Goal: Task Accomplishment & Management: Manage account settings

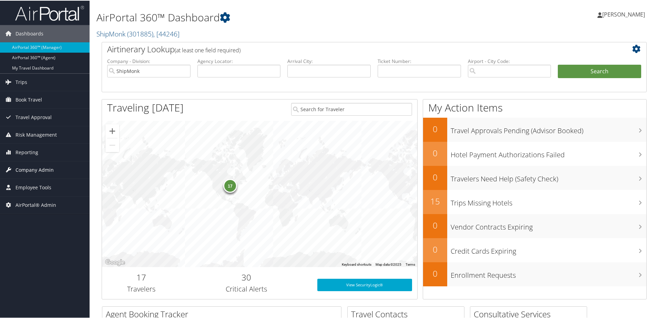
click at [39, 166] on span "Company Admin" at bounding box center [35, 169] width 38 height 17
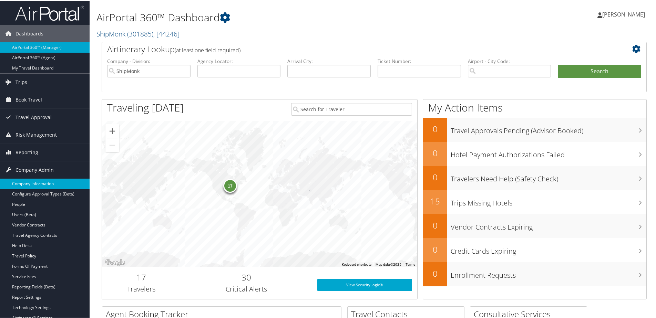
click at [35, 181] on link "Company Information" at bounding box center [45, 183] width 90 height 10
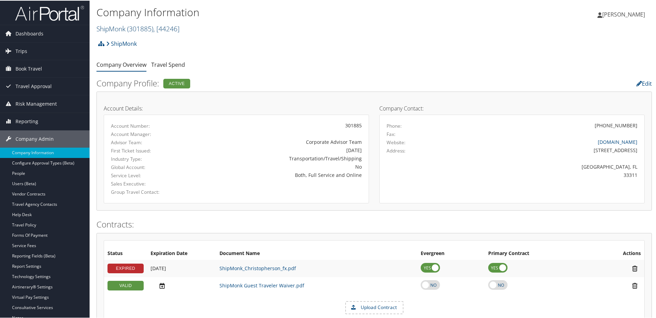
click at [123, 28] on link "ShipMonk ( 301885 ) , [ 44246 ]" at bounding box center [137, 27] width 83 height 9
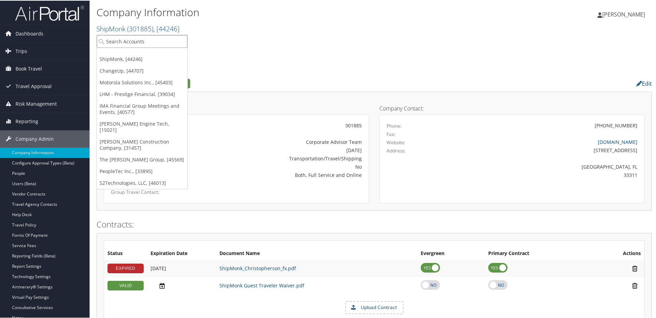
click at [120, 39] on input "search" at bounding box center [142, 40] width 91 height 13
type input "D"
type input "S"
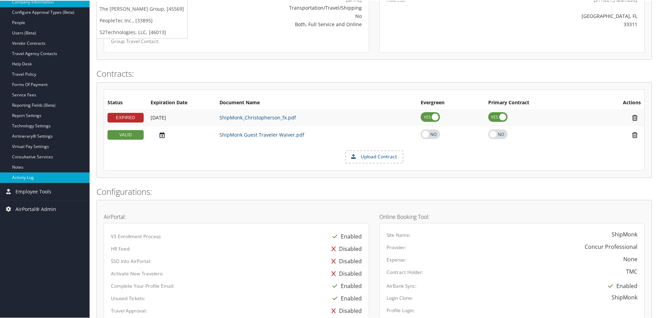
scroll to position [172, 0]
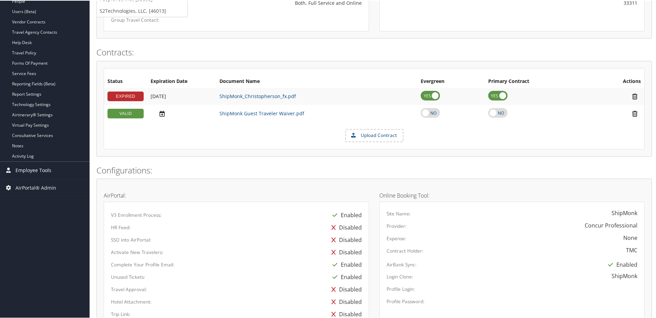
click at [36, 168] on span "Employee Tools" at bounding box center [34, 169] width 36 height 17
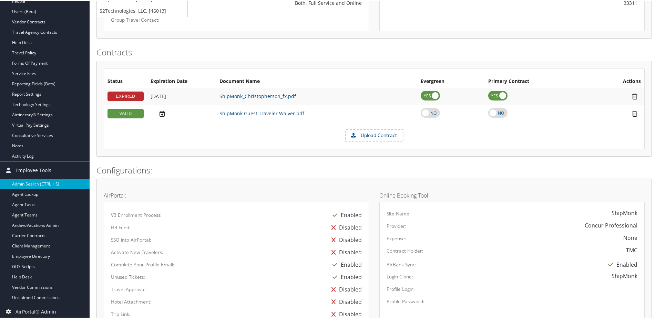
click at [33, 183] on link "Admin Search (CTRL + S)" at bounding box center [45, 183] width 90 height 10
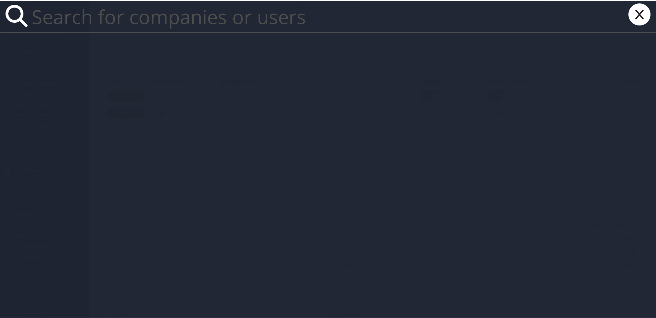
paste input "nikkie.frost@gmail.com"
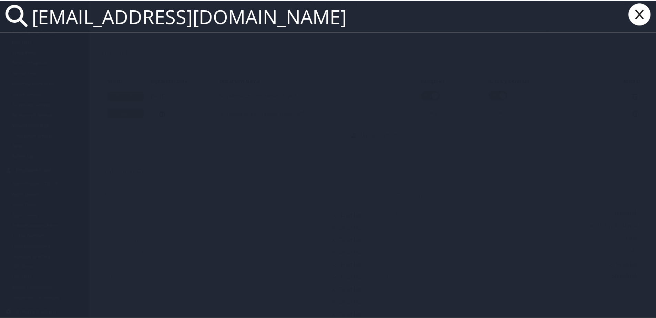
type input "nikkie.frost@gmail.com"
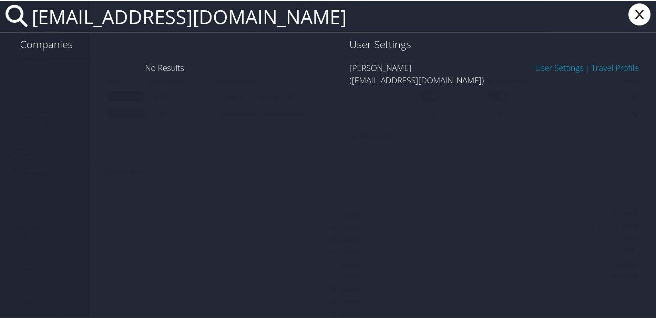
click at [537, 68] on link "User Settings" at bounding box center [559, 66] width 48 height 11
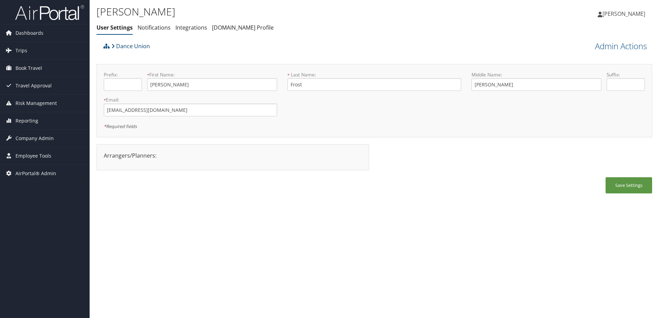
click at [127, 45] on link "Dance Union" at bounding box center [130, 46] width 39 height 14
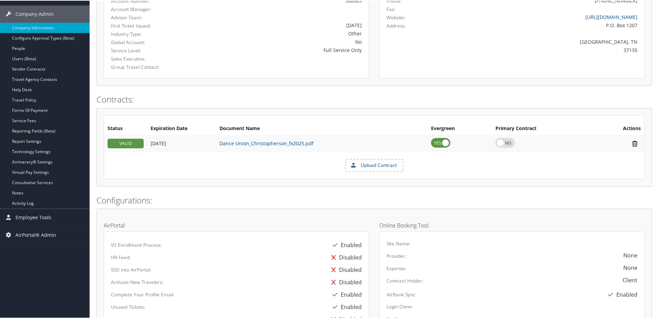
scroll to position [34, 0]
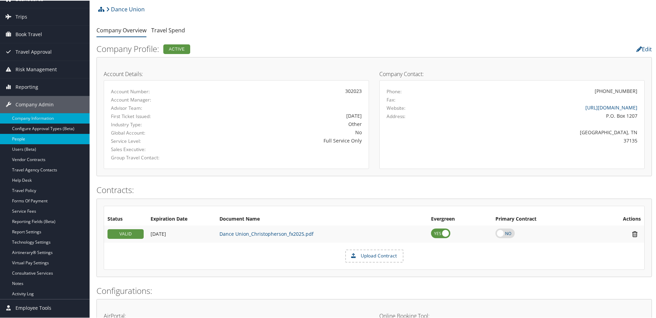
click at [20, 135] on link "People" at bounding box center [45, 138] width 90 height 10
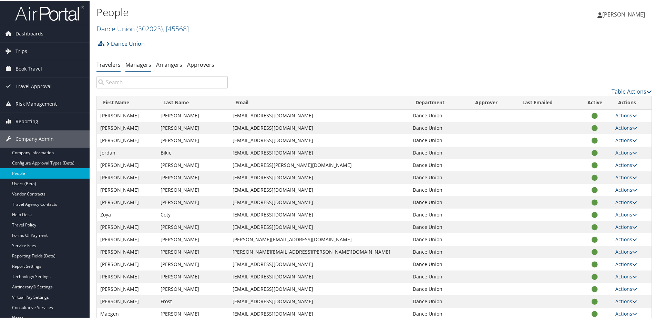
click at [137, 66] on link "Managers" at bounding box center [138, 64] width 26 height 8
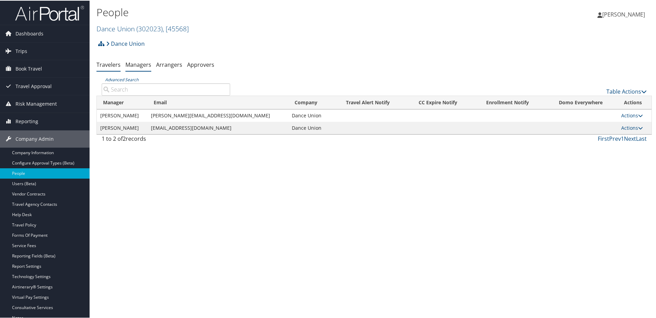
click at [109, 63] on link "Travelers" at bounding box center [108, 64] width 24 height 8
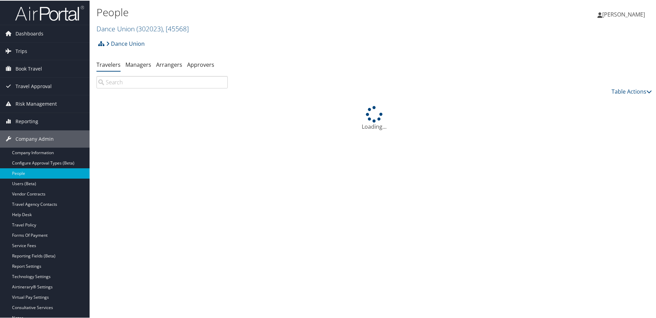
click at [108, 84] on input "search" at bounding box center [161, 81] width 131 height 12
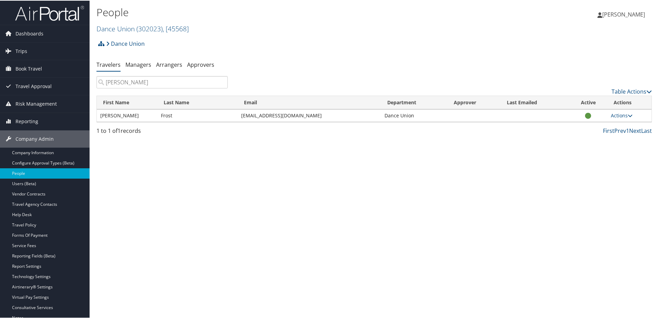
type input "Nikki"
click at [24, 205] on link "Travel Agency Contacts" at bounding box center [45, 204] width 90 height 10
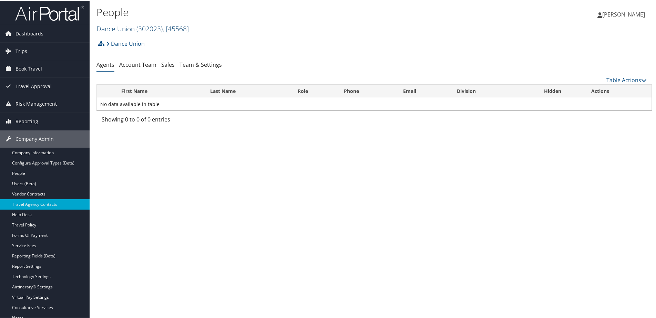
click at [126, 27] on link "Dance Union ( 302023 ) , [ 45568 ]" at bounding box center [142, 27] width 92 height 9
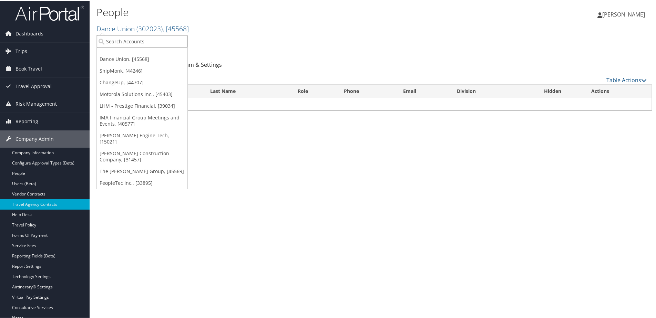
click at [123, 37] on input "search" at bounding box center [142, 40] width 91 height 13
type input "Indor"
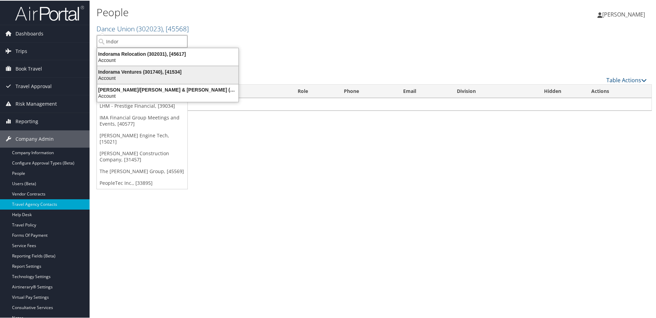
click at [117, 70] on div "Indorama Ventures (301740), [41534]" at bounding box center [168, 71] width 150 height 6
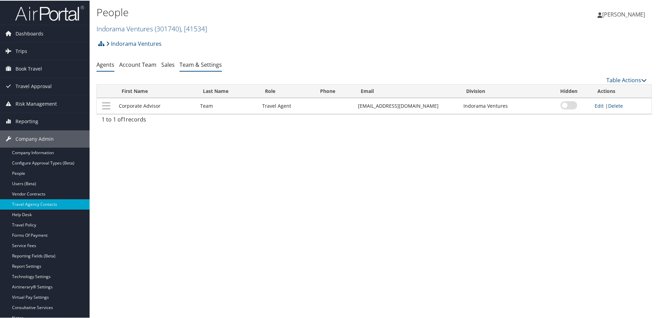
click at [186, 64] on link "Team & Settings" at bounding box center [200, 64] width 42 height 8
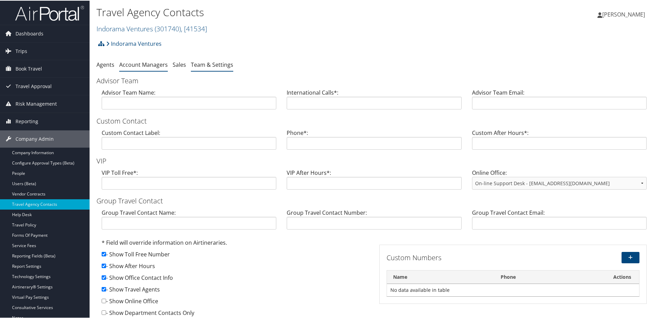
click at [147, 64] on link "Account Managers" at bounding box center [143, 64] width 49 height 8
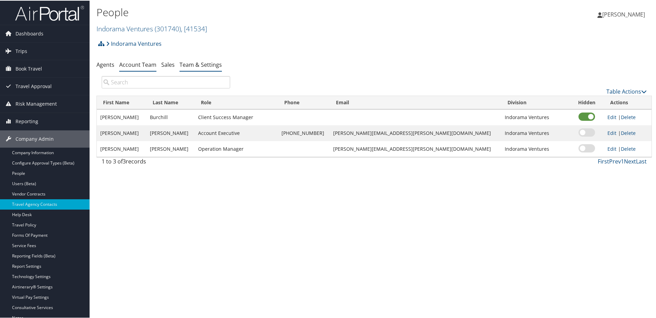
click at [183, 63] on link "Team & Settings" at bounding box center [200, 64] width 42 height 8
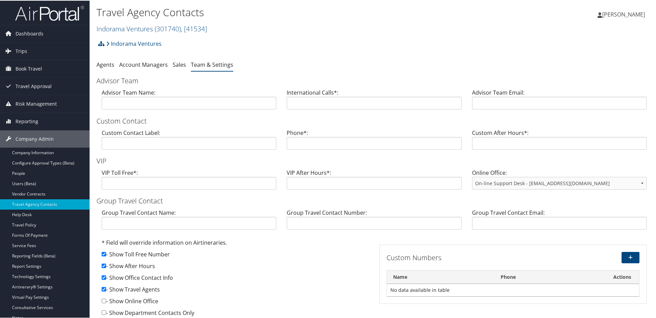
click at [102, 266] on input "checkbox" at bounding box center [104, 265] width 4 height 4
checkbox input "false"
click at [141, 31] on link "Indorama Ventures ( 301740 ) , [ 41534 ]" at bounding box center [151, 27] width 111 height 9
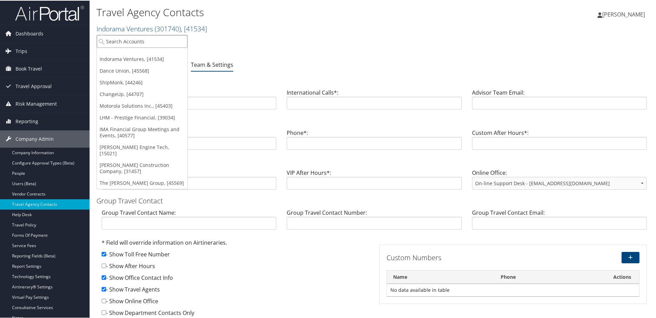
click at [135, 37] on input "search" at bounding box center [142, 40] width 91 height 13
type input "grom"
click at [137, 51] on div "Gromelski & Associates, Inc. (302009), [45454]" at bounding box center [165, 53] width 144 height 6
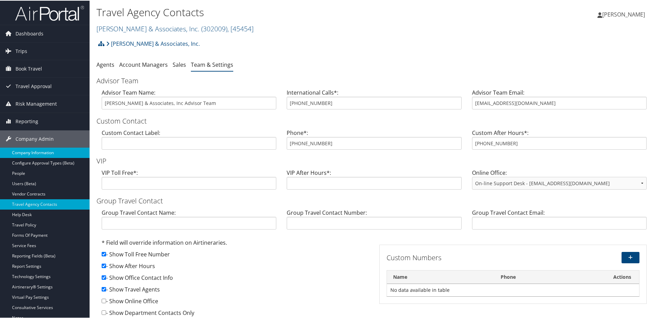
click at [25, 153] on link "Company Information" at bounding box center [45, 152] width 90 height 10
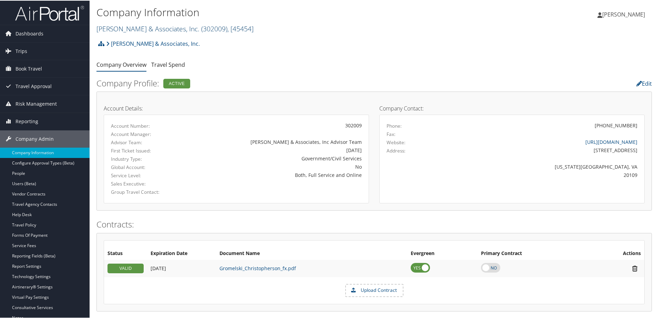
click at [128, 24] on link "Gromelski & Associates, Inc. ( 302009 ) , [ 45454 ]" at bounding box center [174, 27] width 157 height 9
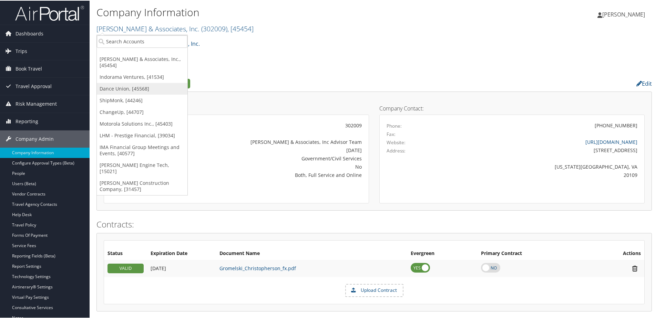
click at [113, 85] on link "Dance Union, [45568]" at bounding box center [142, 88] width 91 height 12
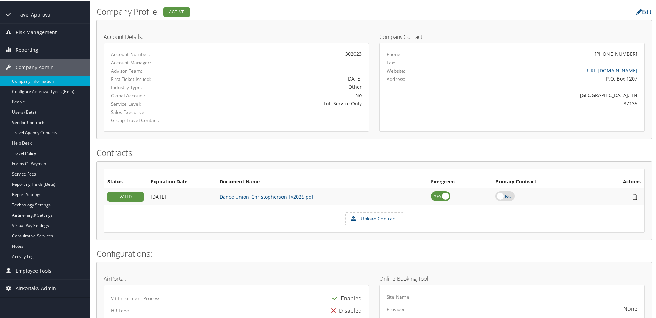
scroll to position [69, 0]
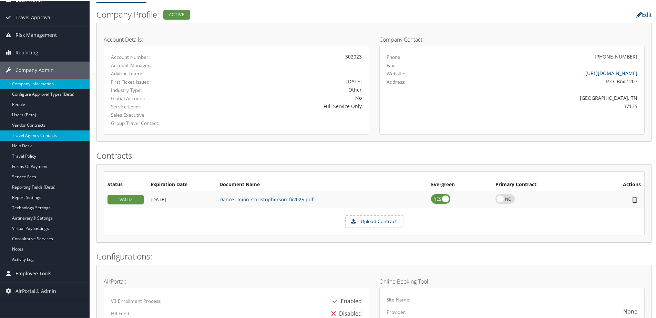
click at [20, 133] on link "Travel Agency Contacts" at bounding box center [45, 135] width 90 height 10
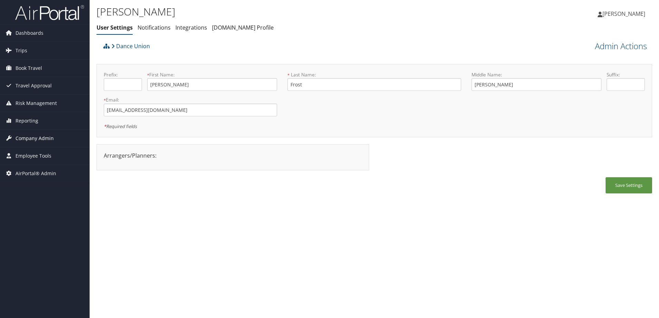
click at [22, 138] on span "Company Admin" at bounding box center [35, 138] width 38 height 17
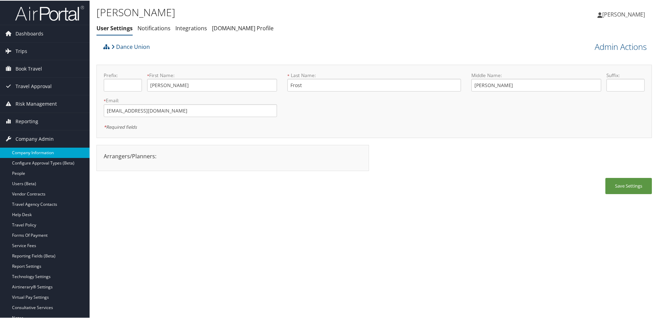
click at [24, 153] on link "Company Information" at bounding box center [45, 152] width 90 height 10
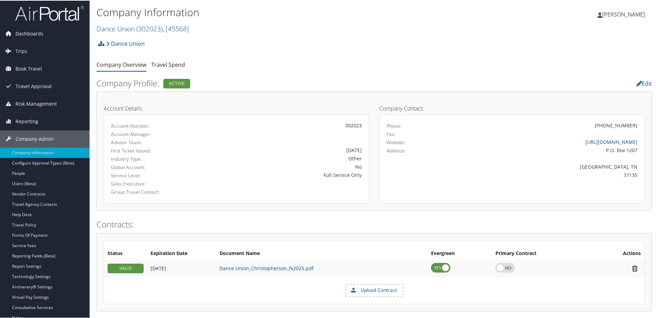
click at [99, 28] on link "Dance Union ( 302023 ) , [ 45568 ]" at bounding box center [142, 27] width 92 height 9
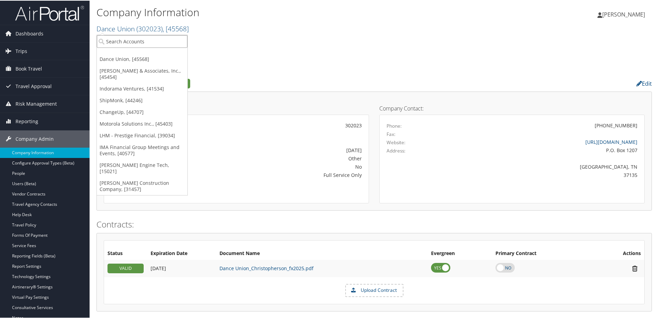
click at [106, 43] on input "search" at bounding box center [142, 40] width 91 height 13
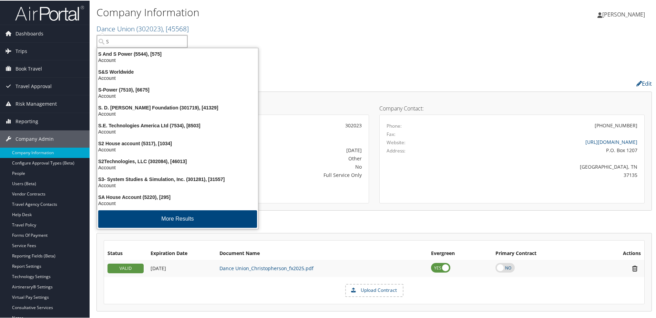
type input "S2"
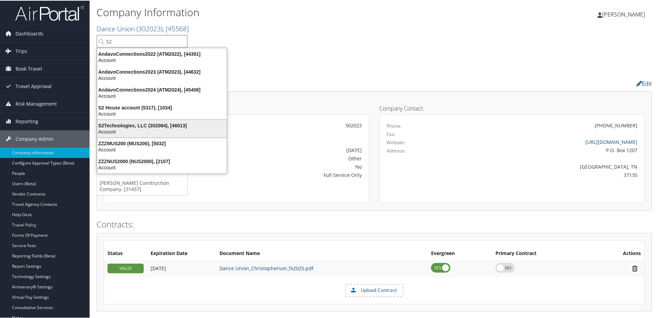
click at [116, 129] on div "Account" at bounding box center [162, 131] width 138 height 6
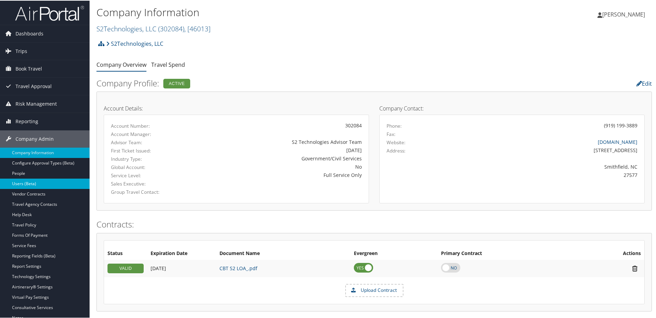
click at [20, 184] on link "Users (Beta)" at bounding box center [45, 183] width 90 height 10
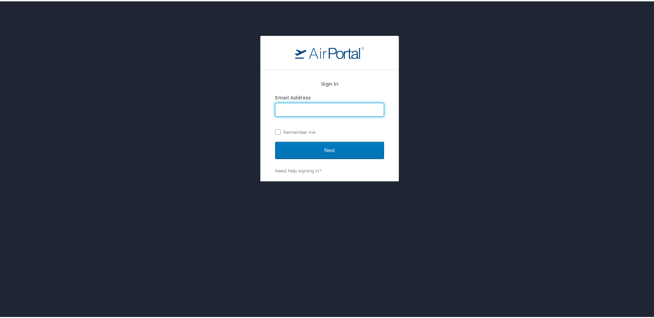
type input "[PERSON_NAME][EMAIL_ADDRESS][PERSON_NAME][DOMAIN_NAME]"
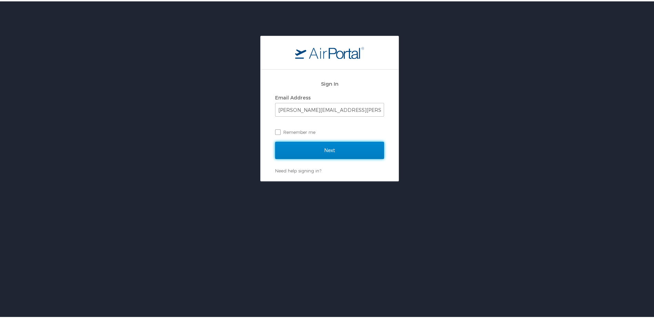
click at [312, 155] on input "Next" at bounding box center [329, 149] width 109 height 17
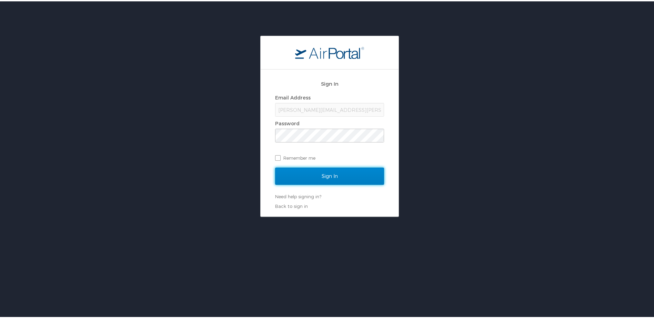
click at [314, 172] on input "Sign In" at bounding box center [329, 174] width 109 height 17
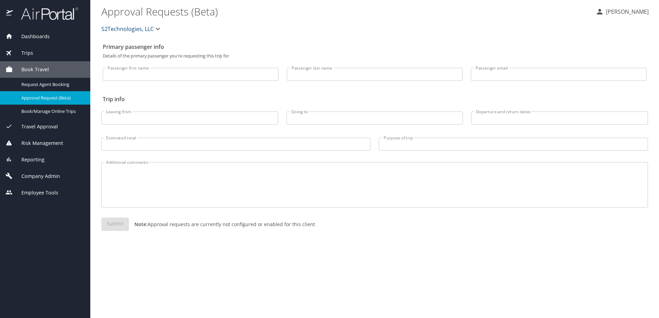
click at [37, 173] on span "Company Admin" at bounding box center [36, 177] width 47 height 8
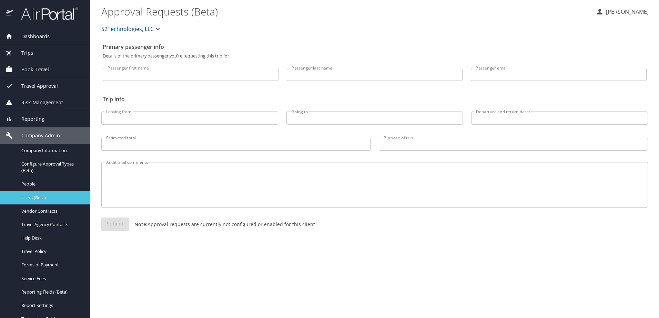
click at [30, 193] on link "Users (Beta)" at bounding box center [45, 197] width 90 height 13
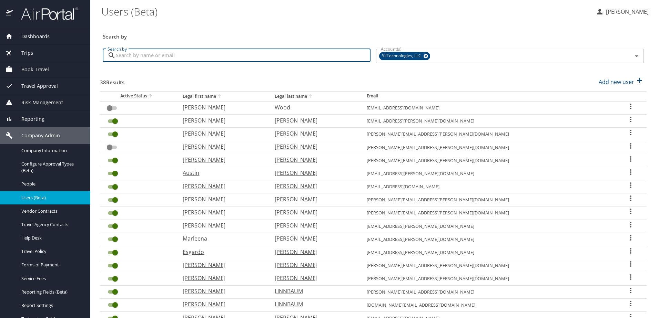
click at [154, 53] on input "Search by" at bounding box center [243, 55] width 255 height 13
type input "Beale"
checkbox input "true"
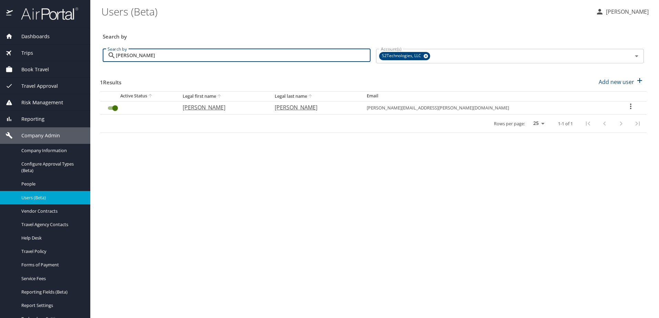
type input "[PERSON_NAME]"
click at [627, 106] on icon "User Search Table" at bounding box center [630, 106] width 8 height 8
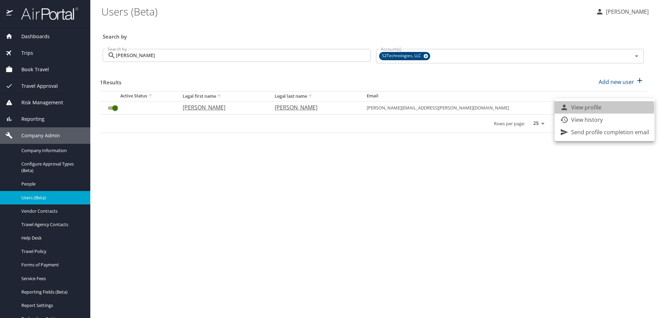
click at [592, 108] on p "View profile" at bounding box center [586, 107] width 30 height 8
select select "US"
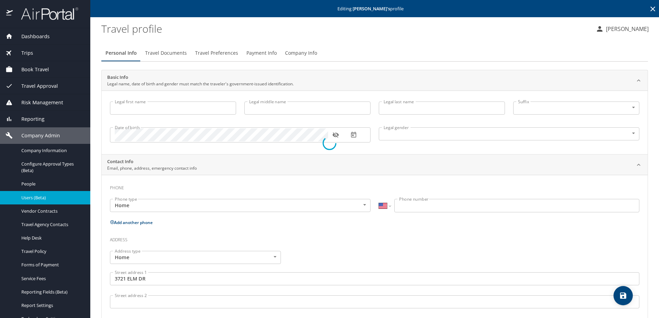
type input "[PERSON_NAME]"
type input "A."
type input "[PERSON_NAME]"
type input "Male"
type input "LETIA"
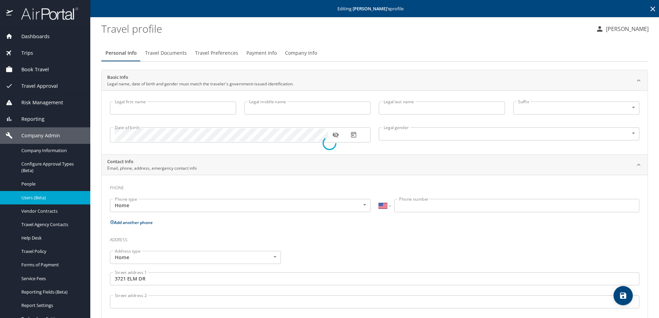
type input "BEALE"
type input "(912) 695-5131"
type input "LETIA06@MSN.COM"
type input "United States of America"
type input "Hawaii"
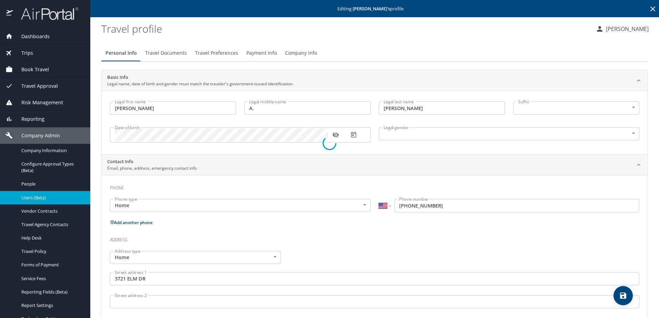
select select "US"
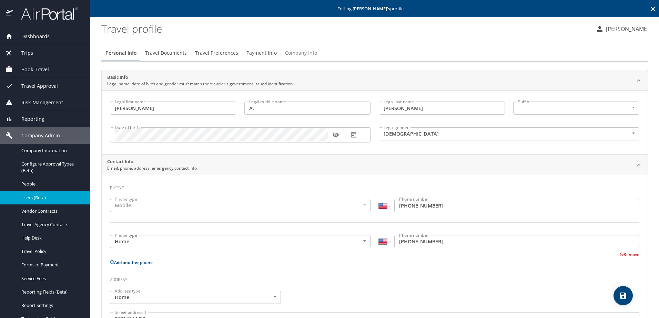
click at [307, 50] on span "Company Info" at bounding box center [301, 53] width 32 height 9
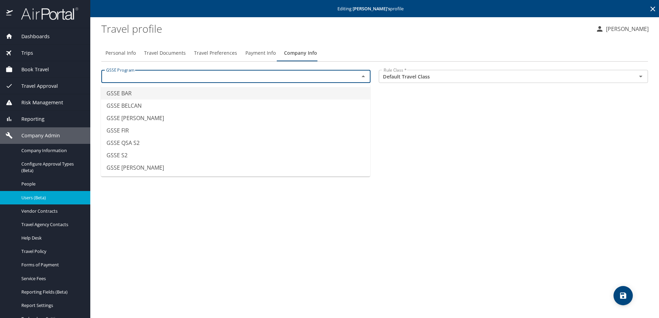
click at [230, 79] on input "text" at bounding box center [225, 76] width 245 height 9
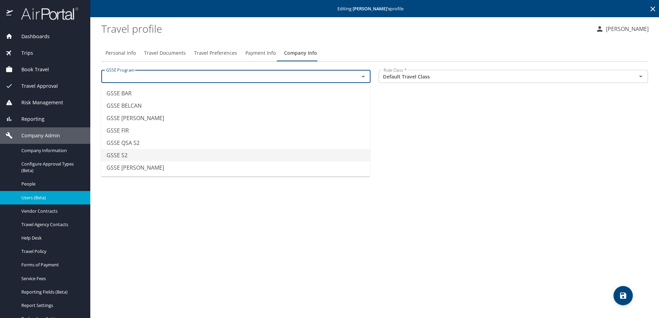
click at [178, 153] on li "GSSE S2" at bounding box center [235, 155] width 269 height 12
type input "GSSE S2"
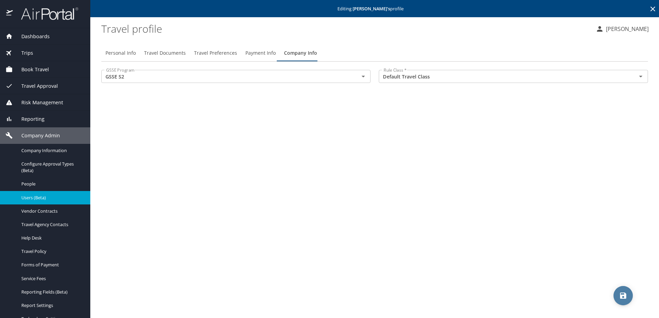
click at [621, 294] on icon "save" at bounding box center [623, 296] width 8 height 8
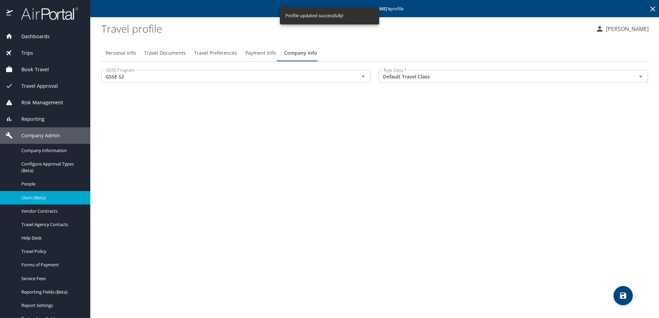
click at [33, 196] on span "Users (Beta)" at bounding box center [51, 198] width 61 height 7
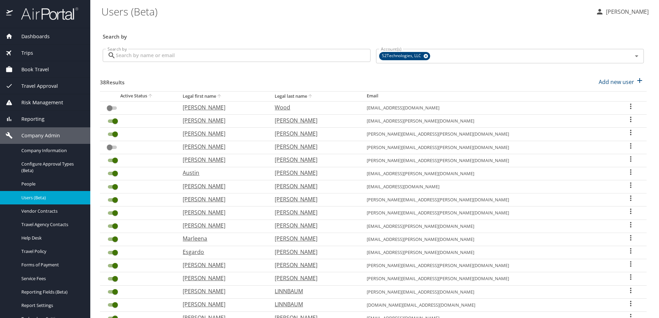
click at [171, 54] on input "Search by" at bounding box center [243, 55] width 255 height 13
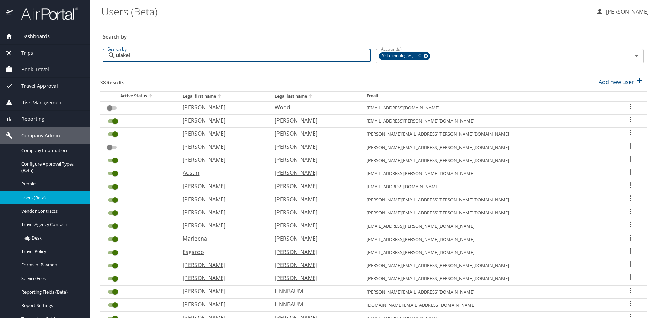
type input "[PERSON_NAME]"
checkbox input "true"
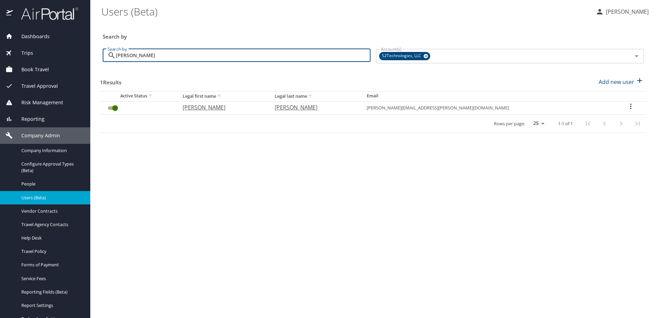
type input "[PERSON_NAME]"
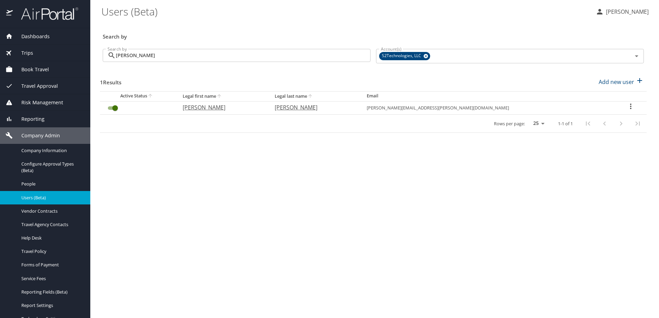
click at [626, 107] on icon "User Search Table" at bounding box center [630, 106] width 8 height 8
click at [593, 106] on p "View profile" at bounding box center [586, 107] width 30 height 8
select select "US"
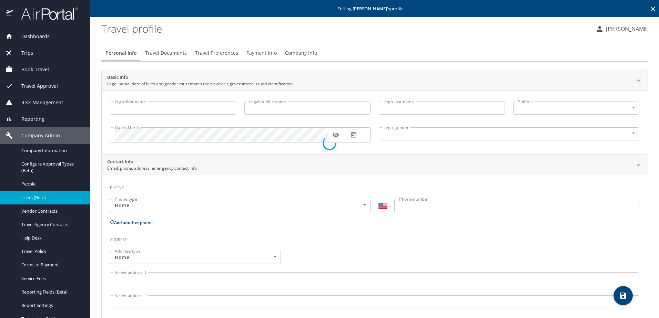
type input "[PERSON_NAME]"
type input "Lee"
type input "[PERSON_NAME]"
type input "Male"
select select "US"
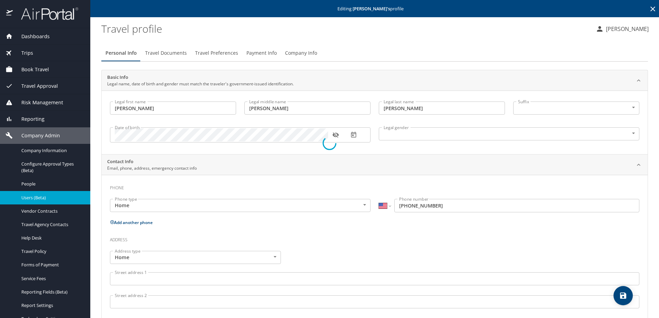
select select "SG"
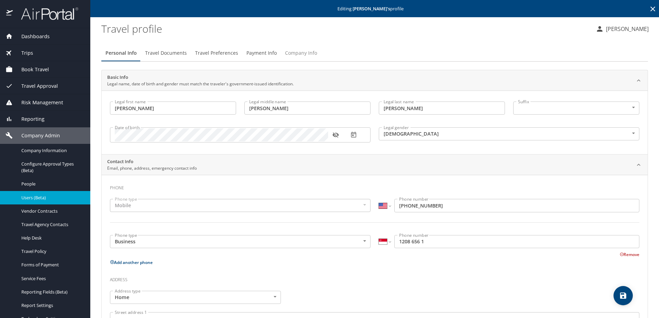
click at [294, 48] on button "Company Info" at bounding box center [301, 53] width 40 height 17
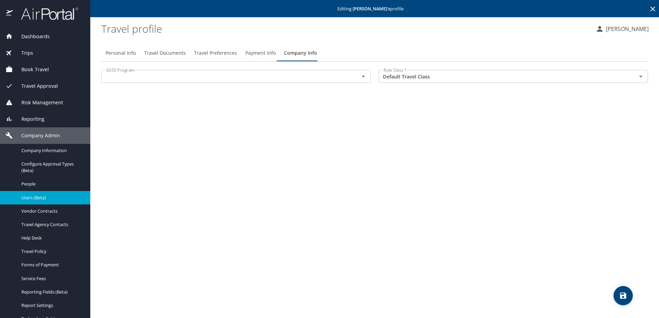
click at [178, 77] on input "text" at bounding box center [225, 76] width 245 height 9
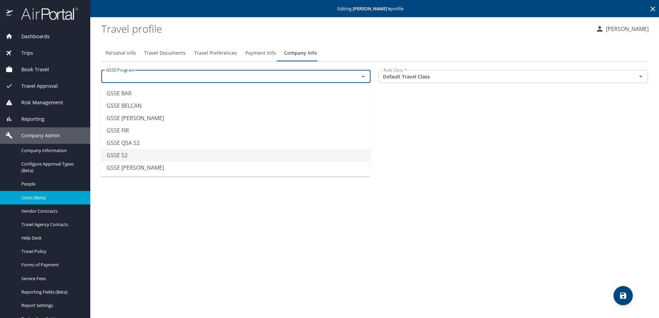
click at [155, 153] on li "GSSE S2" at bounding box center [235, 155] width 269 height 12
type input "GSSE S2"
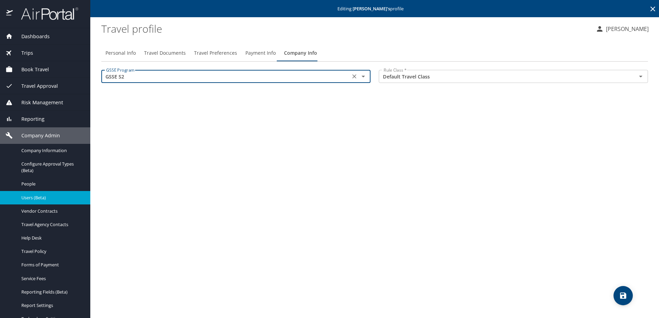
click at [619, 297] on icon "save" at bounding box center [623, 296] width 8 height 8
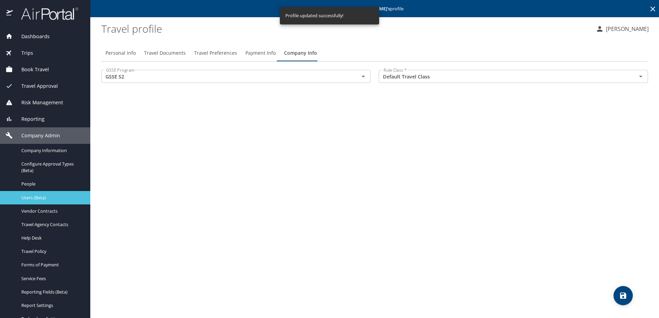
click at [34, 195] on span "Users (Beta)" at bounding box center [51, 198] width 61 height 7
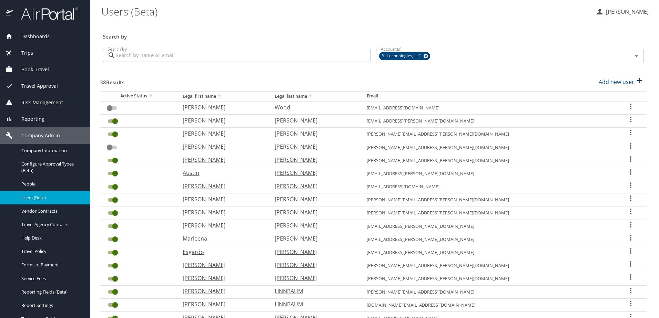
drag, startPoint x: 140, startPoint y: 59, endPoint x: 150, endPoint y: 45, distance: 17.2
click at [140, 59] on input "Search by" at bounding box center [243, 55] width 255 height 13
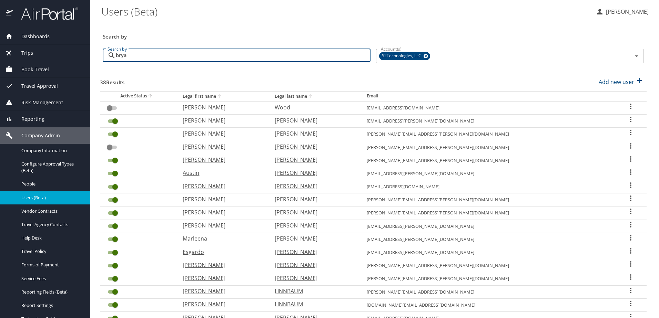
type input "[PERSON_NAME]"
checkbox input "true"
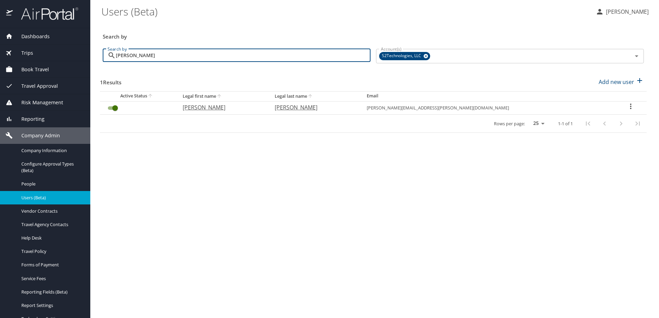
type input "[PERSON_NAME]"
click at [626, 105] on icon "User Search Table" at bounding box center [630, 106] width 8 height 8
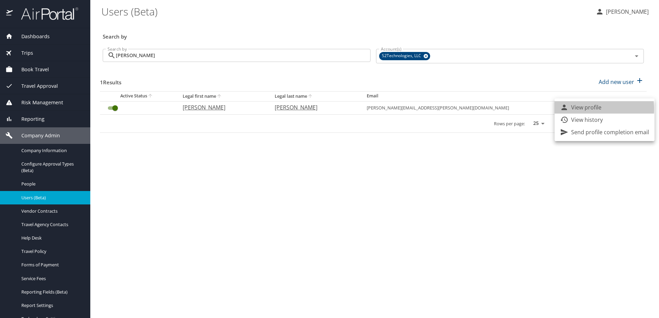
click at [585, 109] on p "View profile" at bounding box center [586, 107] width 30 height 8
select select "US"
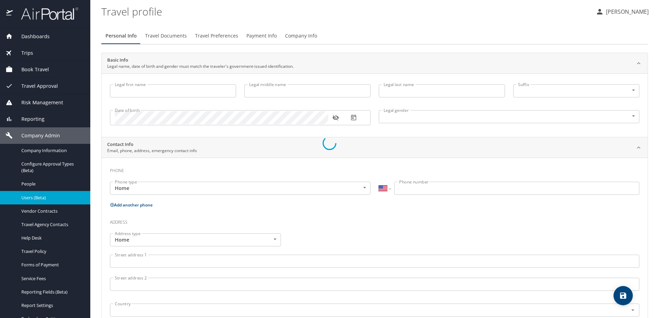
type input "[PERSON_NAME]"
type input "ray"
type input "[PERSON_NAME]"
type input "Male"
type input "Elissa"
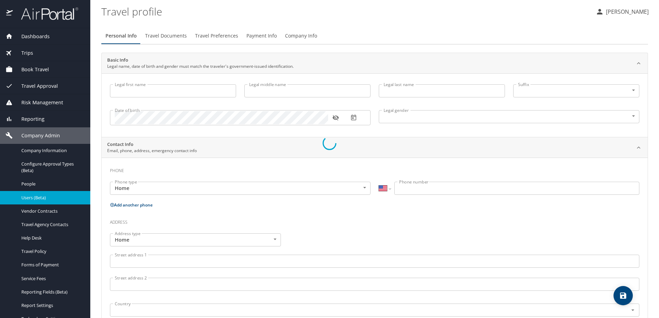
type input "[PERSON_NAME]"
type input "(813) 766-3279"
select select "US"
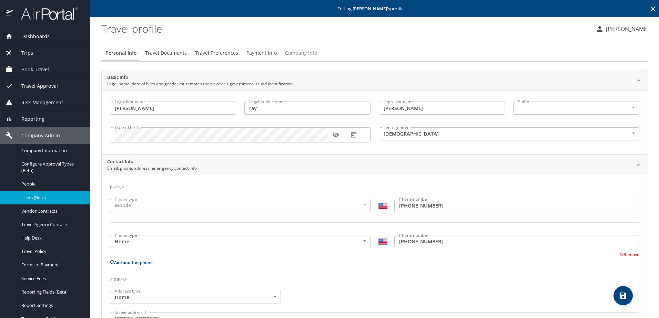
click at [290, 51] on span "Company Info" at bounding box center [301, 53] width 32 height 9
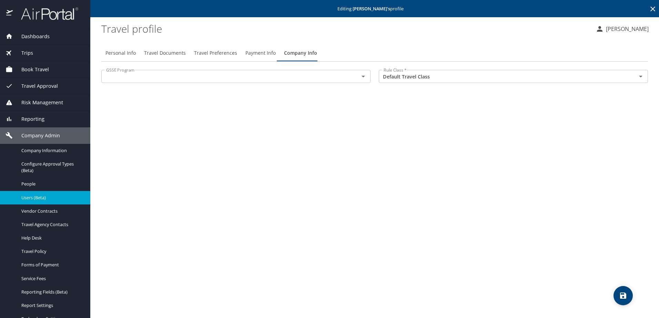
click at [156, 79] on input "text" at bounding box center [225, 76] width 245 height 9
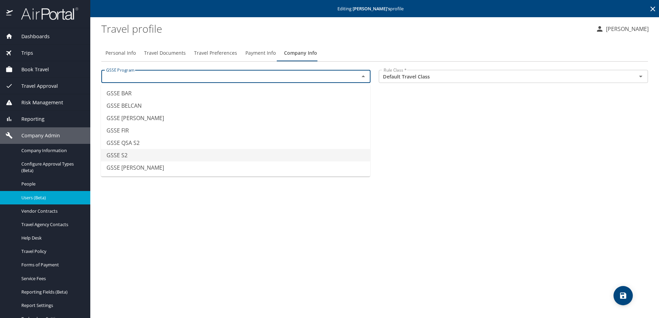
click at [159, 152] on li "GSSE S2" at bounding box center [235, 155] width 269 height 12
type input "GSSE S2"
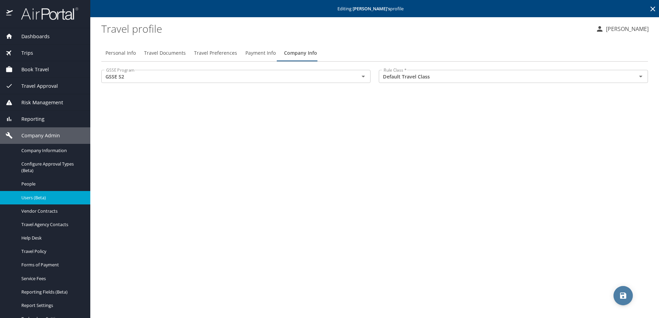
click at [621, 298] on icon "save" at bounding box center [623, 296] width 6 height 6
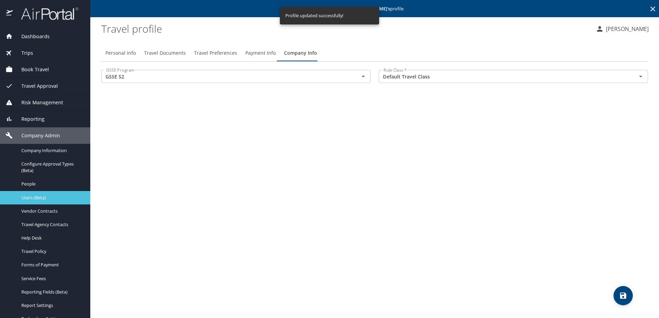
click at [39, 195] on span "Users (Beta)" at bounding box center [51, 198] width 61 height 7
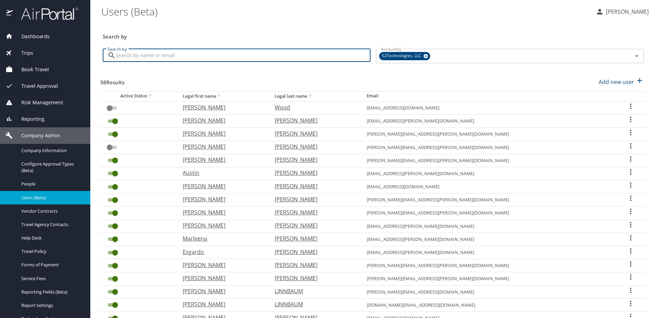
click at [137, 59] on input "Search by" at bounding box center [243, 55] width 255 height 13
type input "campbell"
checkbox input "true"
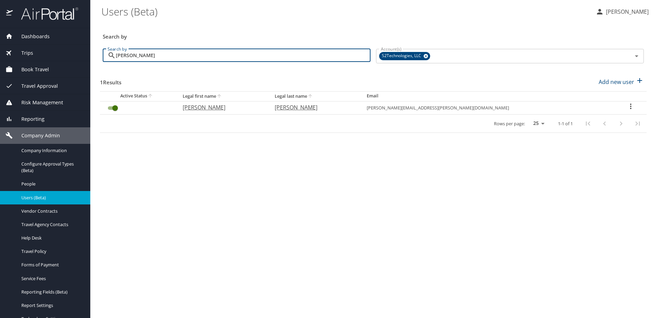
type input "campbell"
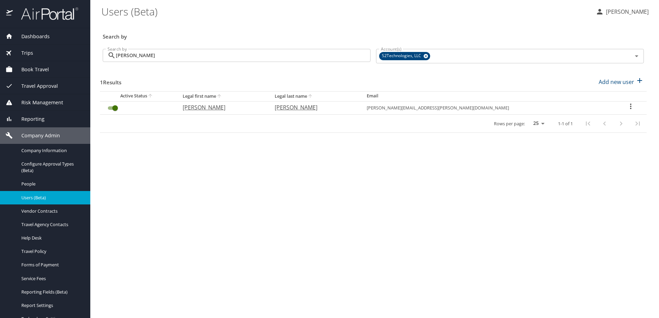
click at [630, 107] on icon "User Search Table" at bounding box center [630, 107] width 1 height 6
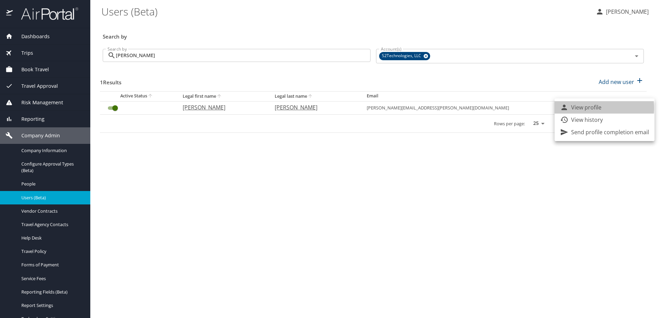
click at [587, 108] on p "View profile" at bounding box center [586, 107] width 30 height 8
select select "US"
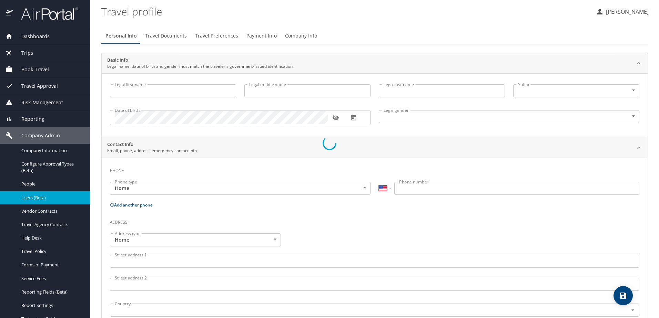
type input "Corey"
type input "Campbell"
type input "Male"
type input "Drisana"
type input "Coons"
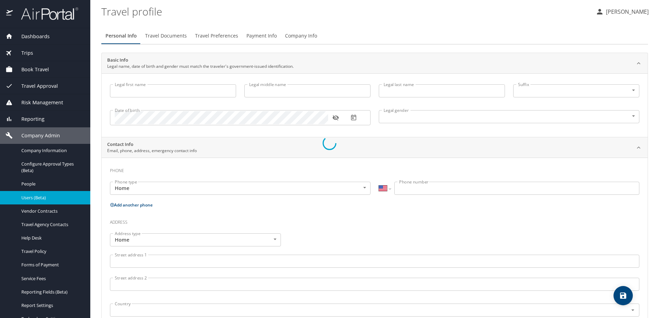
type input "(626) 484-2074"
type input "drisanajbush@yahoo.com"
select select "US"
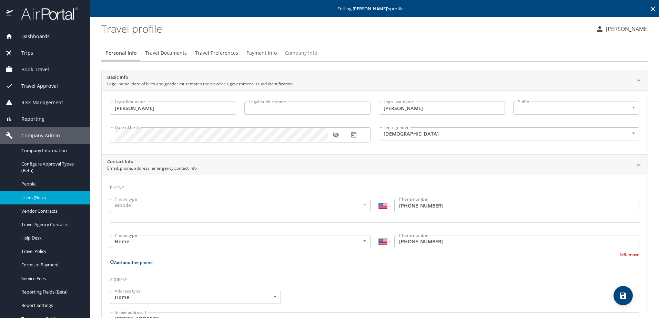
click at [297, 51] on span "Company Info" at bounding box center [301, 53] width 32 height 9
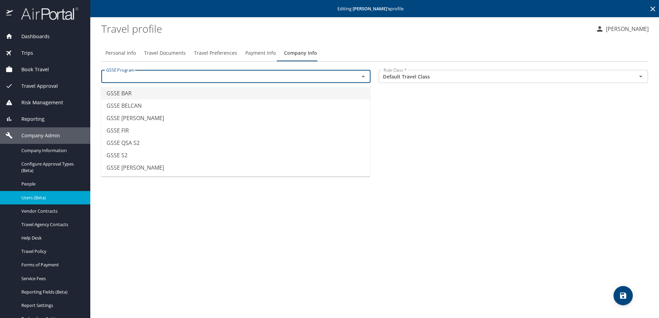
click at [218, 74] on input "text" at bounding box center [225, 76] width 245 height 9
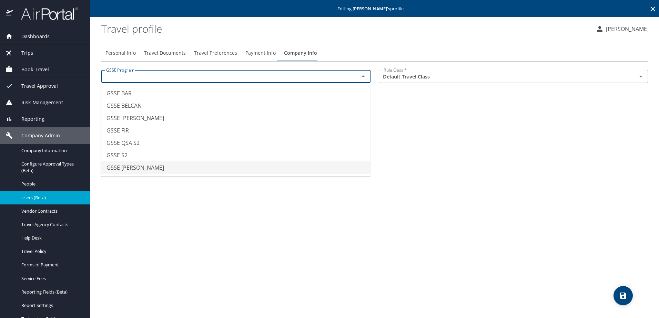
click at [161, 165] on li "GSSE SAWDEY" at bounding box center [235, 168] width 269 height 12
type input "GSSE SAWDEY"
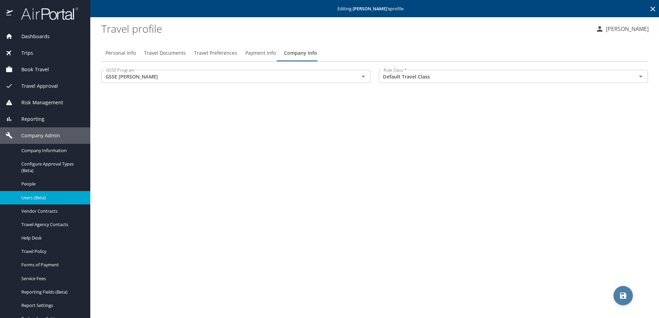
click at [621, 297] on icon "save" at bounding box center [623, 296] width 6 height 6
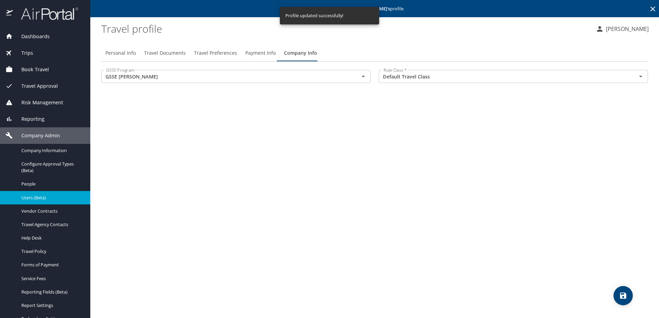
click at [44, 197] on span "Users (Beta)" at bounding box center [51, 198] width 61 height 7
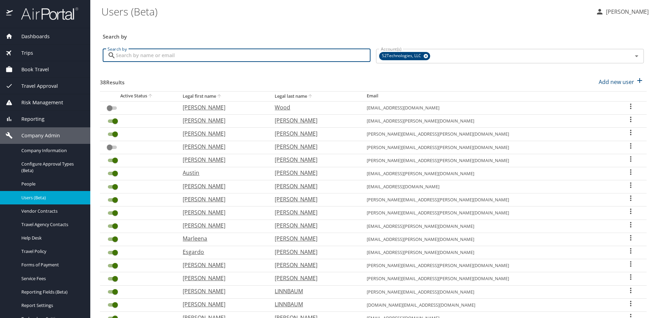
click at [184, 52] on input "Search by" at bounding box center [243, 55] width 255 height 13
type input "C"
type input "a"
type input "Coffey"
checkbox input "true"
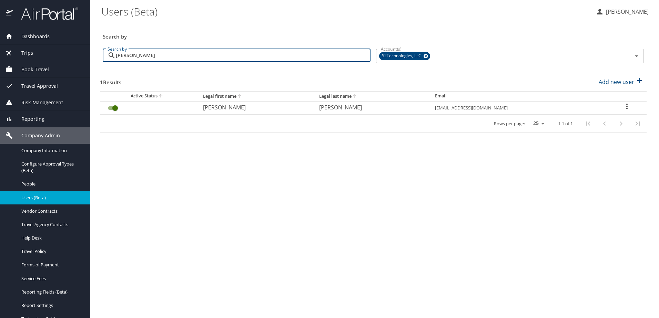
type input "Coffey"
click at [626, 106] on icon "User Search Table" at bounding box center [626, 107] width 1 height 6
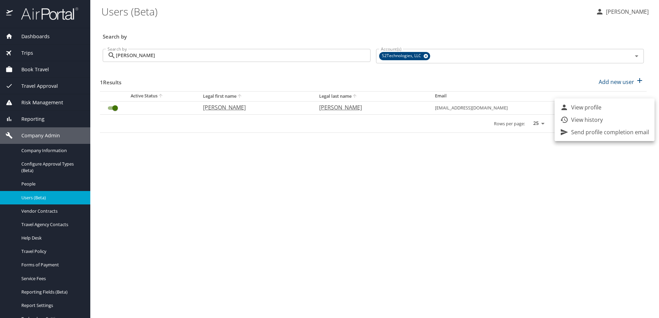
click at [589, 108] on p "View profile" at bounding box center [586, 107] width 30 height 8
select select "US"
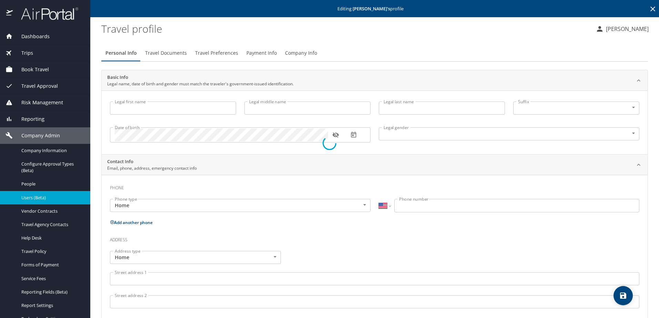
type input "Patrick"
type input "A"
type input "Coffey"
type input "Male"
type input "Erica"
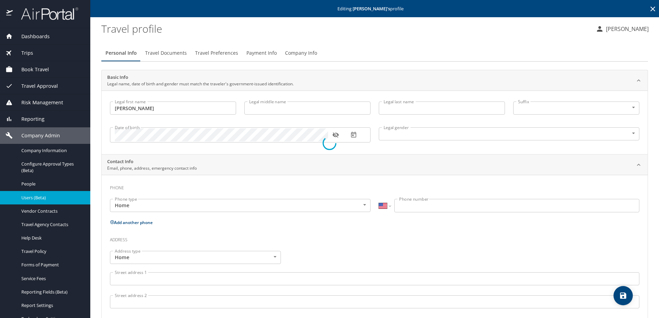
type input "Coffey"
type input "(719) 243-1037"
type input "eacoffey@msn.com"
select select "US"
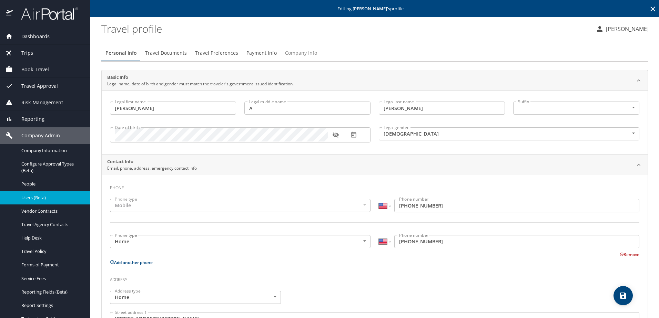
click at [294, 55] on span "Company Info" at bounding box center [301, 53] width 32 height 9
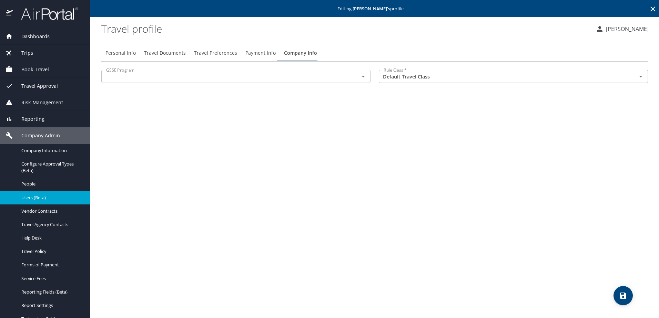
click at [163, 80] on input "text" at bounding box center [225, 76] width 245 height 9
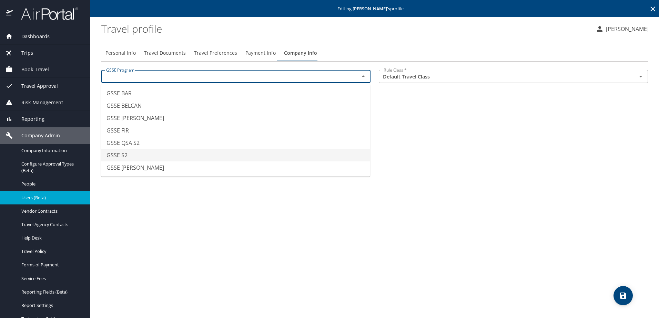
click at [158, 153] on li "GSSE S2" at bounding box center [235, 155] width 269 height 12
type input "GSSE S2"
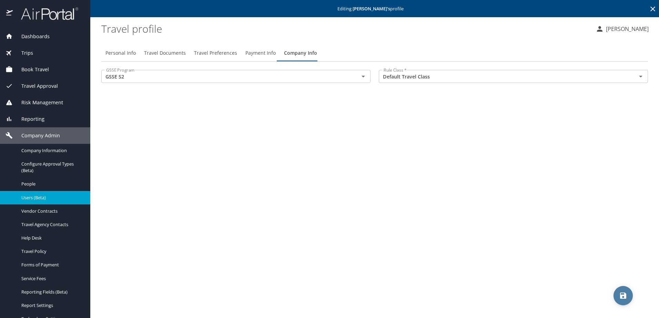
click at [616, 300] on span "save" at bounding box center [622, 296] width 19 height 8
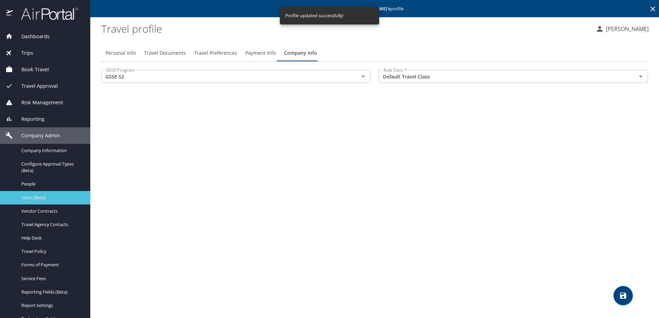
click at [31, 195] on span "Users (Beta)" at bounding box center [51, 198] width 61 height 7
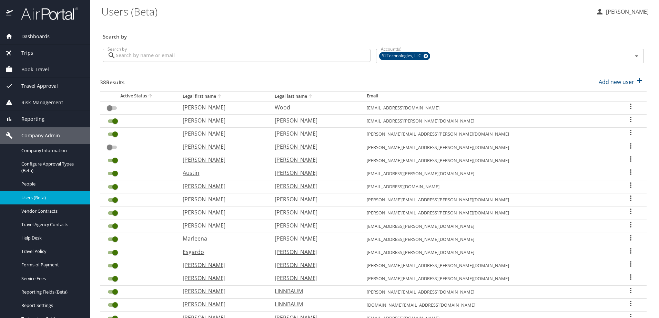
click at [140, 56] on input "Search by" at bounding box center [243, 55] width 255 height 13
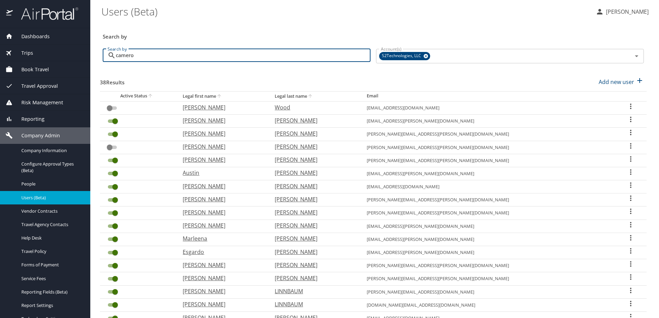
type input "cameron"
checkbox input "true"
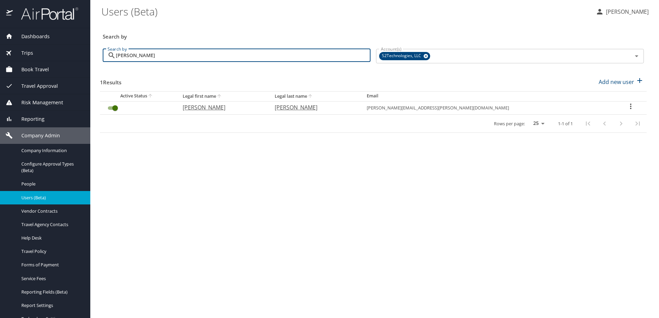
type input "cameron"
click at [626, 108] on icon "User Search Table" at bounding box center [630, 106] width 8 height 8
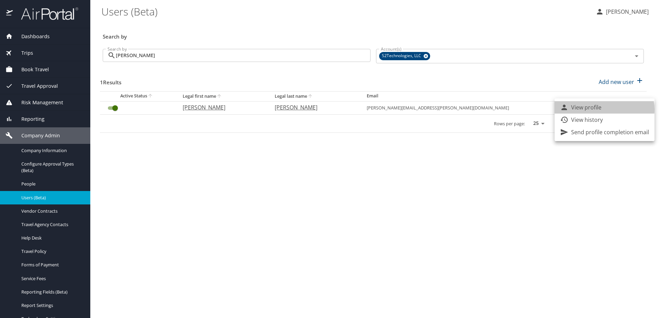
click at [602, 110] on li "View profile" at bounding box center [604, 107] width 100 height 12
select select "US"
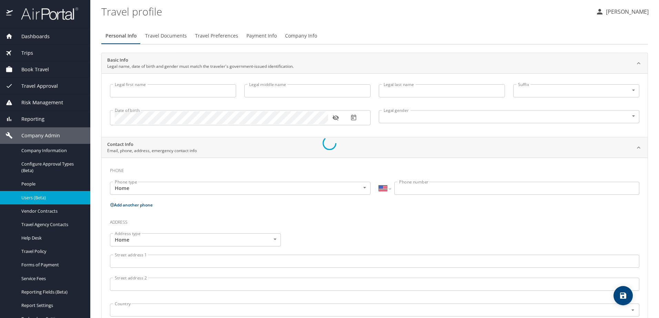
type input "Cameron"
type input "Ryan"
type input "Crouse"
type input "Male"
type input "Erin"
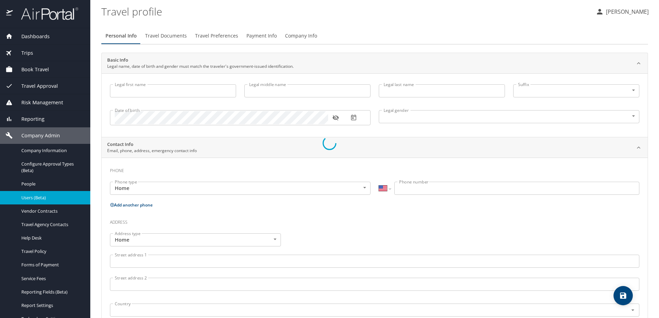
type input "Crouse"
type input "(615) 569-2425"
type input "erinkcrouse@gmail.com"
select select "US"
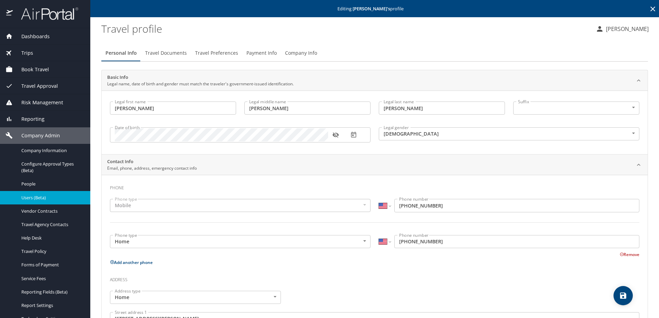
click at [293, 51] on span "Company Info" at bounding box center [301, 53] width 32 height 9
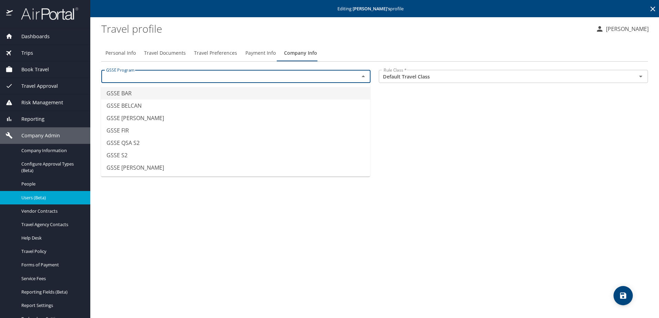
click at [180, 76] on input "text" at bounding box center [225, 76] width 245 height 9
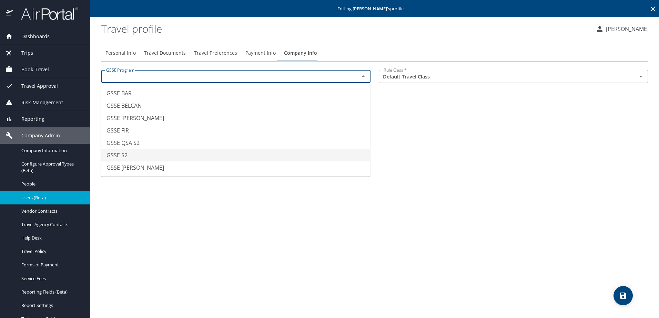
click at [145, 156] on li "GSSE S2" at bounding box center [235, 155] width 269 height 12
type input "GSSE S2"
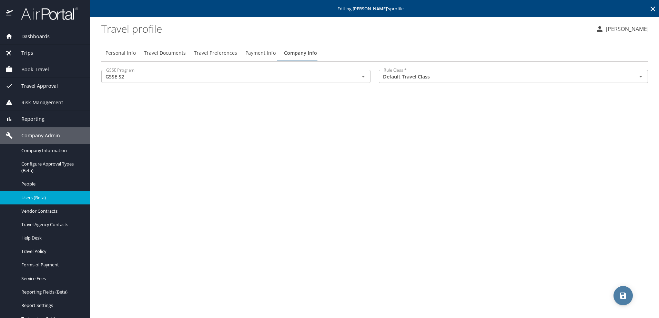
click at [617, 297] on span "save" at bounding box center [622, 296] width 19 height 8
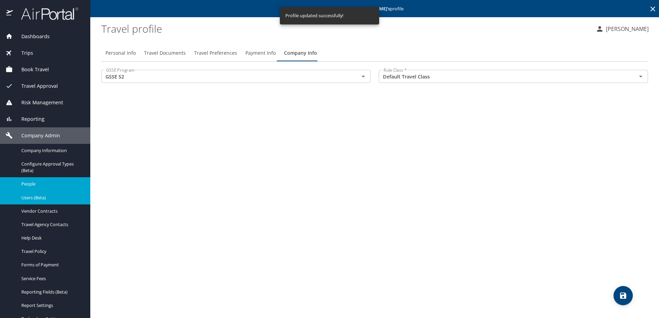
click at [28, 182] on span "People" at bounding box center [51, 184] width 61 height 7
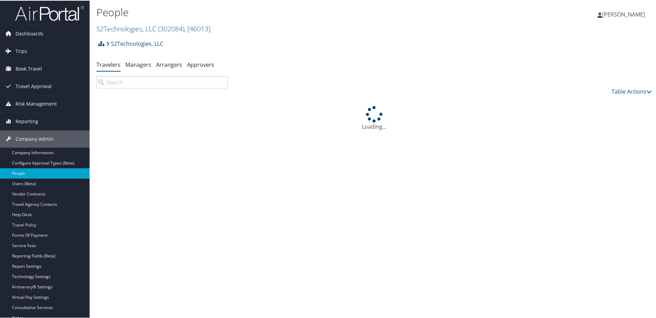
click at [133, 82] on input "search" at bounding box center [161, 81] width 131 height 12
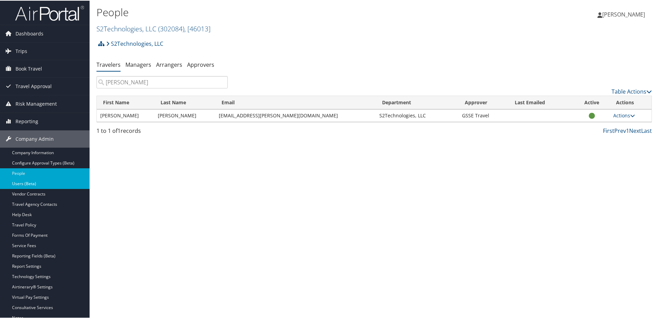
type input "[PERSON_NAME]"
click at [24, 184] on link "Users (Beta)" at bounding box center [45, 183] width 90 height 10
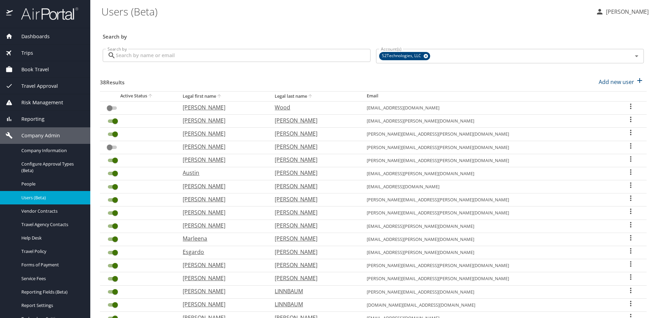
click at [158, 54] on input "Search by" at bounding box center [243, 55] width 255 height 13
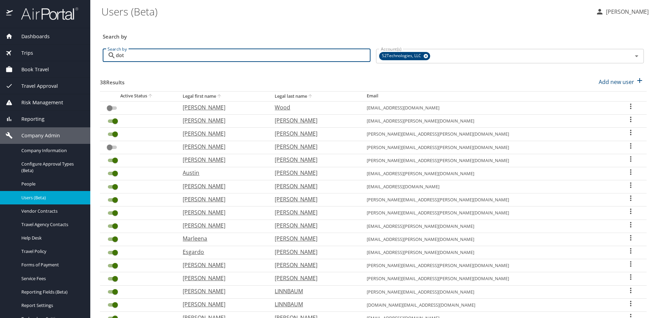
type input "[PERSON_NAME]"
checkbox input "true"
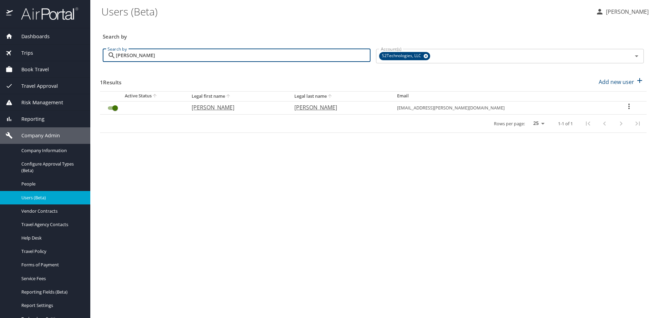
type input "[PERSON_NAME]"
click at [626, 105] on icon "User Search Table" at bounding box center [629, 106] width 8 height 8
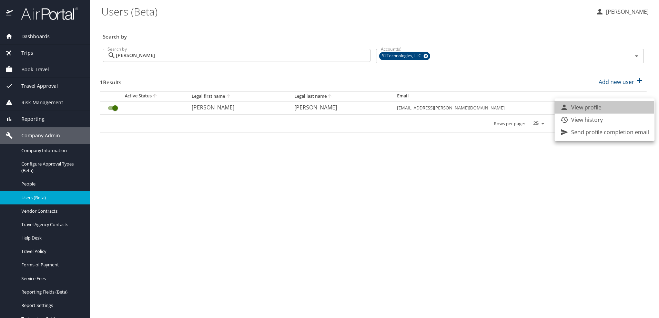
click at [582, 107] on p "View profile" at bounding box center [586, 107] width 30 height 8
select select "US"
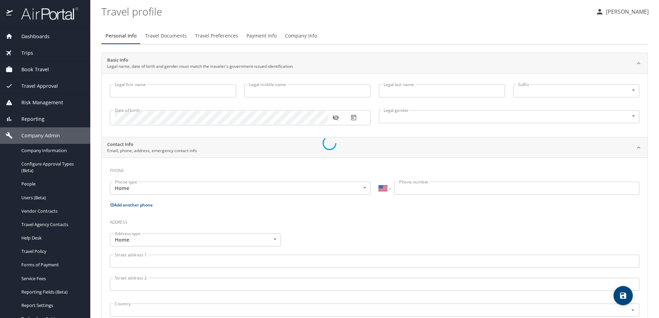
type input "[PERSON_NAME]"
type input "Male"
type input "Darla"
type input "[PERSON_NAME]"
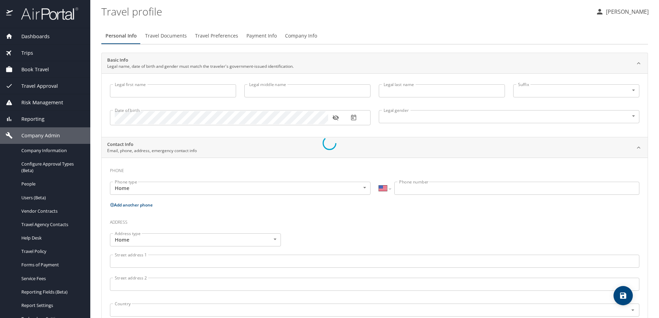
type input "(813) 956-0205"
type input "Munchkn20@aol.com"
select select "US"
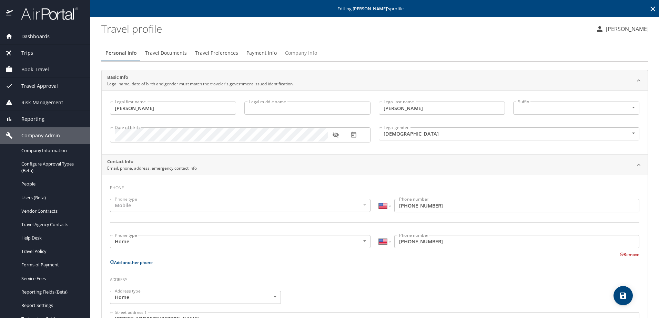
click at [296, 53] on span "Company Info" at bounding box center [301, 53] width 32 height 9
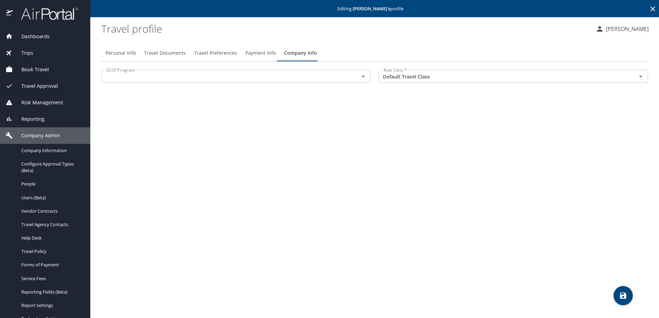
click at [130, 82] on div "GSSE Program" at bounding box center [235, 76] width 269 height 13
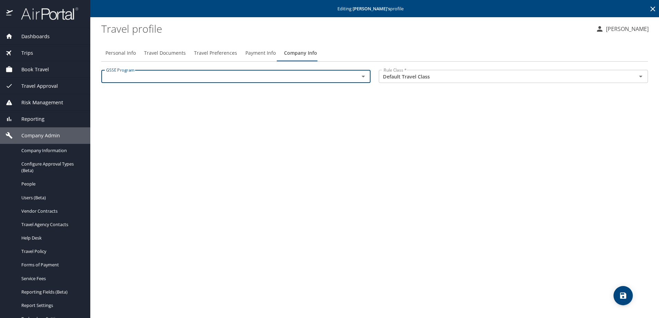
click at [130, 79] on input "text" at bounding box center [225, 76] width 245 height 9
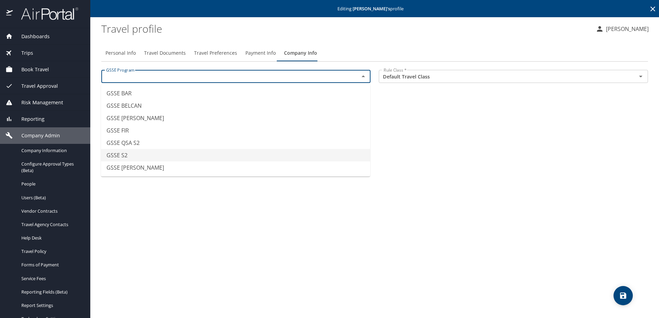
click at [122, 159] on li "GSSE S2" at bounding box center [235, 155] width 269 height 12
type input "GSSE S2"
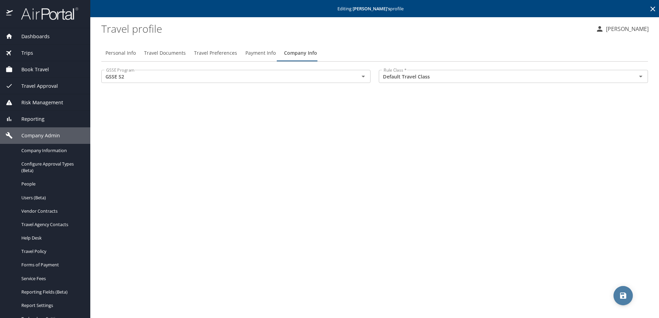
click at [627, 300] on button "save" at bounding box center [622, 295] width 19 height 19
click at [35, 194] on div "Users (Beta)" at bounding box center [45, 198] width 79 height 8
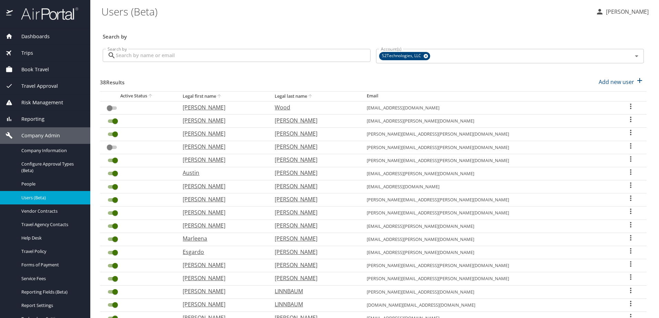
click at [144, 54] on input "Search by" at bounding box center [243, 55] width 255 height 13
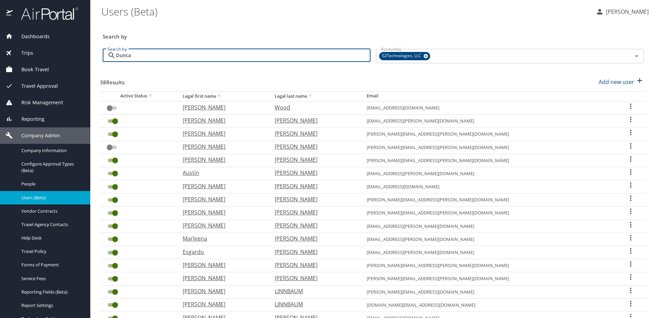
type input "[PERSON_NAME]"
checkbox input "true"
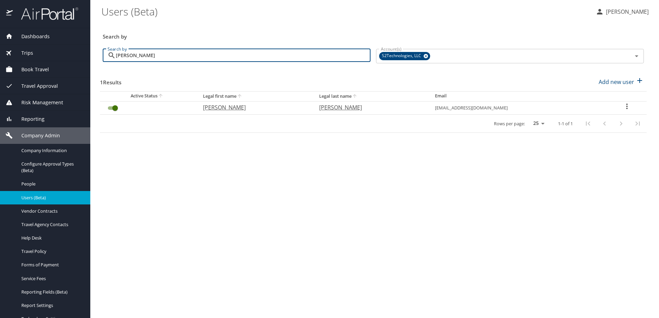
type input "[PERSON_NAME]"
click at [627, 104] on icon "User Search Table" at bounding box center [627, 106] width 8 height 8
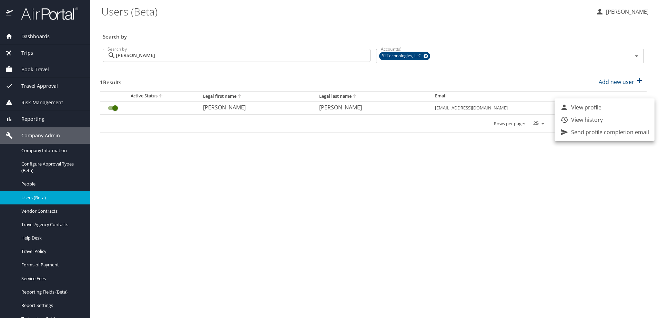
click at [597, 107] on p "View profile" at bounding box center [586, 107] width 30 height 8
select select "US"
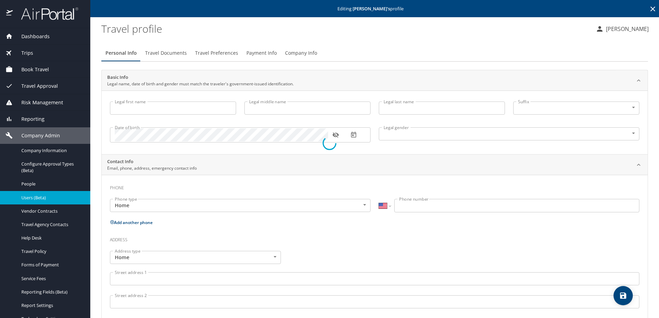
type input "[PERSON_NAME]"
type input "Male"
select select "US"
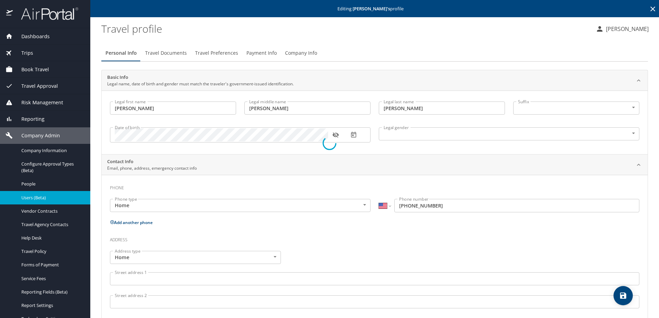
select select "US"
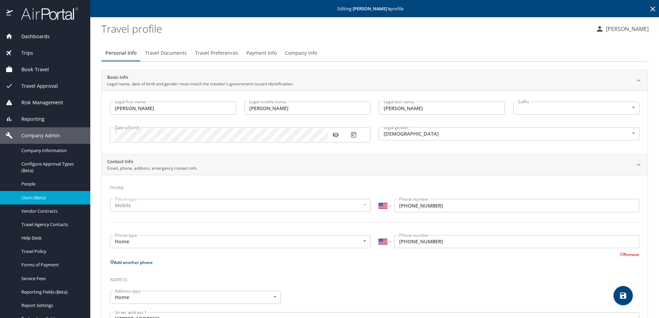
click at [291, 50] on span "Company Info" at bounding box center [301, 53] width 32 height 9
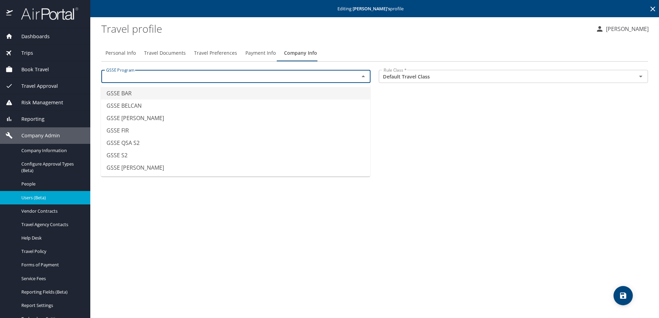
click at [212, 76] on input "text" at bounding box center [225, 76] width 245 height 9
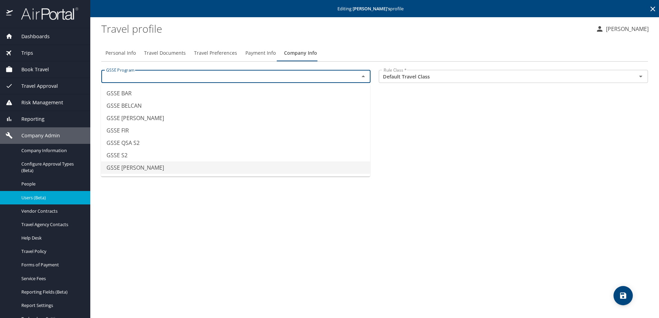
click at [157, 166] on li "GSSE SAWDEY" at bounding box center [235, 168] width 269 height 12
type input "GSSE SAWDEY"
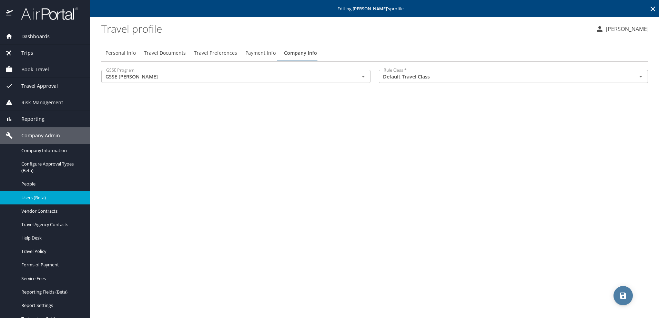
click at [621, 293] on icon "save" at bounding box center [623, 296] width 8 height 8
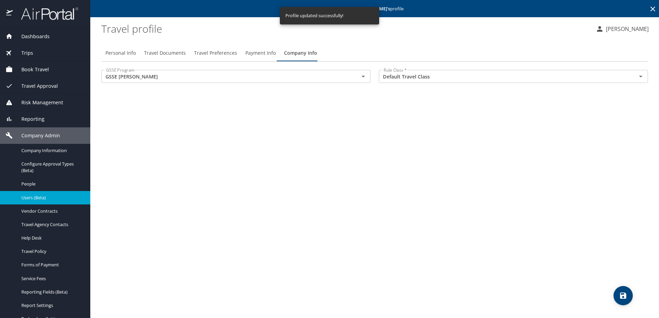
click at [27, 198] on span "Users (Beta)" at bounding box center [51, 198] width 61 height 7
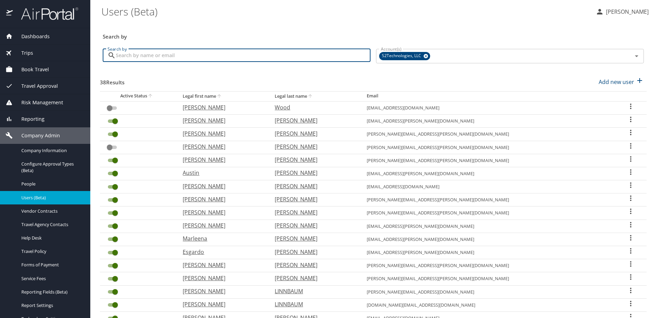
click at [170, 54] on input "Search by" at bounding box center [243, 55] width 255 height 13
type input "Dunf"
checkbox input "true"
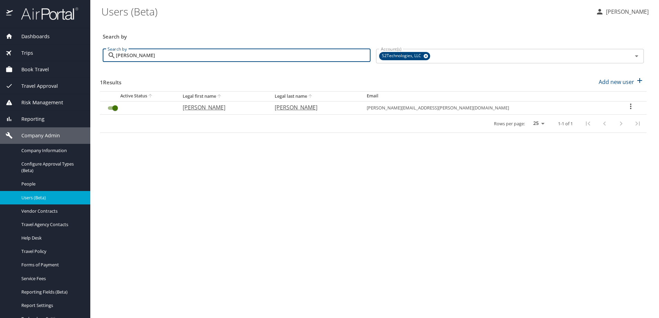
type input "[PERSON_NAME]"
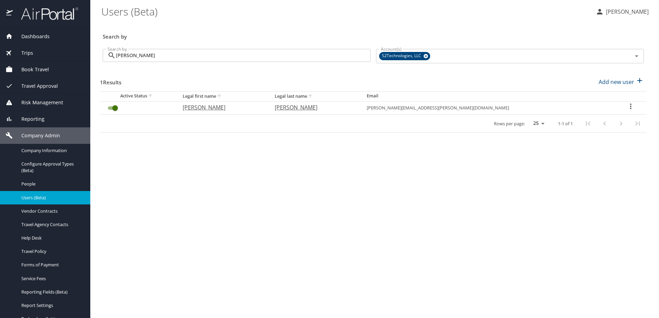
click at [626, 105] on icon "User Search Table" at bounding box center [630, 106] width 8 height 8
click at [578, 112] on li "View profile" at bounding box center [604, 107] width 100 height 12
select select "US"
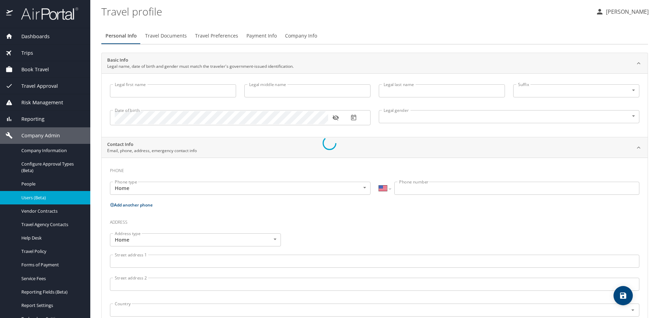
type input "[PERSON_NAME]"
type input "Jay"
type input "[PERSON_NAME]"
type input "Male"
select select "US"
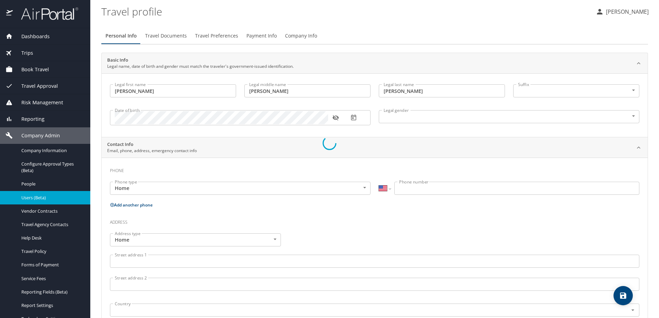
select select "US"
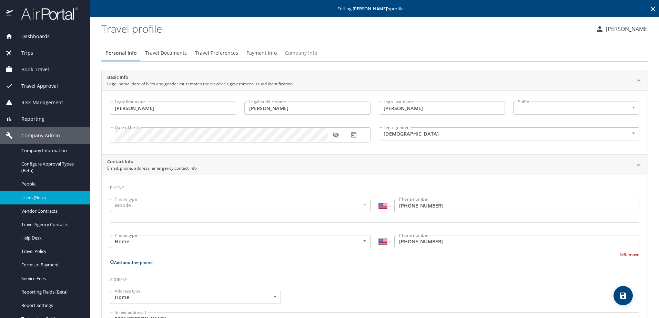
click at [312, 52] on span "Company Info" at bounding box center [301, 53] width 32 height 9
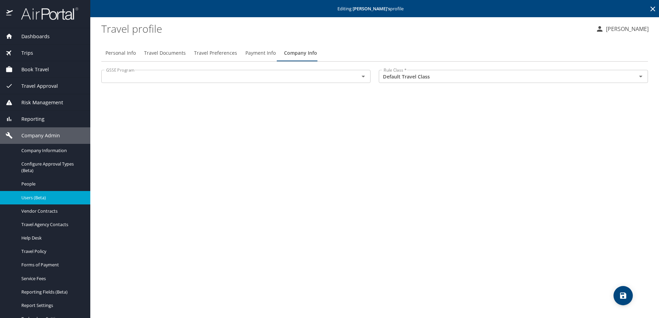
click at [274, 79] on input "text" at bounding box center [225, 76] width 245 height 9
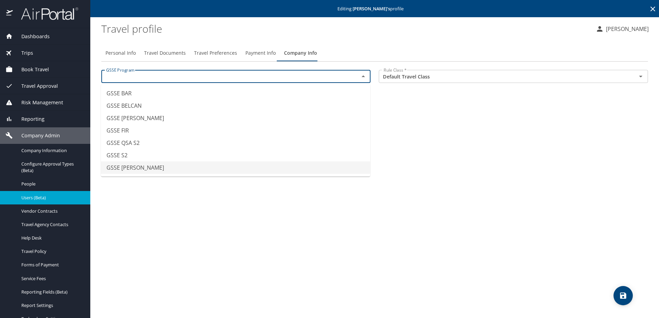
click at [173, 165] on li "GSSE SAWDEY" at bounding box center [235, 168] width 269 height 12
type input "GSSE SAWDEY"
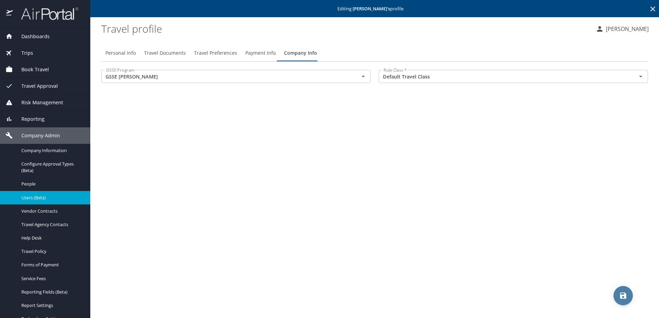
click at [625, 295] on icon "save" at bounding box center [623, 296] width 6 height 6
click at [37, 196] on span "Users (Beta)" at bounding box center [51, 198] width 61 height 7
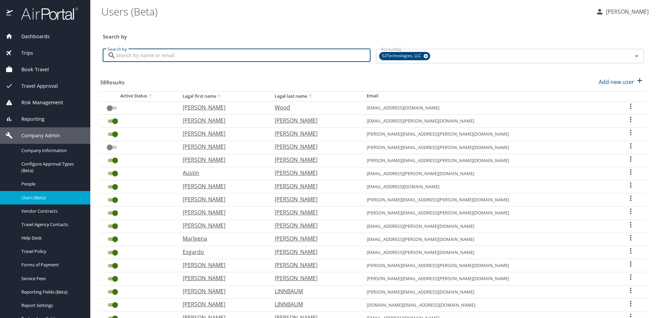
click at [175, 57] on input "Search by" at bounding box center [243, 55] width 255 height 13
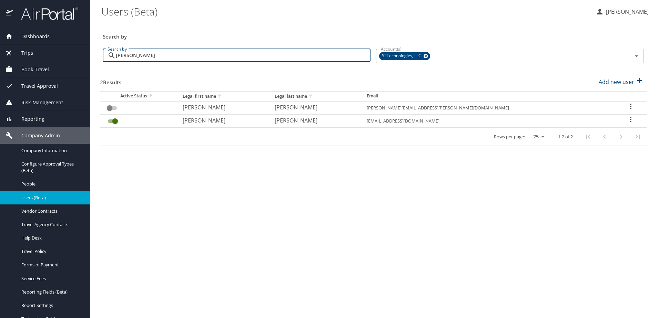
type input "[PERSON_NAME]"
click at [626, 107] on icon "User Search Table" at bounding box center [630, 106] width 8 height 8
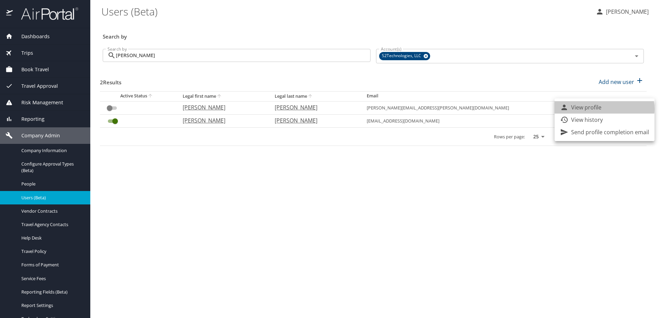
click at [602, 109] on li "View profile" at bounding box center [604, 107] width 100 height 12
select select "US"
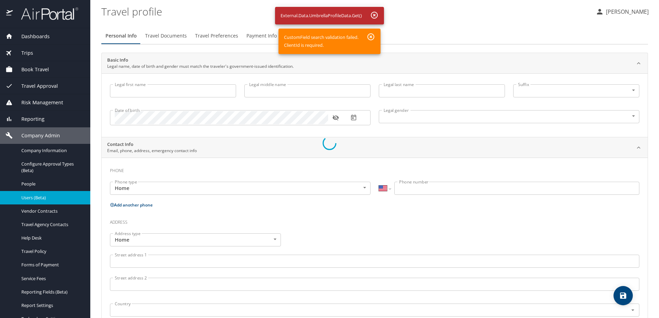
click at [371, 38] on div at bounding box center [329, 143] width 659 height 350
click at [27, 197] on div at bounding box center [329, 143] width 659 height 350
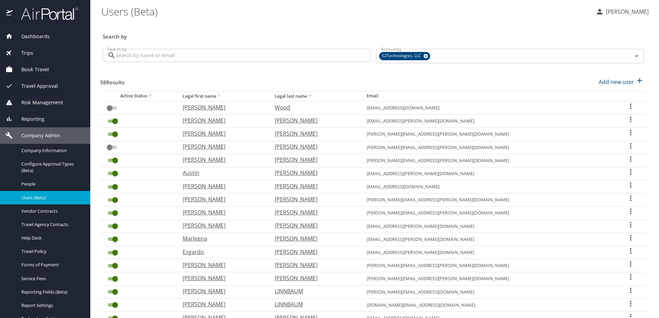
click at [214, 54] on input "Search by" at bounding box center [243, 55] width 255 height 13
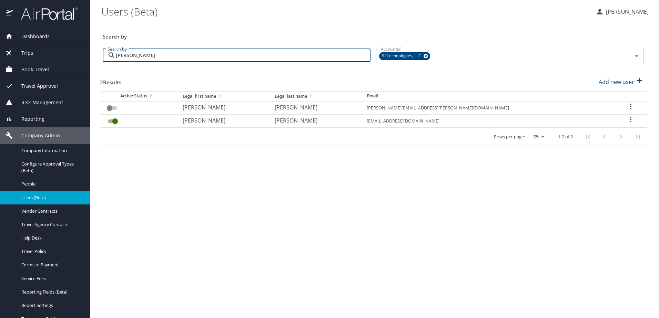
type input "[PERSON_NAME]"
click at [628, 121] on icon "User Search Table" at bounding box center [630, 119] width 8 height 8
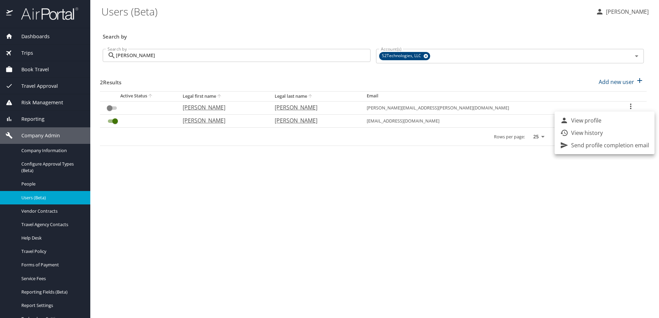
click at [597, 120] on p "View profile" at bounding box center [586, 120] width 30 height 8
select select "US"
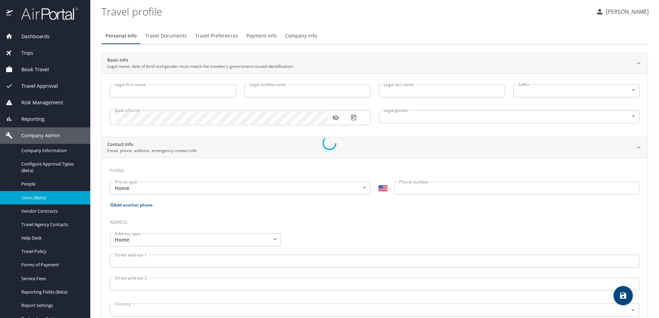
type input "[PERSON_NAME]"
type input "Dimitrius"
type input "[PERSON_NAME]"
type input "II"
type input "Male"
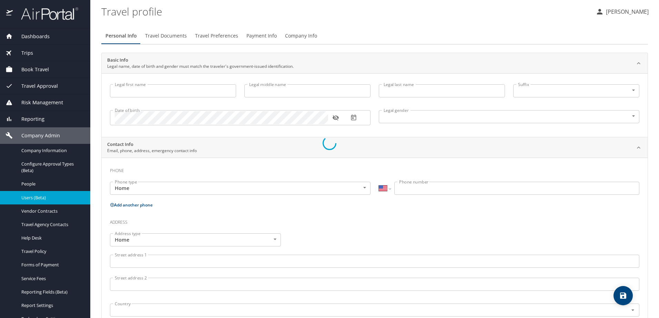
type input "mel"
type input "kirksey"
type input "(773) 209-1590"
select select "US"
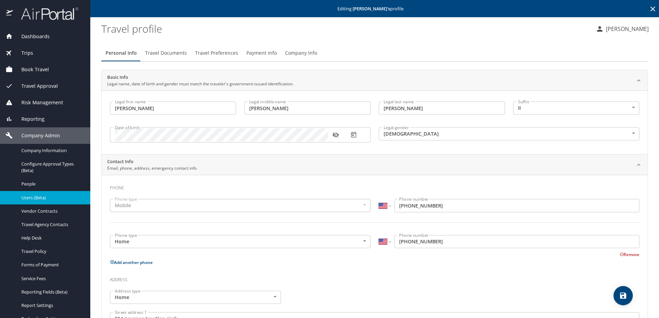
click at [293, 54] on span "Company Info" at bounding box center [301, 53] width 32 height 9
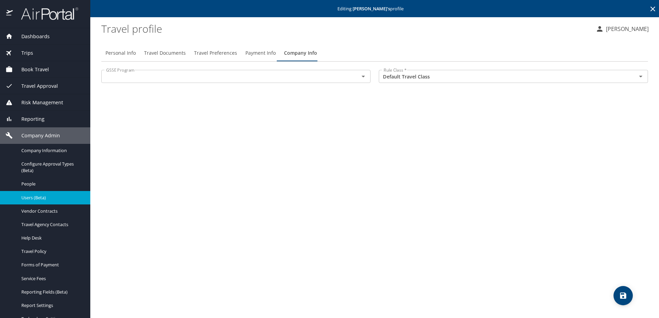
click at [197, 72] on input "text" at bounding box center [225, 76] width 245 height 9
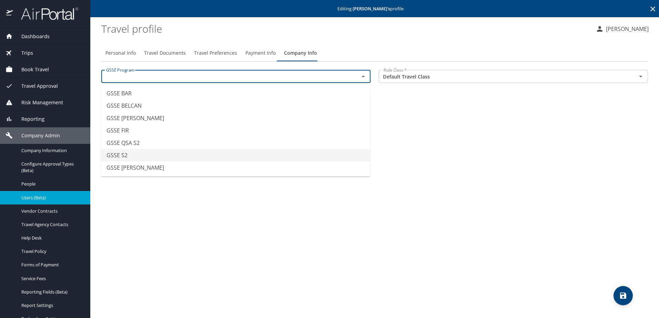
click at [182, 154] on li "GSSE S2" at bounding box center [235, 155] width 269 height 12
type input "GSSE S2"
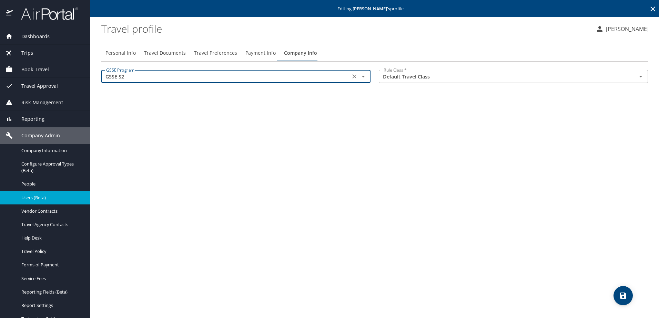
click at [628, 298] on span "save" at bounding box center [622, 296] width 19 height 8
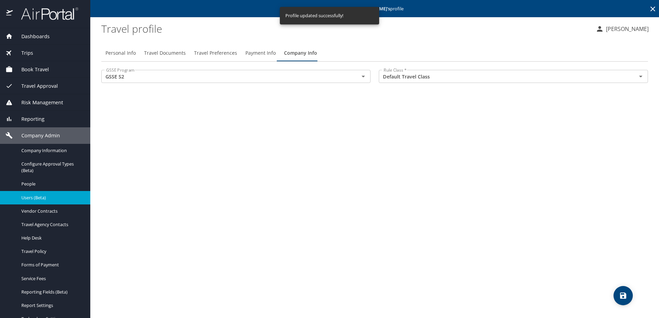
click at [32, 197] on span "Users (Beta)" at bounding box center [51, 198] width 61 height 7
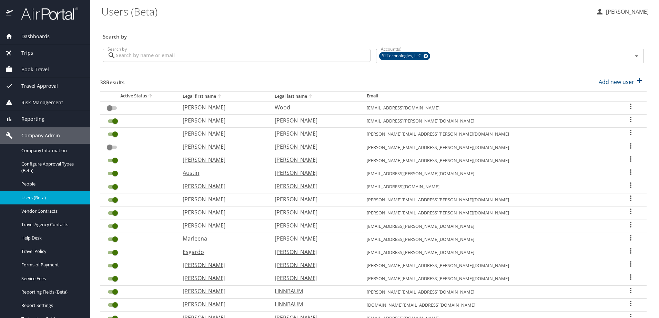
click at [137, 58] on input "Search by" at bounding box center [243, 55] width 255 height 13
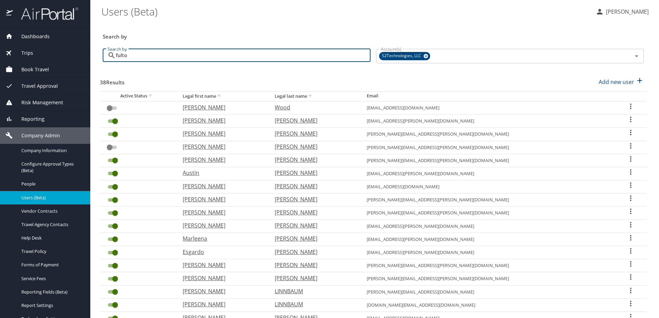
type input "[PERSON_NAME]"
checkbox input "true"
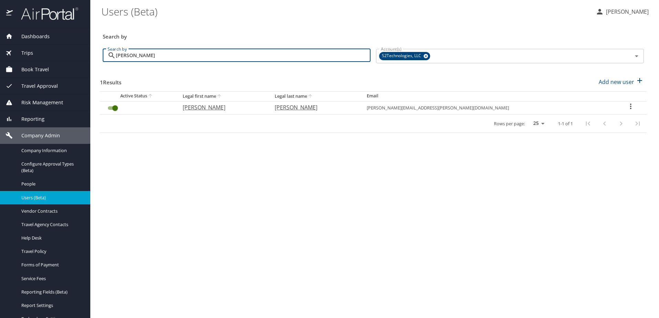
type input "[PERSON_NAME]"
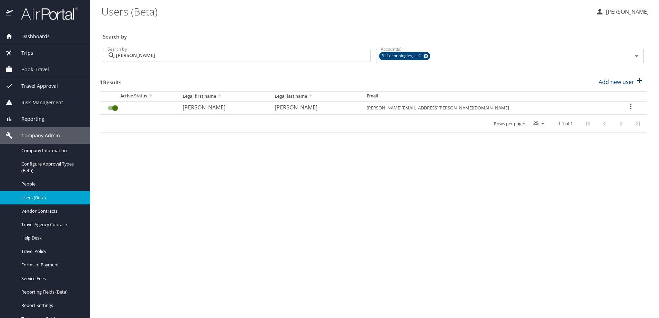
click at [626, 109] on icon "User Search Table" at bounding box center [630, 106] width 8 height 8
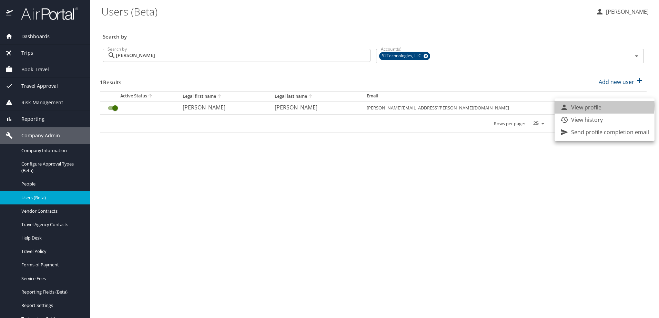
click at [593, 105] on p "View profile" at bounding box center [586, 107] width 30 height 8
select select "US"
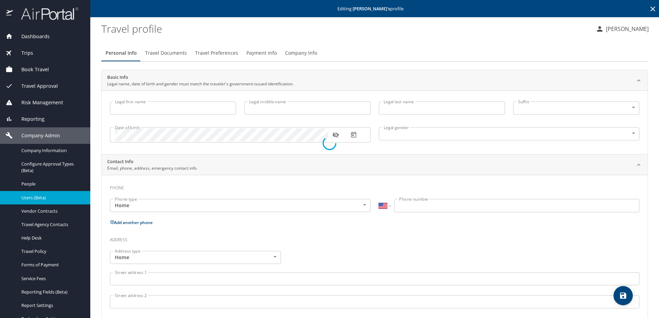
type input "[PERSON_NAME]"
type input "Male"
type input "Aliye"
type input "[PERSON_NAME]"
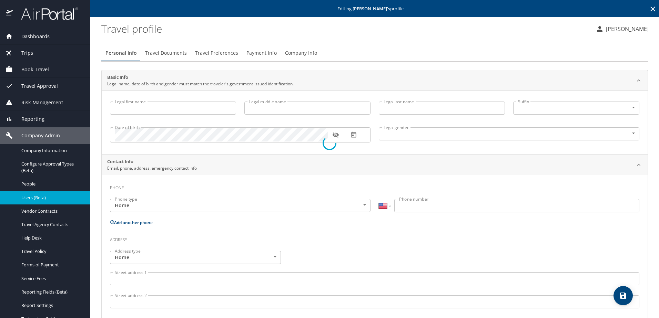
type input "(904) 537-0878"
select select "US"
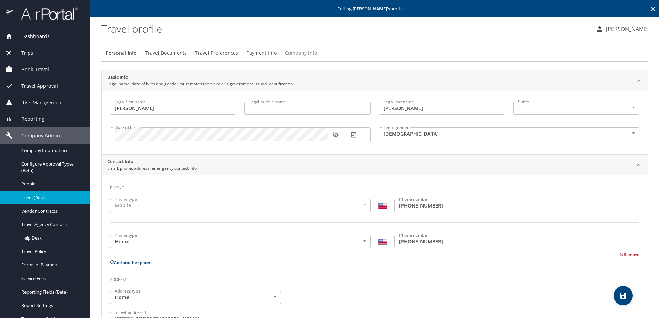
click at [290, 54] on span "Company Info" at bounding box center [301, 53] width 32 height 9
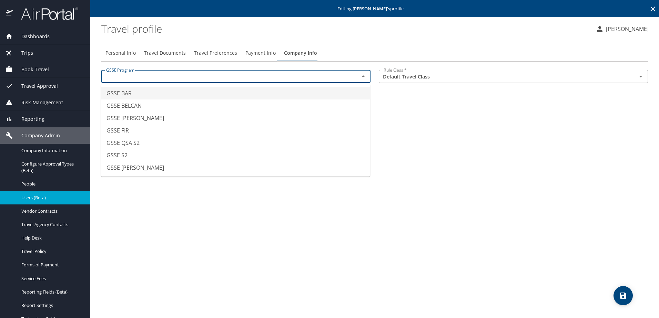
click at [236, 78] on input "text" at bounding box center [225, 76] width 245 height 9
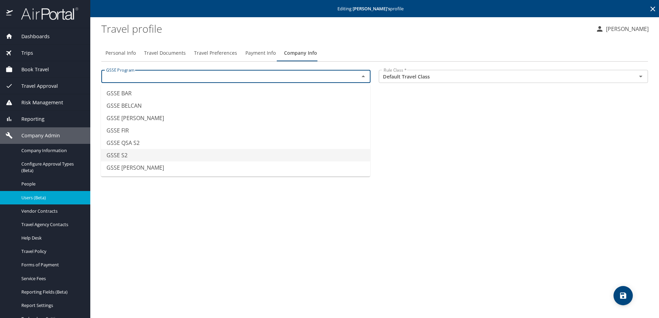
click at [208, 152] on li "GSSE S2" at bounding box center [235, 155] width 269 height 12
type input "GSSE S2"
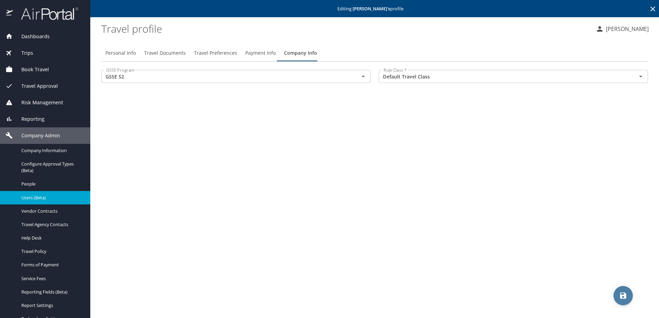
click at [625, 298] on icon "save" at bounding box center [623, 296] width 6 height 6
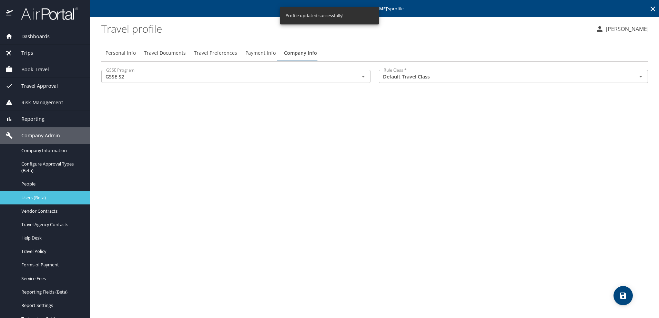
click at [36, 197] on span "Users (Beta)" at bounding box center [51, 198] width 61 height 7
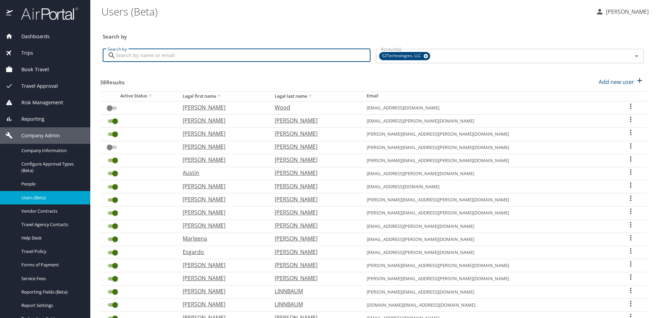
click at [177, 57] on input "Search by" at bounding box center [243, 55] width 255 height 13
type input "garcia"
checkbox input "true"
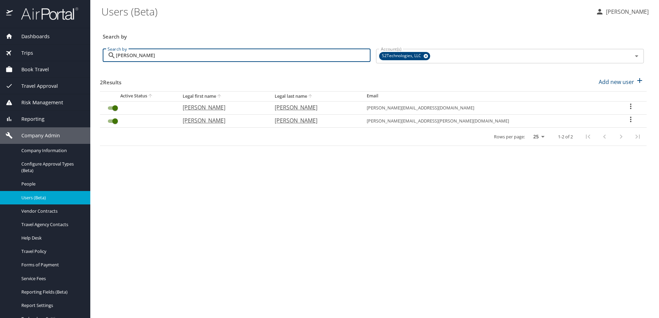
type input "garcia"
click at [626, 121] on icon "User Search Table" at bounding box center [630, 119] width 8 height 8
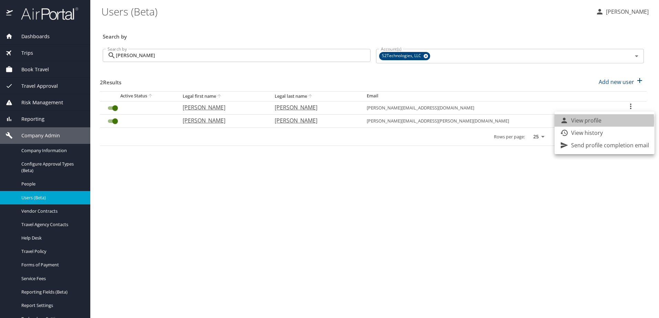
click at [588, 121] on p "View profile" at bounding box center [586, 120] width 30 height 8
select select "US"
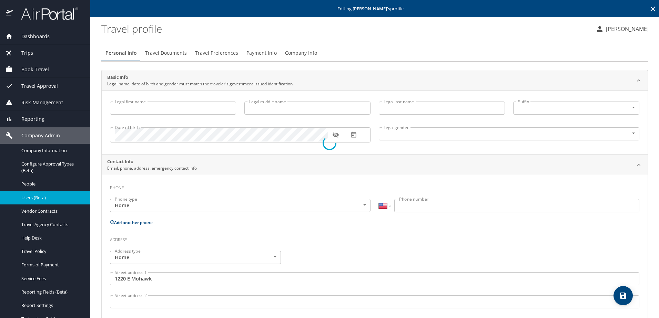
type input "Miguel"
type input "Garcia"
type input "Male"
type input "Nicole"
type input "McGill"
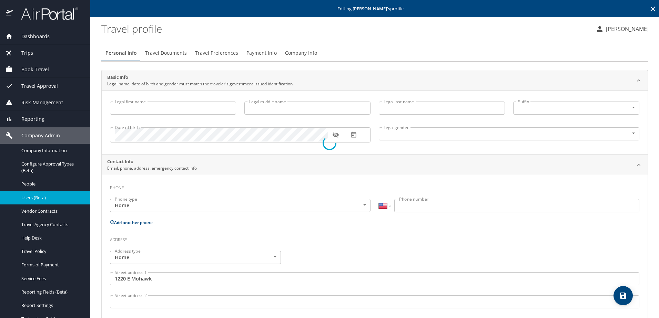
select select "AR"
type input "0246 889-6"
type input "United States of America"
type input "Florida"
type input "United States of America"
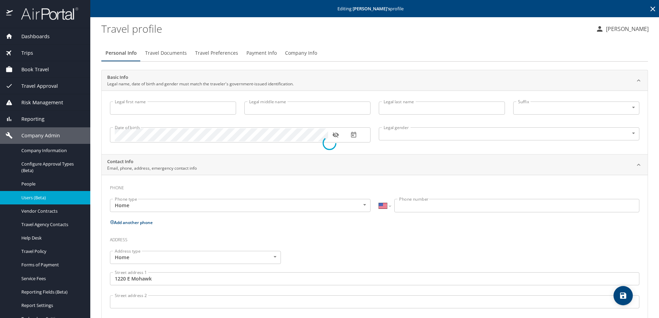
type input "Florida"
select select "US"
select select "JP"
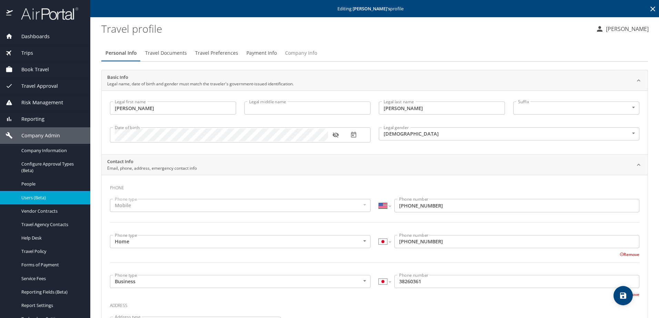
click at [308, 52] on span "Company Info" at bounding box center [301, 53] width 32 height 9
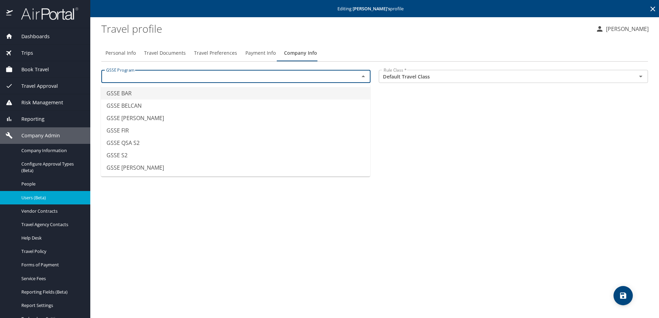
click at [184, 79] on input "text" at bounding box center [225, 76] width 245 height 9
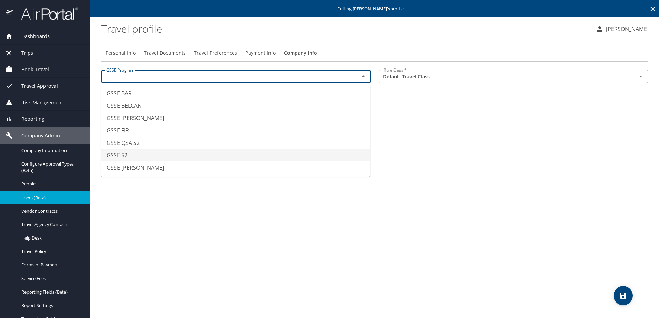
click at [156, 152] on li "GSSE S2" at bounding box center [235, 155] width 269 height 12
type input "GSSE S2"
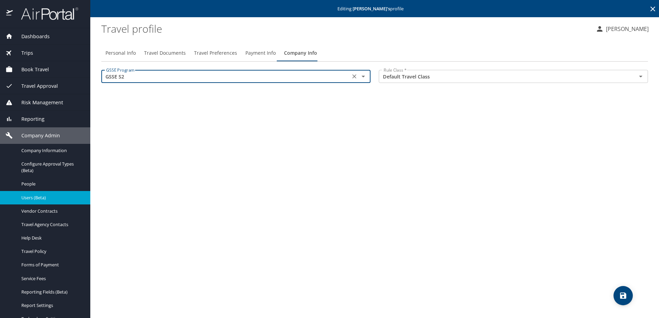
click at [625, 296] on icon "save" at bounding box center [623, 296] width 6 height 6
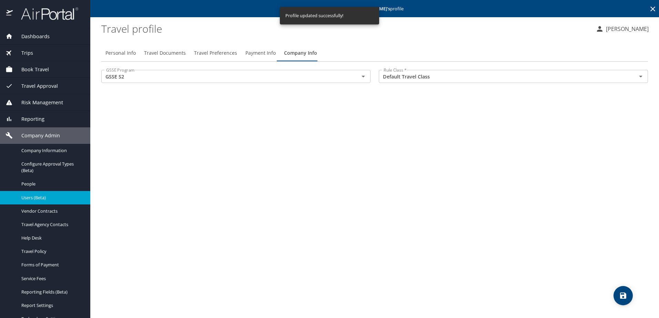
click at [35, 196] on span "Users (Beta)" at bounding box center [51, 198] width 61 height 7
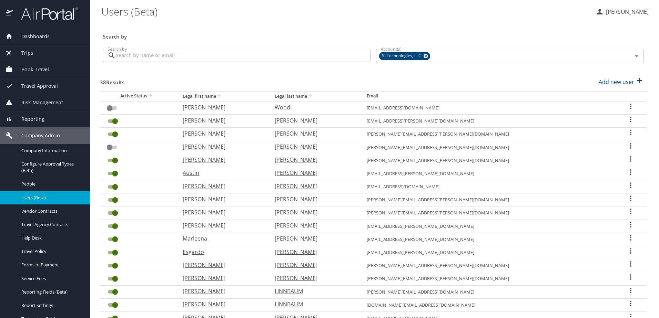
click at [153, 52] on input "Search by" at bounding box center [243, 55] width 255 height 13
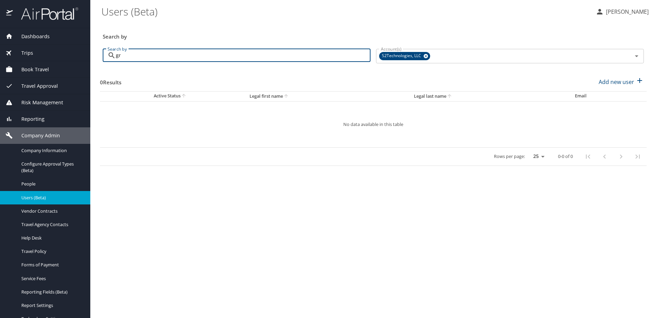
type input "g"
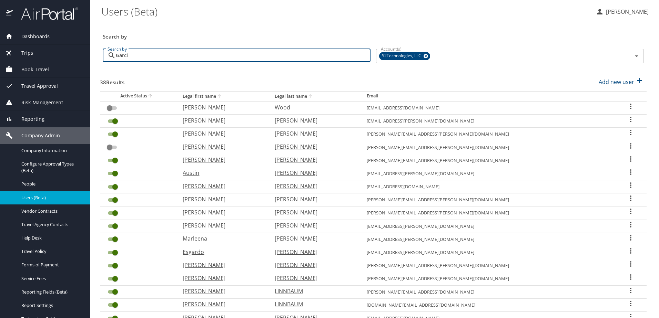
type input "Garcia"
checkbox input "true"
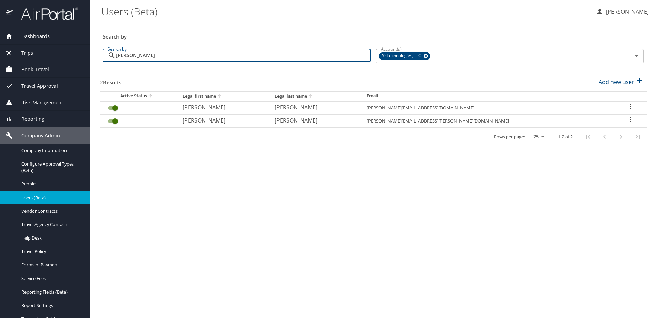
type input "[PERSON_NAME]"
click at [630, 106] on icon "User Search Table" at bounding box center [630, 107] width 1 height 6
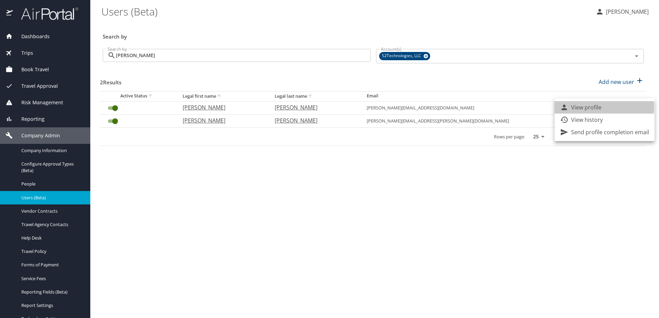
click at [586, 107] on p "View profile" at bounding box center [586, 107] width 30 height 8
select select "US"
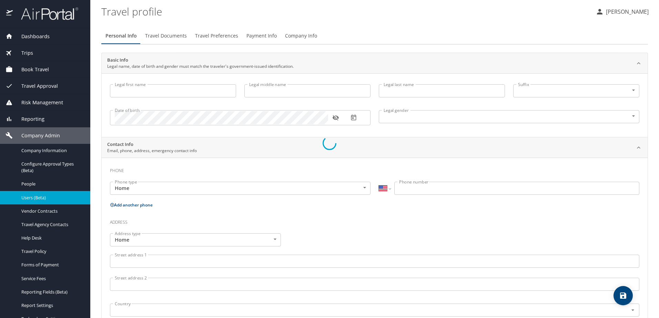
type input "[PERSON_NAME]"
type input "Cesar"
type input "[PERSON_NAME]"
type input "Male"
type input "Annette"
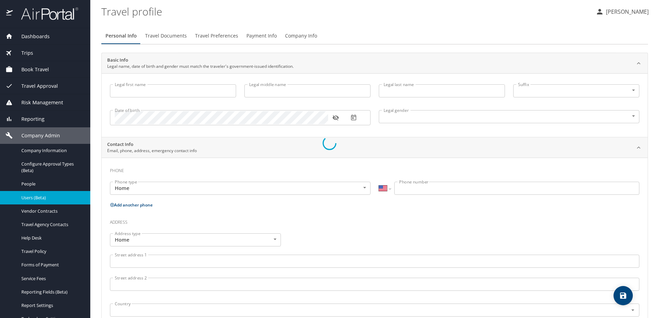
type input "Garcia"
type input "(907) 347-7650"
type input "annette60277@gmail.com"
select select "US"
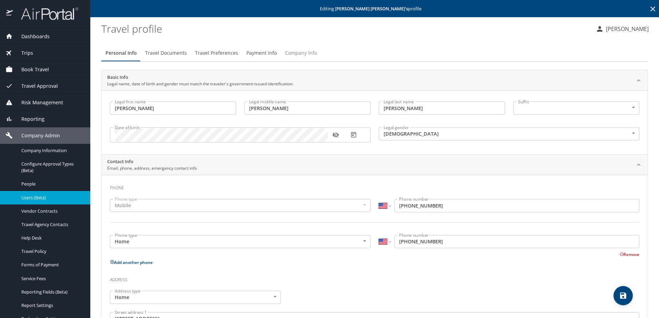
click at [294, 52] on span "Company Info" at bounding box center [301, 53] width 32 height 9
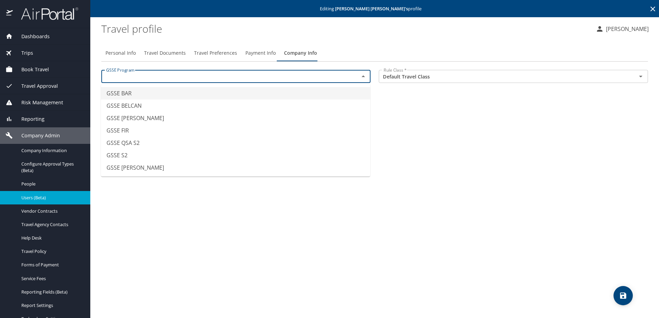
click at [202, 74] on input "text" at bounding box center [225, 76] width 245 height 9
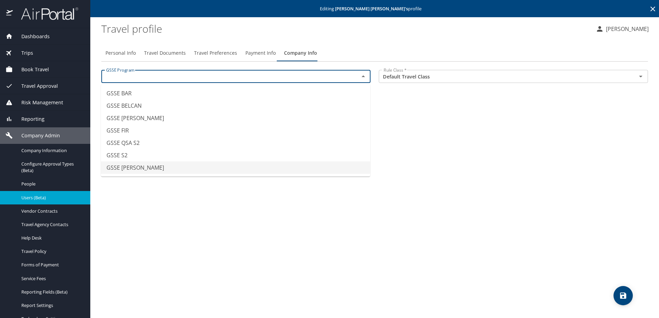
click at [154, 162] on li "GSSE SAWDEY" at bounding box center [235, 168] width 269 height 12
type input "GSSE SAWDEY"
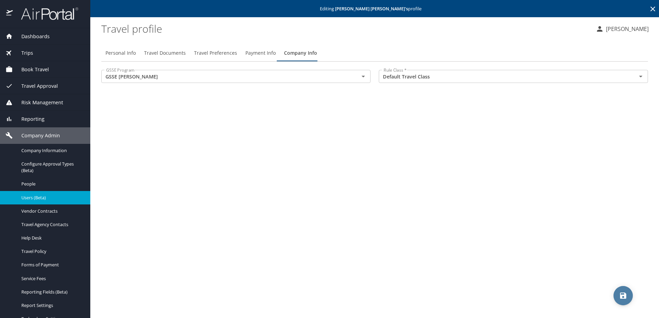
click at [621, 295] on icon "save" at bounding box center [623, 296] width 8 height 8
click at [27, 196] on span "Users (Beta)" at bounding box center [51, 198] width 61 height 7
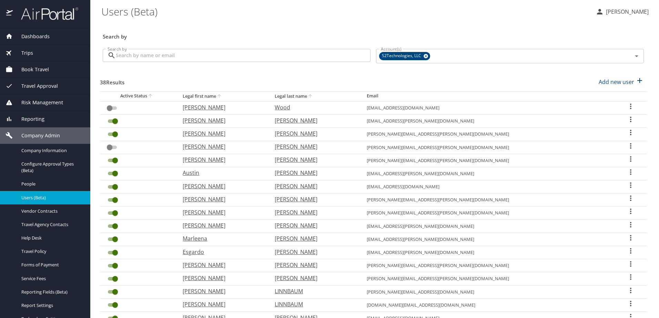
click at [146, 58] on input "Search by" at bounding box center [243, 55] width 255 height 13
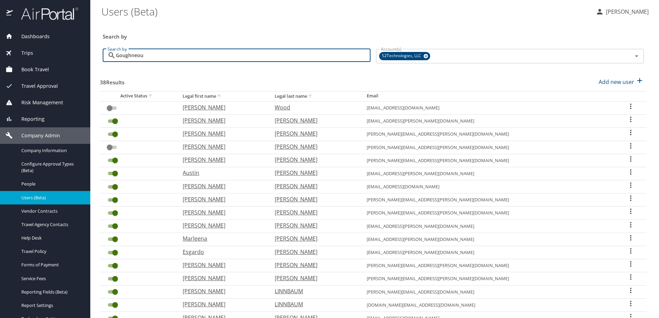
type input "Goughneour"
checkbox input "true"
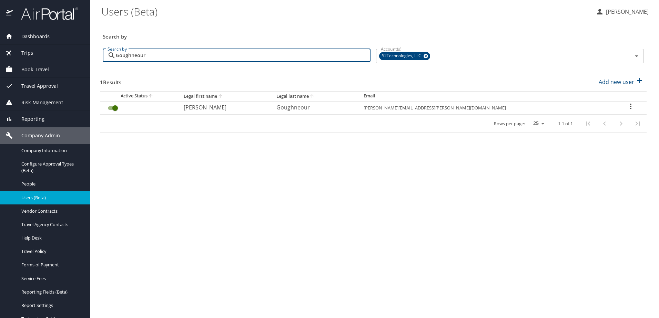
type input "Goughneour"
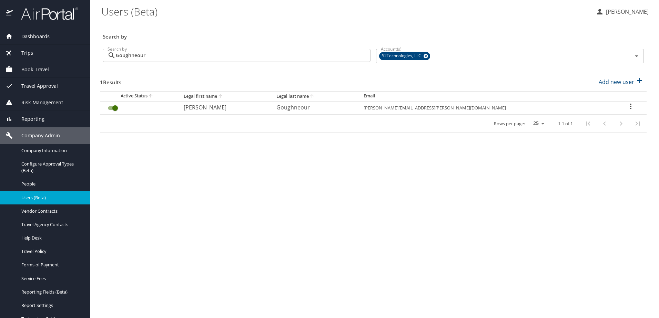
click at [626, 107] on icon "User Search Table" at bounding box center [630, 106] width 8 height 8
click at [587, 107] on p "View profile" at bounding box center [586, 107] width 30 height 8
select select "US"
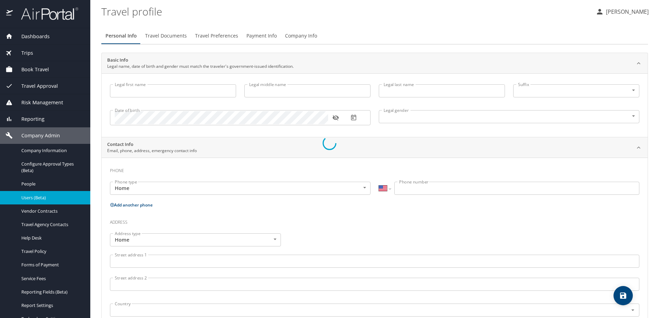
type input "Joshua"
type input "Goughneour"
type input "Male"
type input "Cheryl"
type input "Goughneour"
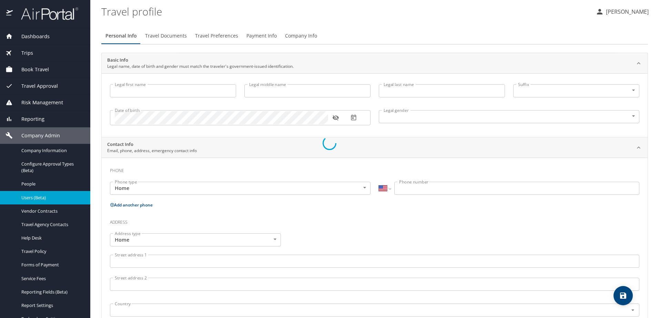
type input "(724) 771-4984"
type input "goughneour@gmail.com"
select select "US"
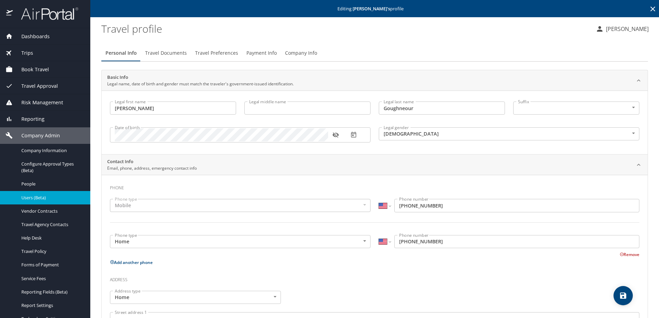
click at [298, 52] on span "Company Info" at bounding box center [301, 53] width 32 height 9
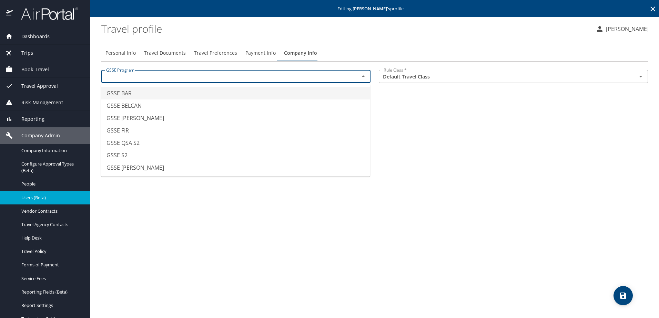
click at [208, 76] on input "text" at bounding box center [225, 76] width 245 height 9
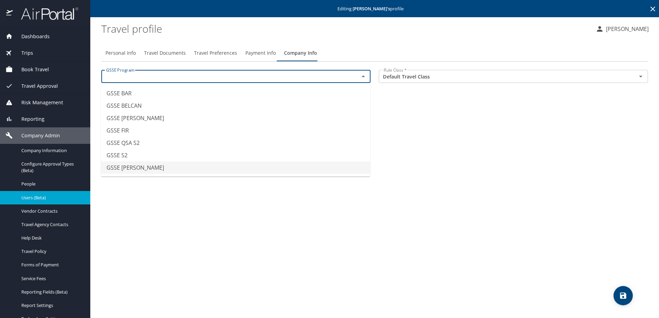
click at [134, 166] on li "GSSE SAWDEY" at bounding box center [235, 168] width 269 height 12
type input "GSSE SAWDEY"
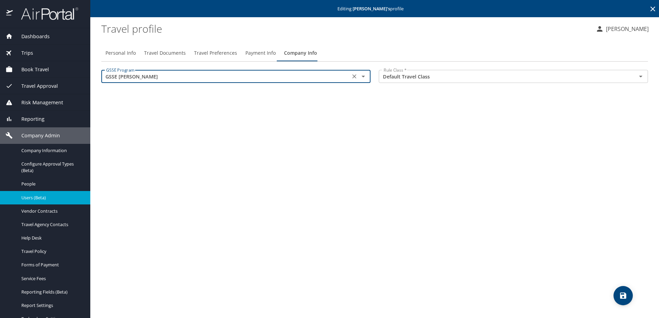
click at [624, 296] on icon "save" at bounding box center [623, 296] width 6 height 6
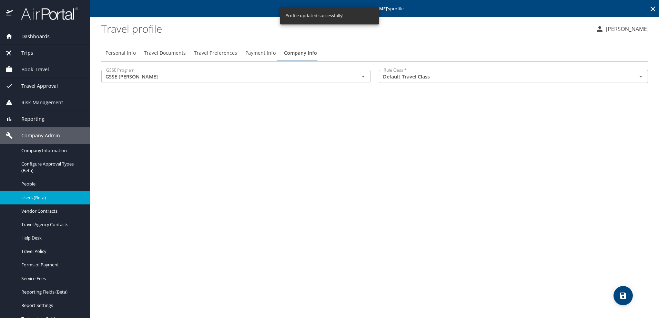
click at [28, 198] on span "Users (Beta)" at bounding box center [51, 198] width 61 height 7
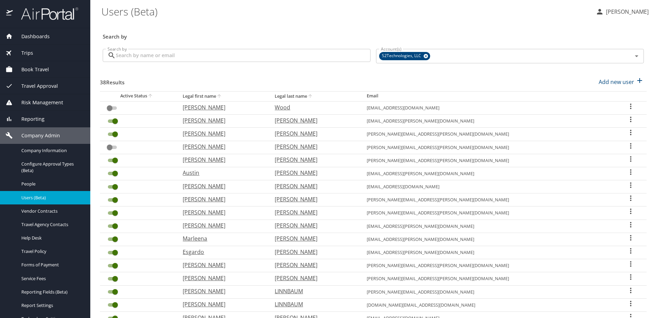
click at [154, 54] on input "Search by" at bounding box center [243, 55] width 255 height 13
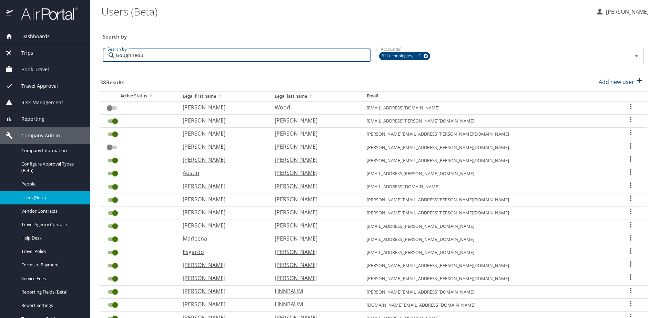
type input "Goughneour"
checkbox input "true"
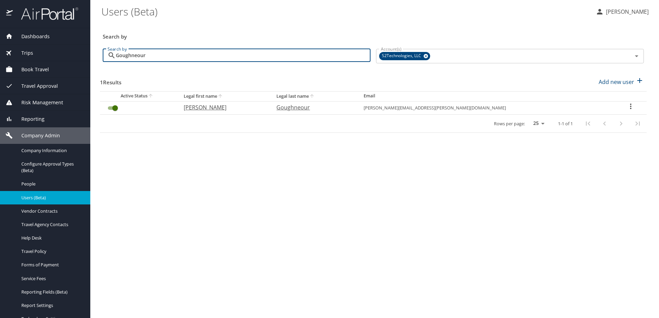
type input "Goughneour"
click at [110, 107] on input "User Search Table" at bounding box center [115, 108] width 25 height 8
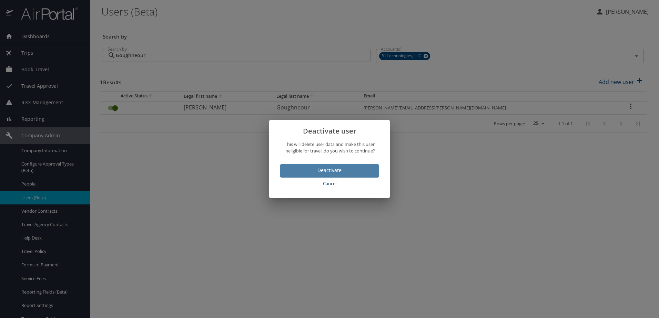
click at [336, 167] on span "Deactivate" at bounding box center [330, 170] width 88 height 9
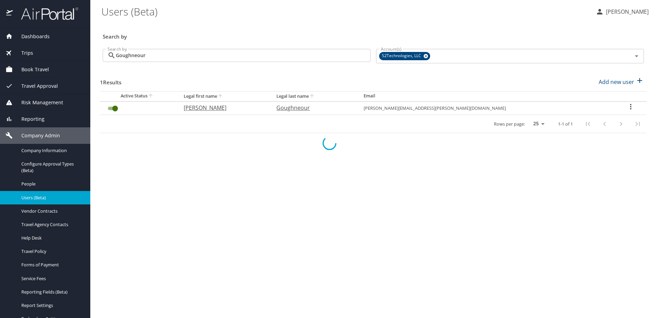
checkbox input "false"
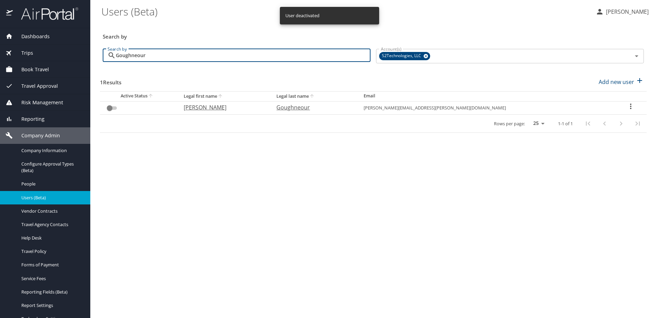
drag, startPoint x: 148, startPoint y: 56, endPoint x: 115, endPoint y: 54, distance: 33.5
click at [115, 54] on div "Goughneour Search by" at bounding box center [237, 55] width 268 height 13
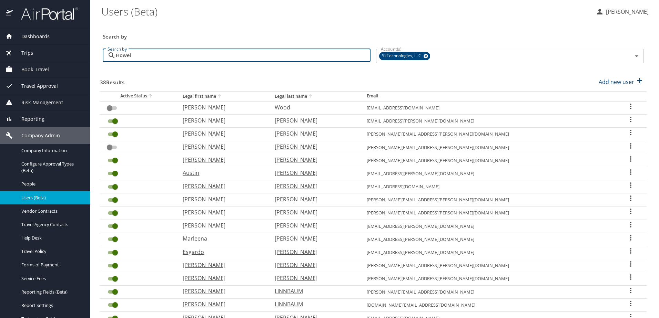
type input "Howell"
checkbox input "true"
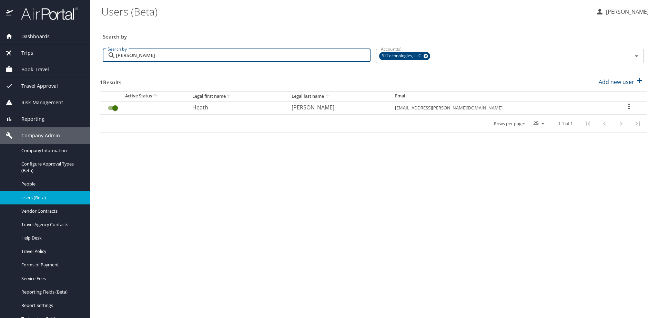
type input "Howell"
click at [626, 105] on icon "User Search Table" at bounding box center [629, 106] width 8 height 8
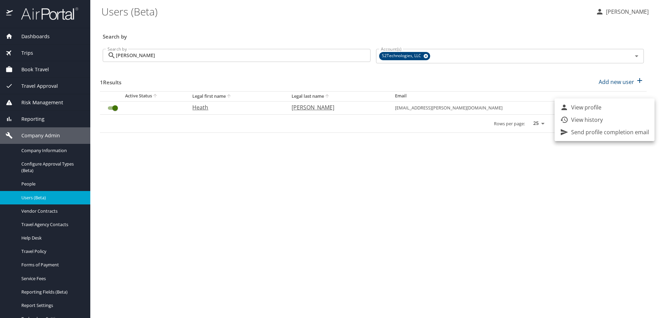
click at [593, 109] on p "View profile" at bounding box center [586, 107] width 30 height 8
select select "US"
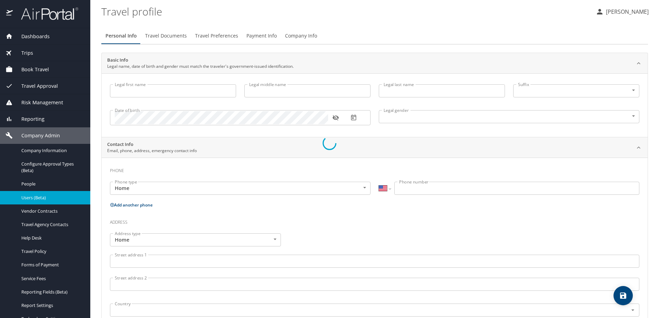
type input "Heath"
type input "McCue"
type input "Howell"
type input "Male"
type input "Melody"
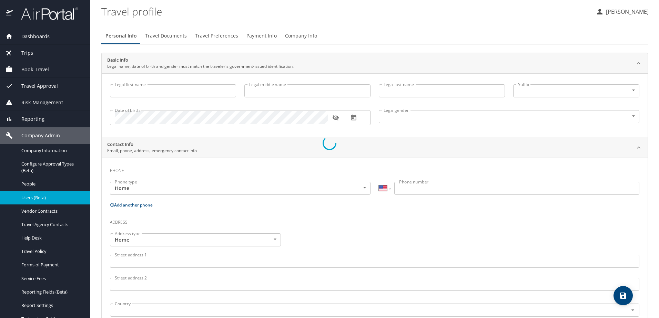
type input "Howell"
type input "(757) 675-2535"
type input "hmhowell@yahoo.com"
select select "US"
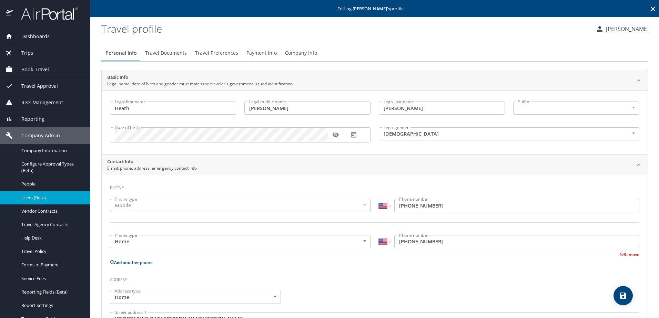
click at [286, 50] on span "Company Info" at bounding box center [301, 53] width 32 height 9
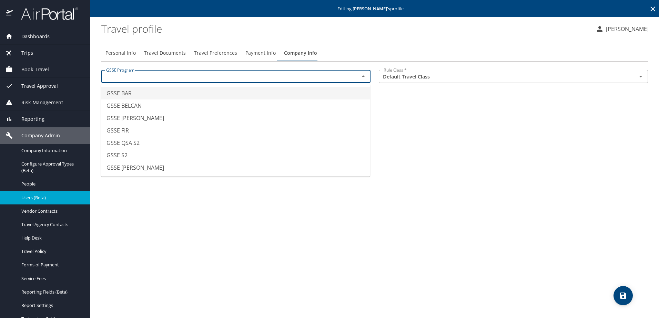
click at [251, 75] on input "text" at bounding box center [225, 76] width 245 height 9
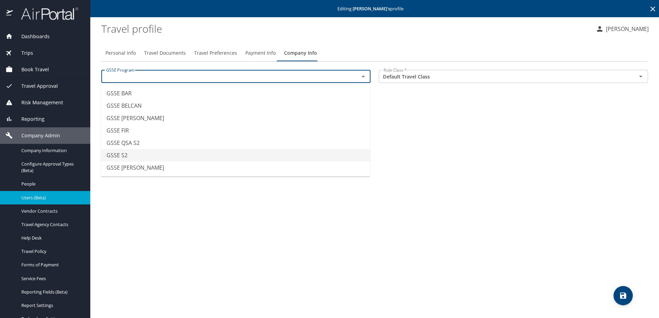
click at [160, 153] on li "GSSE S2" at bounding box center [235, 155] width 269 height 12
type input "GSSE S2"
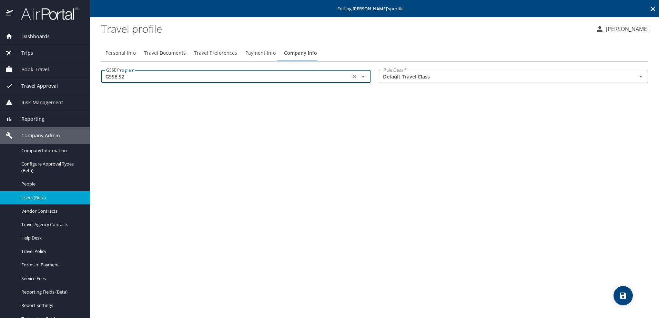
click at [620, 297] on icon "save" at bounding box center [623, 296] width 6 height 6
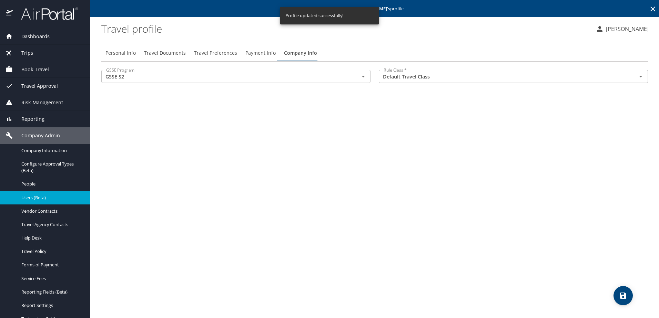
click at [23, 198] on span "Users (Beta)" at bounding box center [51, 198] width 61 height 7
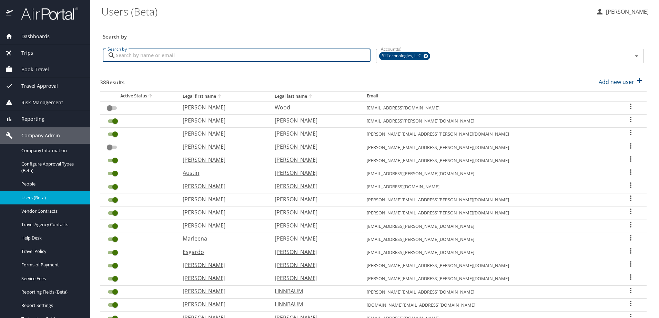
click at [146, 59] on input "Search by" at bounding box center [243, 55] width 255 height 13
type input "Iavarone"
checkbox input "true"
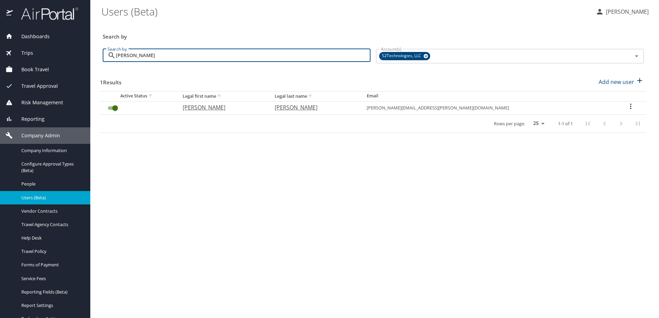
type input "Iavarone"
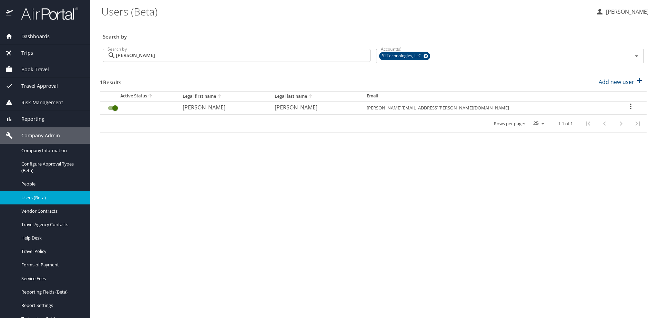
click at [626, 106] on icon "User Search Table" at bounding box center [630, 106] width 8 height 8
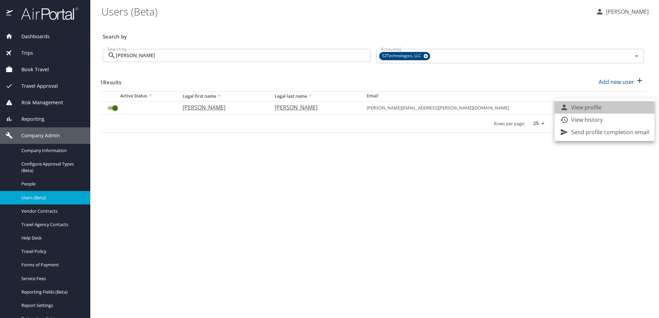
click at [587, 109] on p "View profile" at bounding box center [586, 107] width 30 height 8
select select "US"
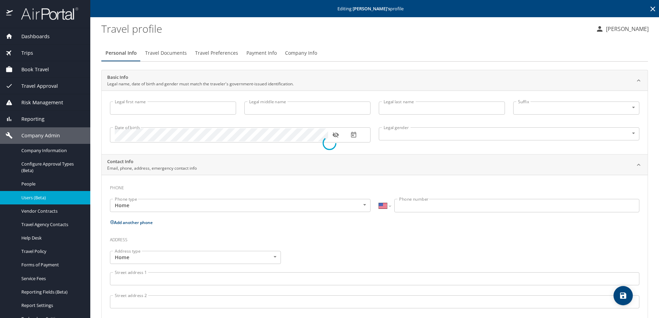
type input "Jarrod"
type input "Gordon"
type input "Iavarone"
type input "Male"
select select "US"
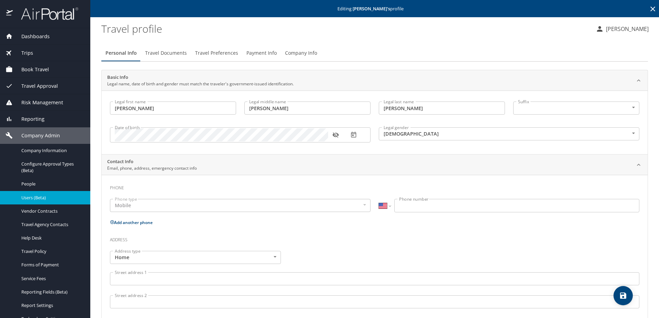
click at [286, 53] on span "Company Info" at bounding box center [301, 53] width 32 height 9
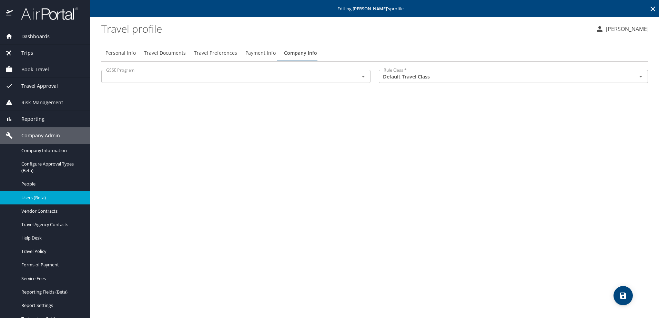
click at [136, 76] on input "text" at bounding box center [225, 76] width 245 height 9
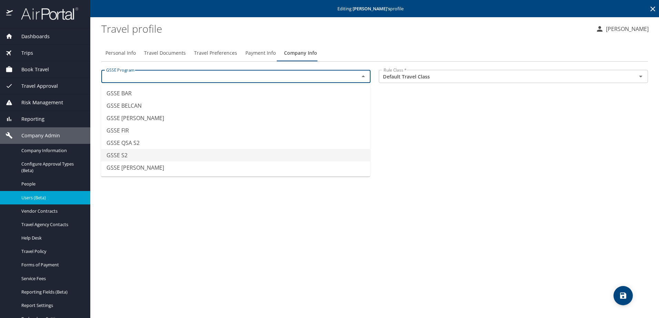
click at [146, 153] on li "GSSE S2" at bounding box center [235, 155] width 269 height 12
type input "GSSE S2"
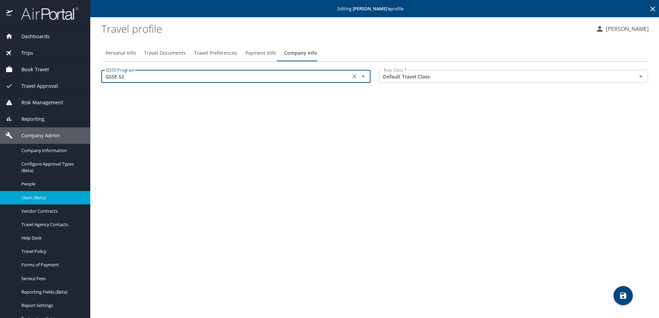
click at [624, 295] on icon "save" at bounding box center [623, 296] width 8 height 8
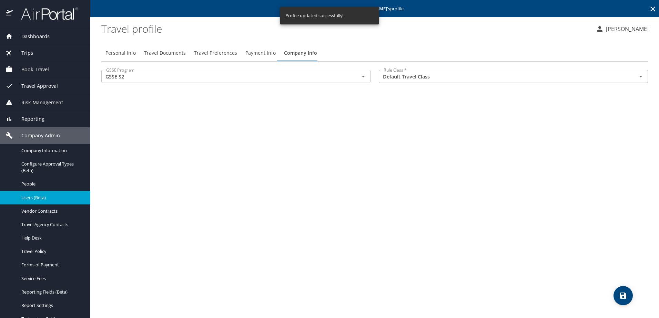
click at [23, 198] on span "Users (Beta)" at bounding box center [51, 198] width 61 height 7
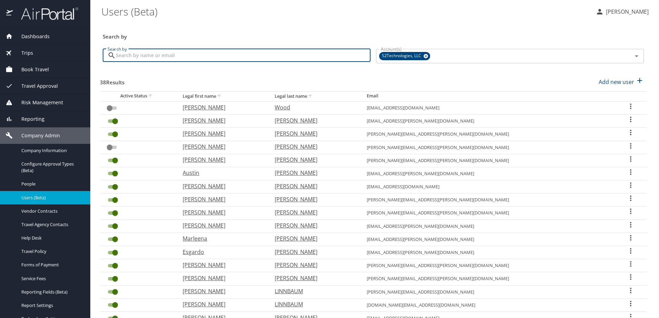
click at [170, 57] on input "Search by" at bounding box center [243, 55] width 255 height 13
type input "Iliescu"
checkbox input "true"
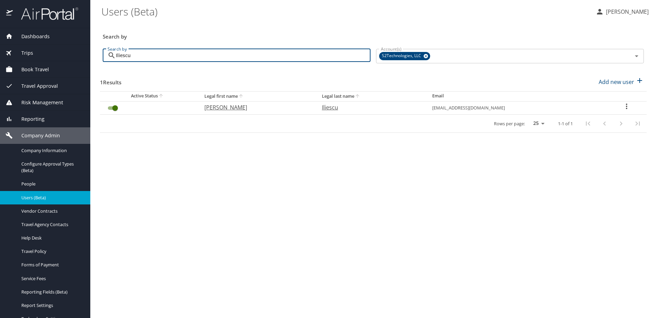
type input "Iliescu"
click at [623, 104] on icon "User Search Table" at bounding box center [626, 106] width 8 height 8
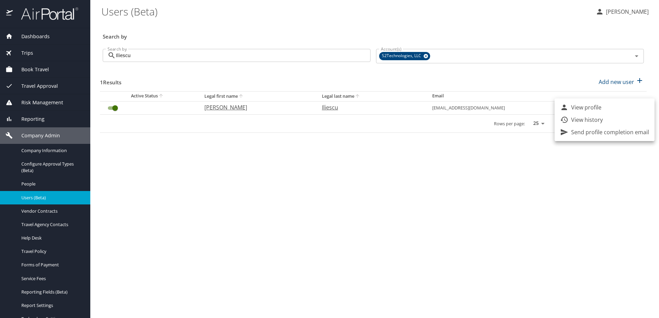
click at [598, 108] on p "View profile" at bounding box center [586, 107] width 30 height 8
select select "US"
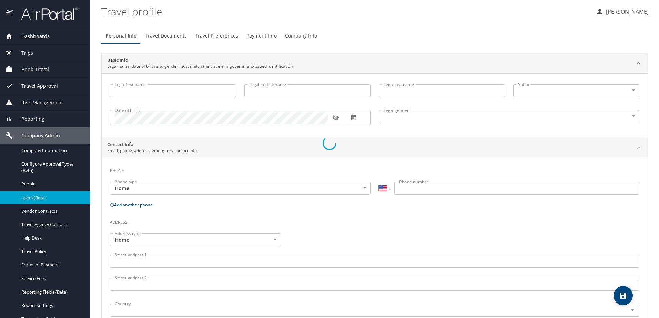
type input "[PERSON_NAME]"
type input "Iliescu"
type input "Male"
select select "US"
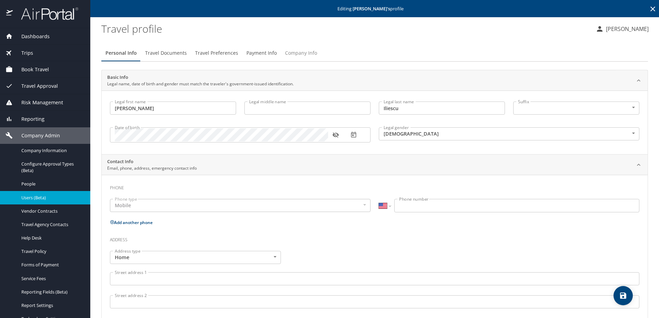
click at [285, 53] on span "Company Info" at bounding box center [301, 53] width 32 height 9
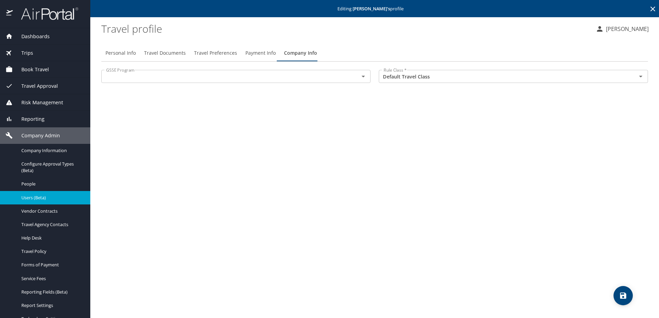
click at [158, 81] on input "text" at bounding box center [225, 76] width 245 height 9
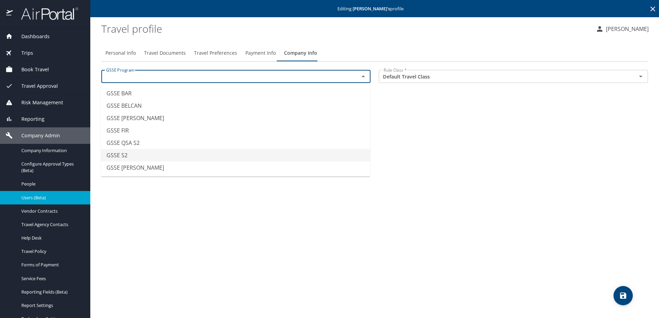
click at [137, 157] on li "GSSE S2" at bounding box center [235, 155] width 269 height 12
type input "GSSE S2"
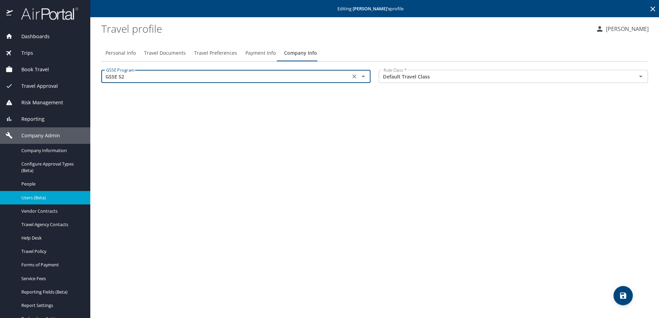
click at [628, 296] on span "save" at bounding box center [622, 296] width 19 height 8
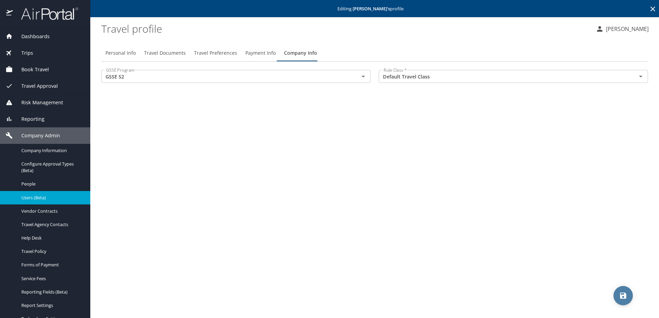
click at [622, 295] on icon "save" at bounding box center [623, 296] width 8 height 8
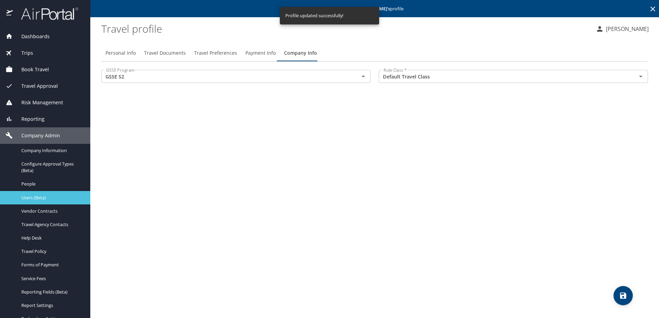
click at [32, 198] on span "Users (Beta)" at bounding box center [51, 198] width 61 height 7
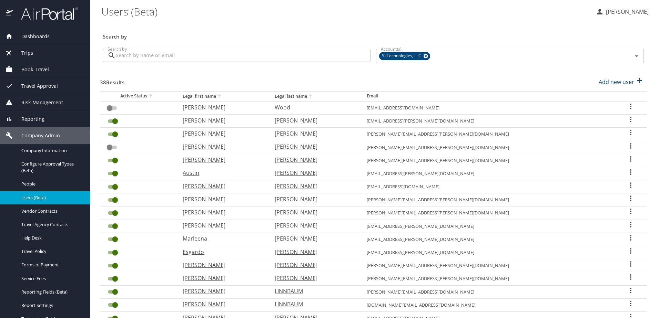
click at [209, 53] on input "Search by" at bounding box center [243, 55] width 255 height 13
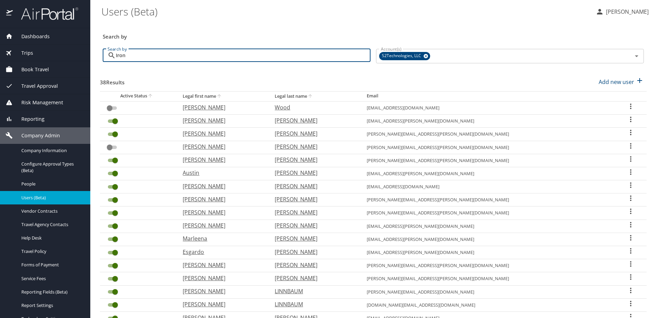
type input "Irons"
checkbox input "true"
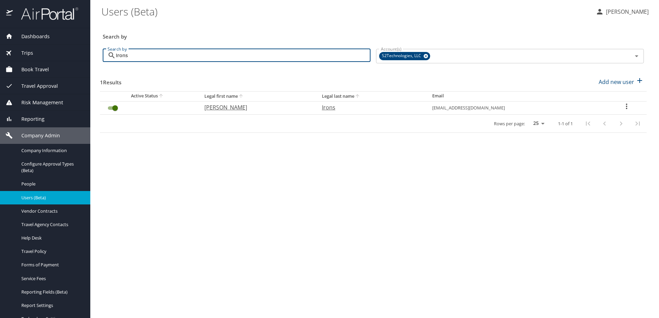
type input "Irons"
click at [623, 104] on icon "User Search Table" at bounding box center [626, 106] width 8 height 8
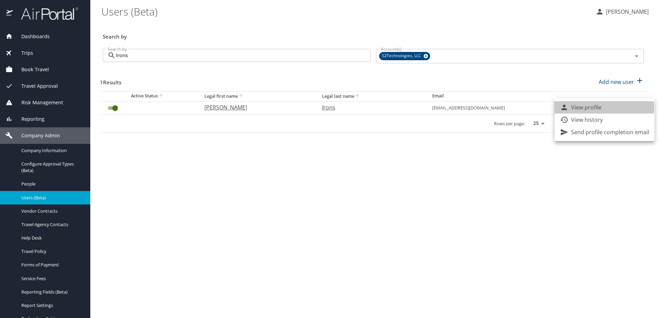
click at [602, 107] on li "View profile" at bounding box center [604, 107] width 100 height 12
select select "US"
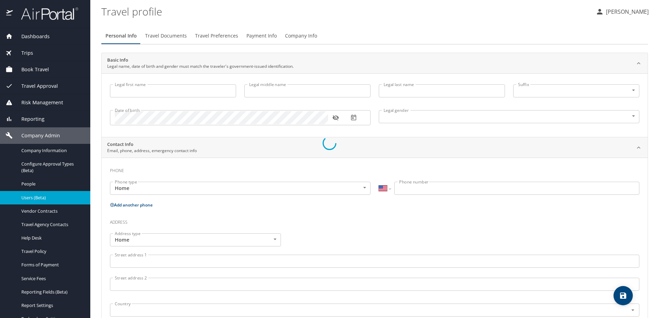
type input "[PERSON_NAME]"
type input "Irons"
type input "Male"
select select "US"
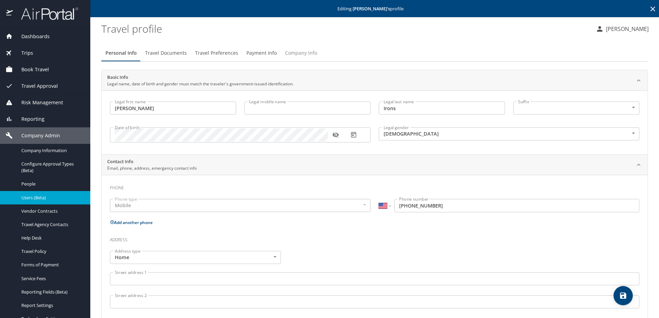
click at [297, 54] on span "Company Info" at bounding box center [301, 53] width 32 height 9
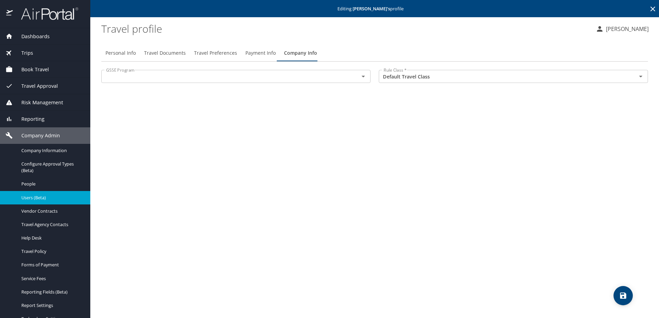
click at [221, 83] on div "GSSE Program" at bounding box center [235, 76] width 269 height 13
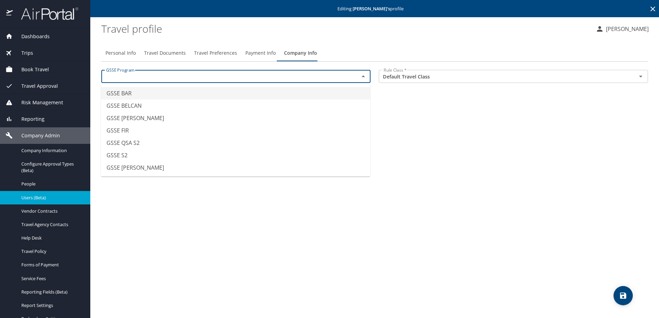
click at [221, 79] on input "text" at bounding box center [225, 76] width 245 height 9
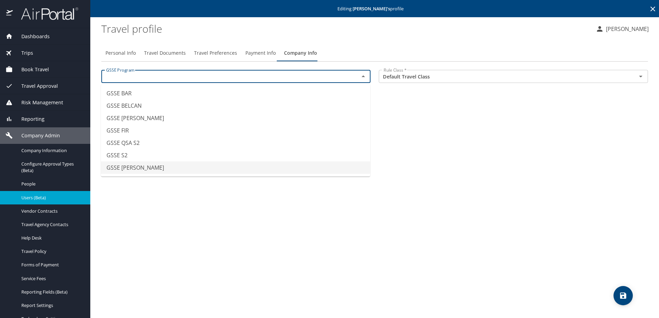
click at [198, 162] on li "GSSE [PERSON_NAME]" at bounding box center [235, 168] width 269 height 12
type input "GSSE [PERSON_NAME]"
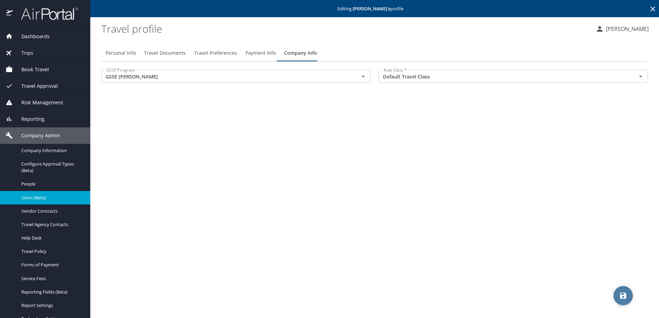
click at [626, 296] on icon "save" at bounding box center [623, 296] width 8 height 8
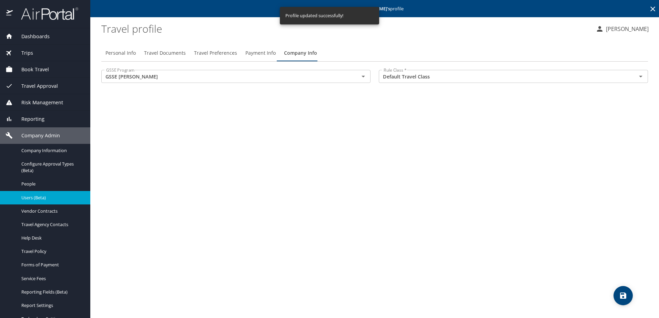
click at [31, 197] on span "Users (Beta)" at bounding box center [51, 198] width 61 height 7
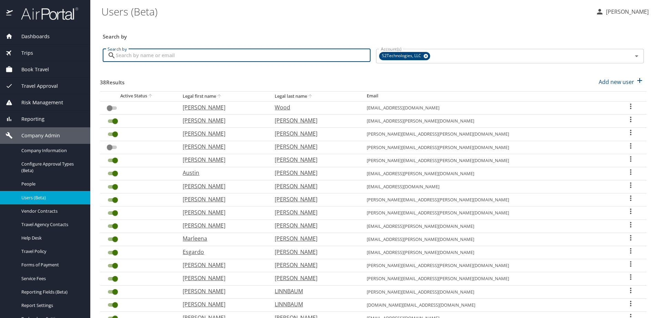
click at [127, 60] on input "Search by" at bounding box center [243, 55] width 255 height 13
type input "kissack"
checkbox input "true"
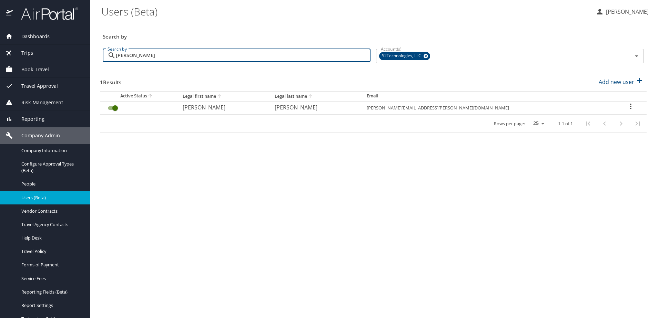
type input "kissack"
click at [627, 106] on icon "User Search Table" at bounding box center [630, 106] width 8 height 8
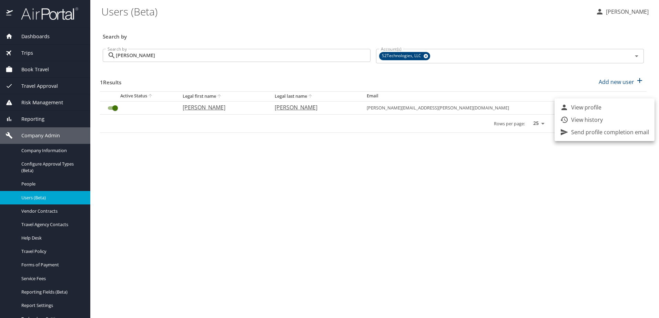
click at [595, 112] on li "View profile" at bounding box center [604, 107] width 100 height 12
select select "US"
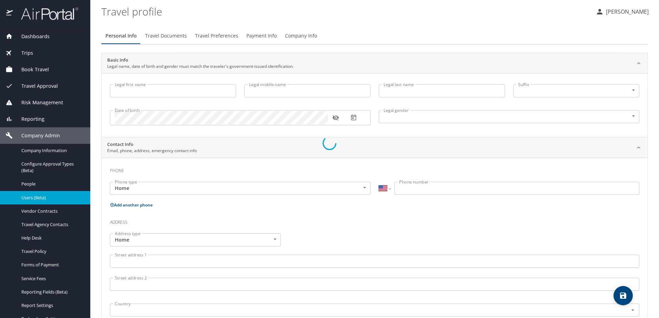
type input "Adam"
type input "Leo"
type input "[PERSON_NAME]"
type input "Male"
type input "John"
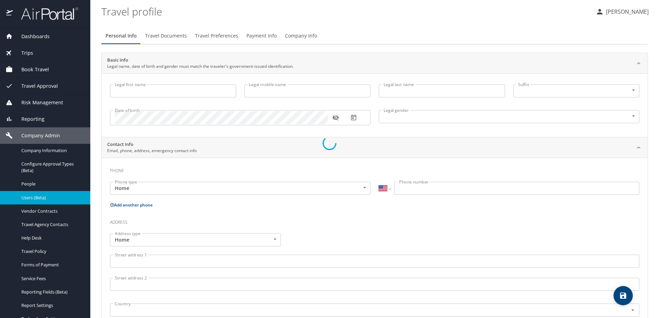
type input "[PERSON_NAME]"
select select "PK"
type input "87137034"
select select "US"
select select "BE"
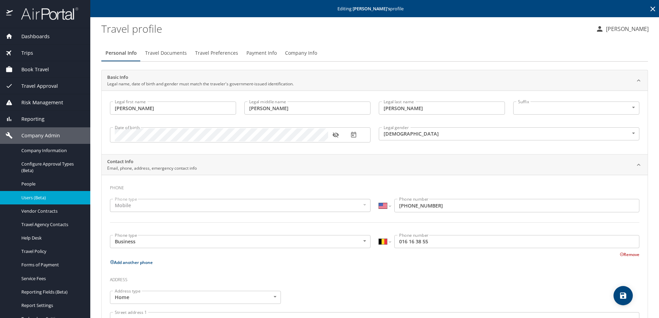
click at [296, 54] on span "Company Info" at bounding box center [301, 53] width 32 height 9
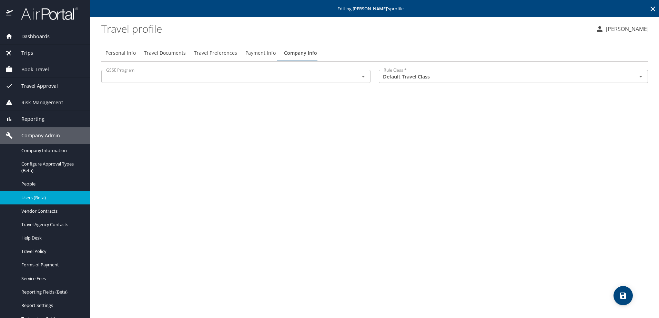
click at [124, 55] on span "Personal Info" at bounding box center [120, 53] width 30 height 9
select select "US"
select select "BE"
select select "PK"
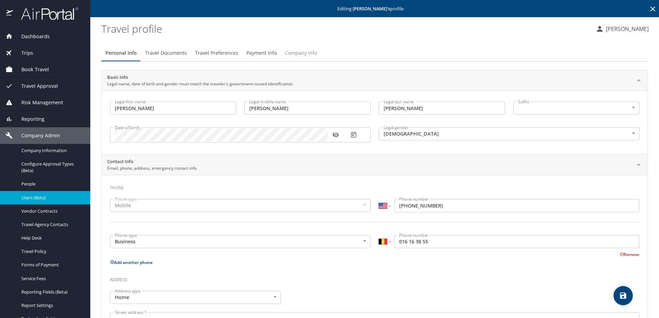
click at [292, 50] on span "Company Info" at bounding box center [301, 53] width 32 height 9
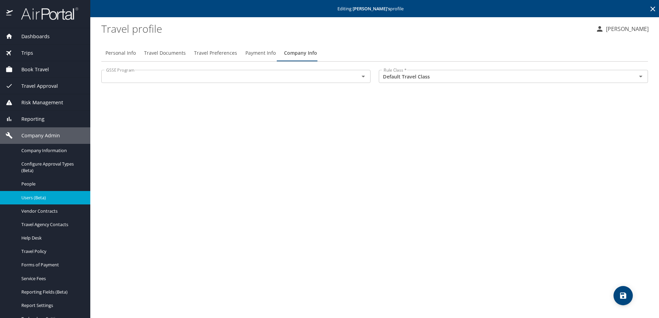
click at [211, 74] on input "text" at bounding box center [225, 76] width 245 height 9
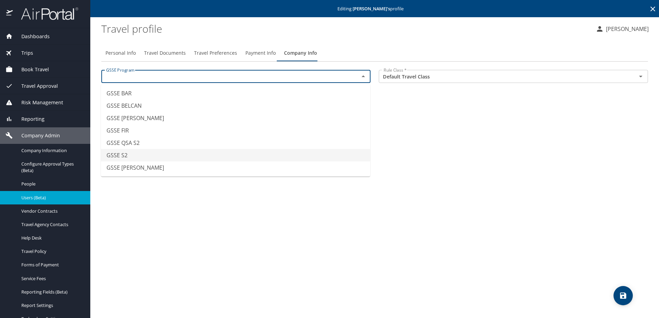
click at [169, 152] on li "GSSE S2" at bounding box center [235, 155] width 269 height 12
type input "GSSE S2"
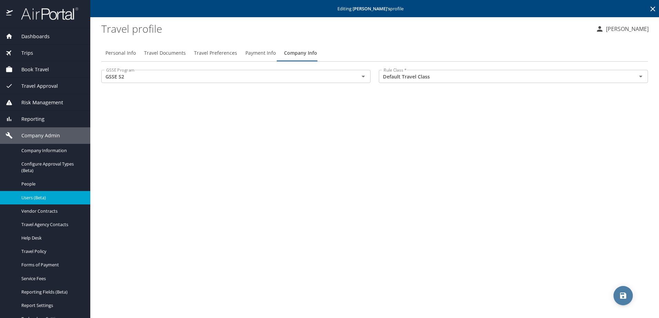
click at [619, 296] on icon "save" at bounding box center [623, 296] width 8 height 8
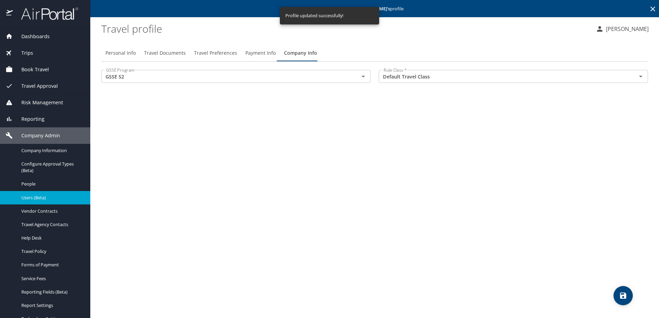
click at [39, 198] on span "Users (Beta)" at bounding box center [51, 198] width 61 height 7
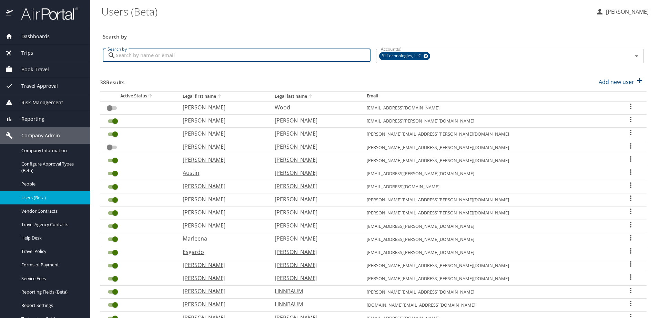
click at [176, 56] on input "Search by" at bounding box center [243, 55] width 255 height 13
type input "Koloski"
checkbox input "true"
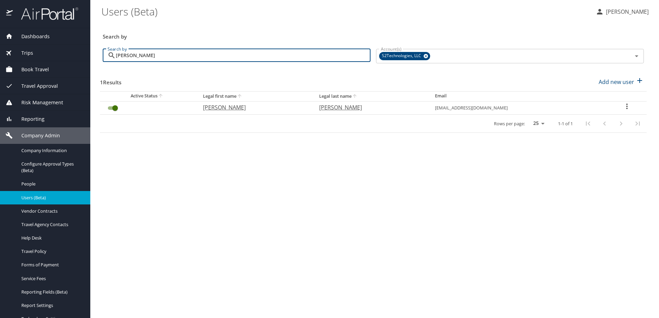
type input "Koloski"
click at [625, 103] on icon "User Search Table" at bounding box center [627, 106] width 8 height 8
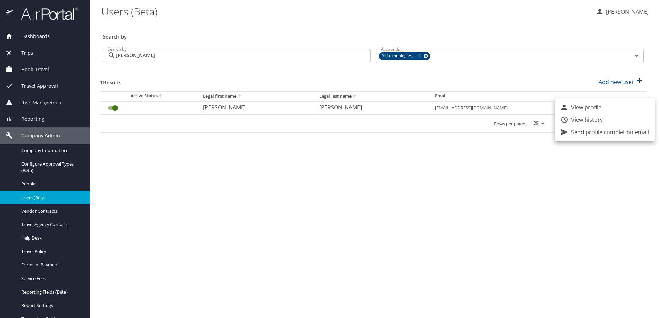
click at [598, 105] on p "View profile" at bounding box center [586, 107] width 30 height 8
select select "US"
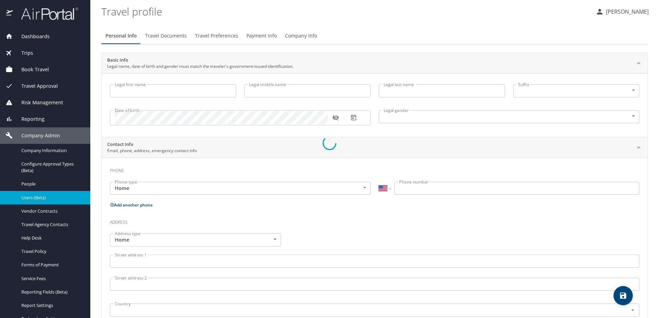
type input "Nicholas"
type input "Michael"
type input "Koloski"
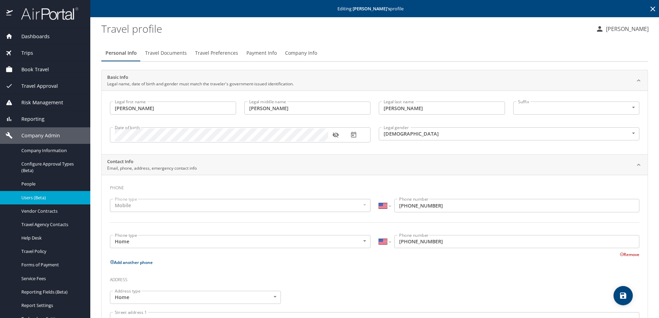
click at [305, 54] on span "Company Info" at bounding box center [301, 53] width 32 height 9
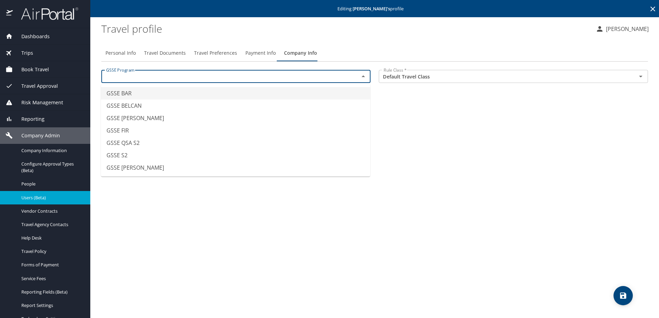
click at [198, 78] on input "text" at bounding box center [225, 76] width 245 height 9
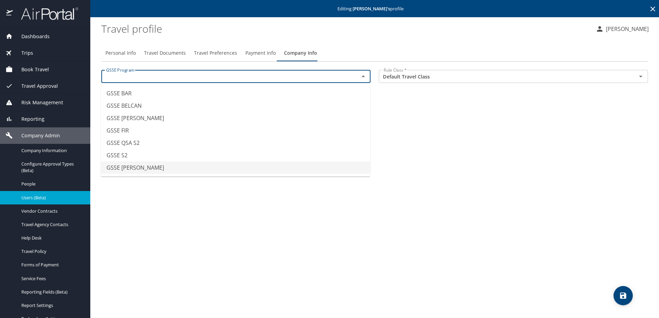
click at [156, 164] on li "GSSE [PERSON_NAME]" at bounding box center [235, 168] width 269 height 12
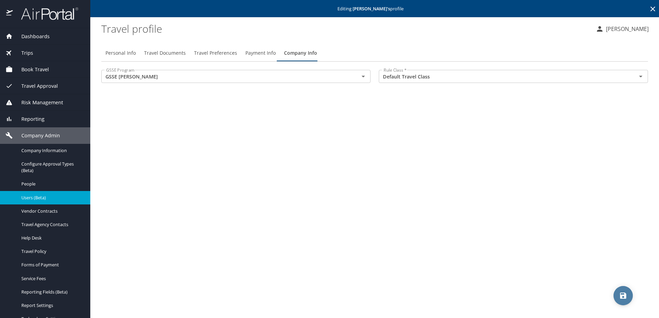
click at [620, 296] on icon "save" at bounding box center [623, 296] width 6 height 6
click at [34, 196] on span "Users (Beta)" at bounding box center [51, 198] width 61 height 7
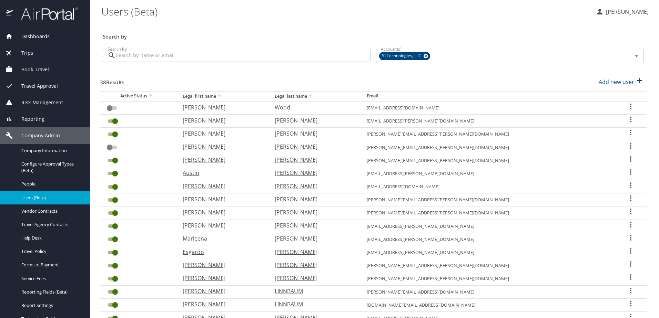
click at [170, 51] on input "Search by" at bounding box center [243, 55] width 255 height 13
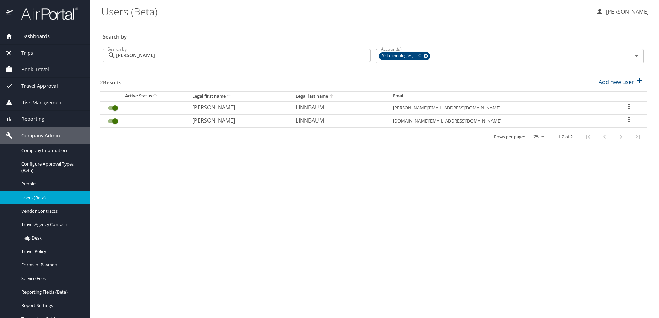
click at [626, 119] on icon "User Search Table" at bounding box center [629, 119] width 8 height 8
click at [606, 119] on li "View profile" at bounding box center [604, 120] width 100 height 12
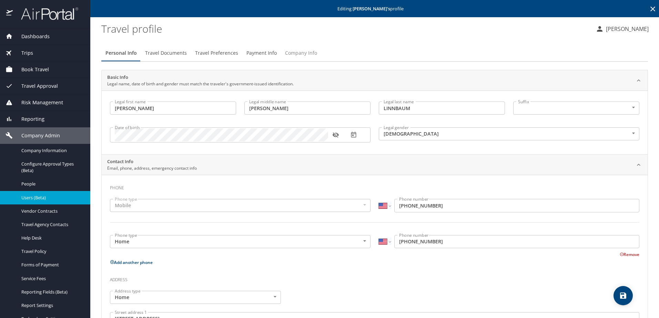
click at [301, 53] on span "Company Info" at bounding box center [301, 53] width 32 height 9
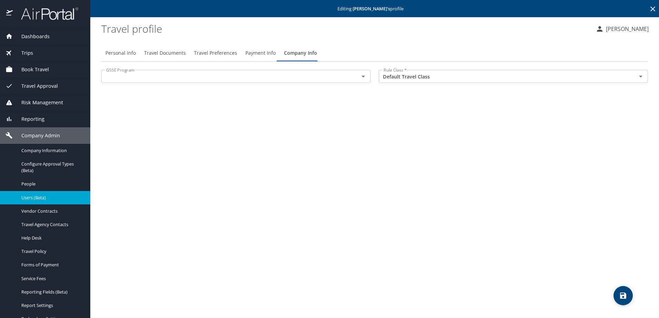
click at [221, 83] on div "GSSE Program" at bounding box center [235, 76] width 269 height 13
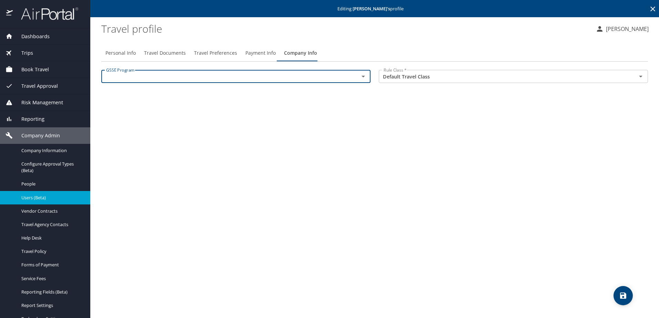
click at [219, 79] on input "text" at bounding box center [225, 76] width 245 height 9
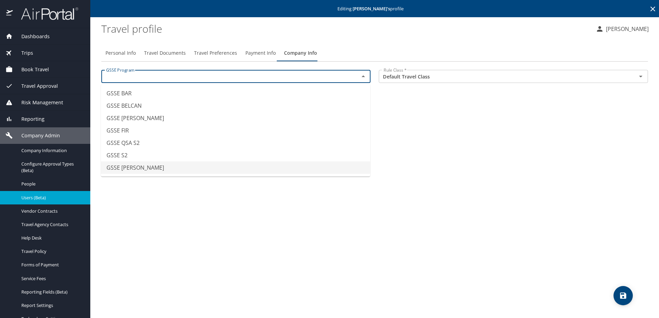
click at [133, 170] on li "GSSE SAWDEY" at bounding box center [235, 168] width 269 height 12
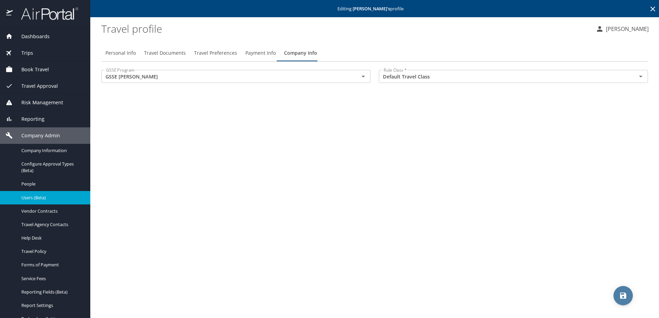
click at [623, 292] on icon "save" at bounding box center [623, 296] width 8 height 8
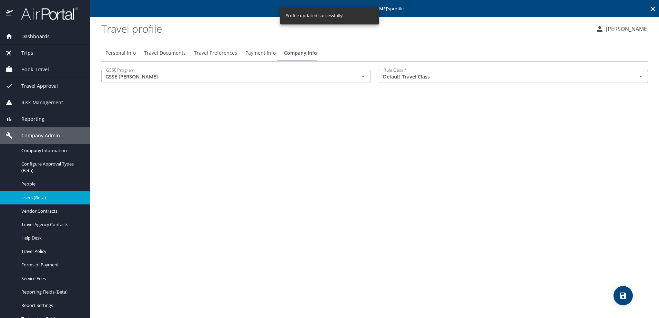
click at [24, 198] on span "Users (Beta)" at bounding box center [51, 198] width 61 height 7
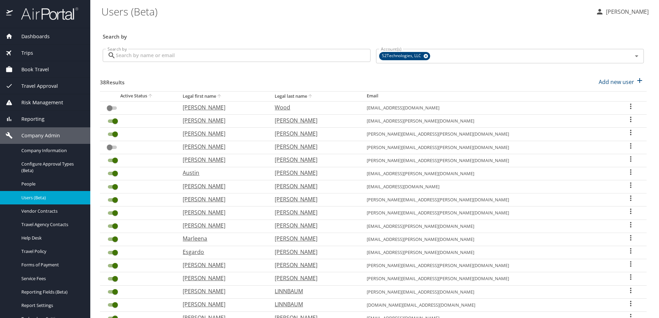
click at [130, 58] on input "Search by" at bounding box center [243, 55] width 255 height 13
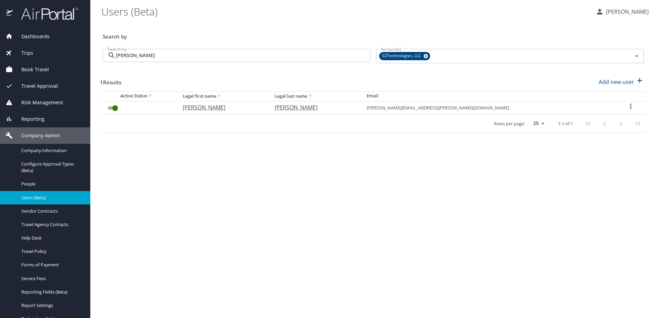
click at [626, 107] on icon "User Search Table" at bounding box center [630, 106] width 8 height 8
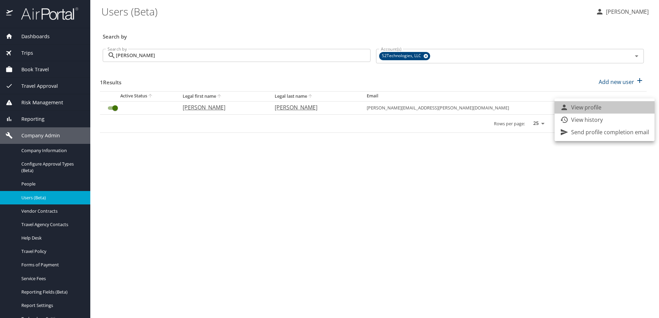
click at [613, 108] on li "View profile" at bounding box center [604, 107] width 100 height 12
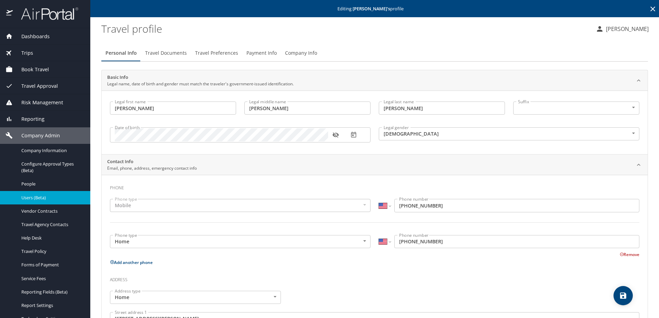
click at [297, 51] on span "Company Info" at bounding box center [301, 53] width 32 height 9
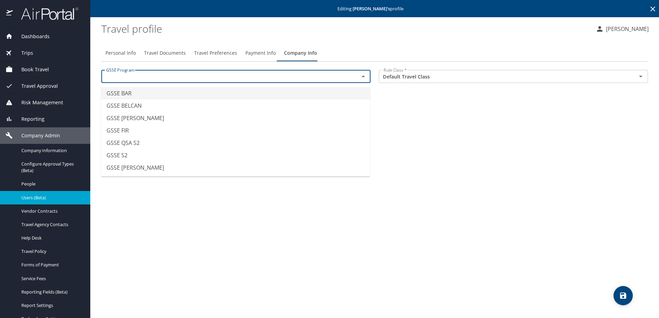
click at [195, 79] on input "text" at bounding box center [225, 76] width 245 height 9
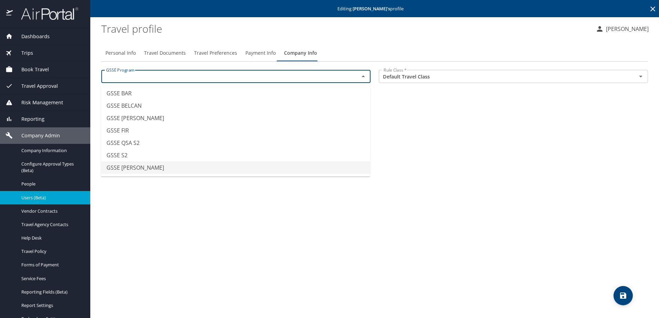
click at [146, 163] on li "GSSE SAWDEY" at bounding box center [235, 168] width 269 height 12
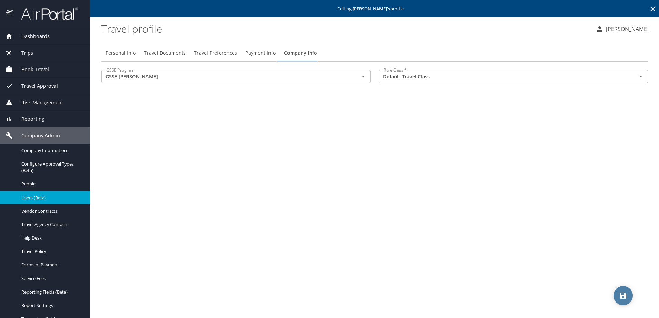
click at [625, 295] on icon "save" at bounding box center [623, 296] width 6 height 6
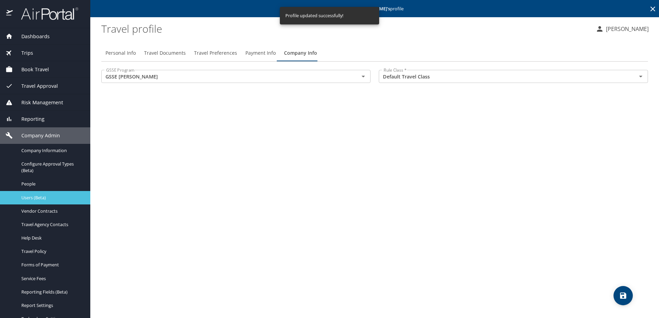
click at [29, 197] on span "Users (Beta)" at bounding box center [51, 198] width 61 height 7
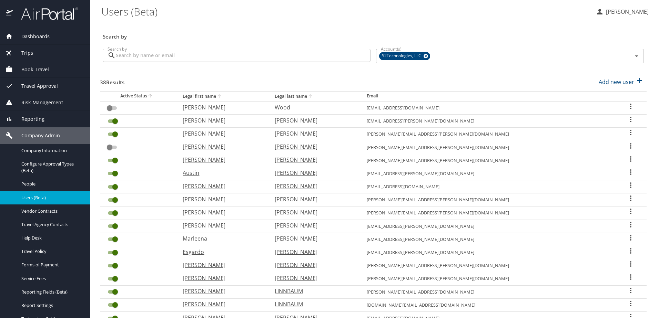
click at [130, 56] on input "Search by" at bounding box center [243, 55] width 255 height 13
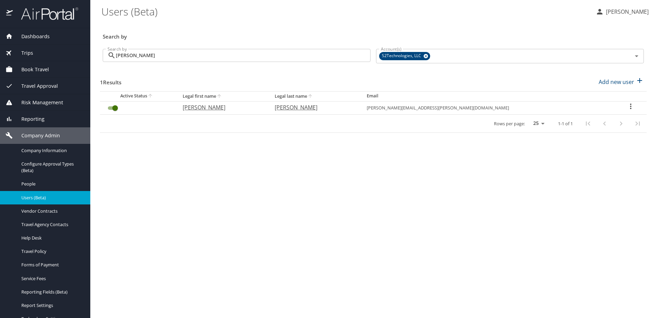
click at [626, 106] on icon "User Search Table" at bounding box center [630, 106] width 8 height 8
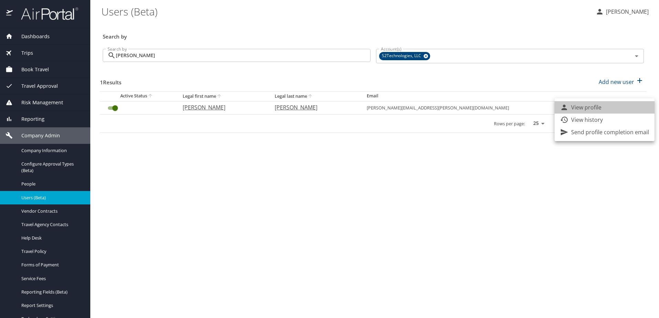
click at [620, 105] on li "View profile" at bounding box center [604, 107] width 100 height 12
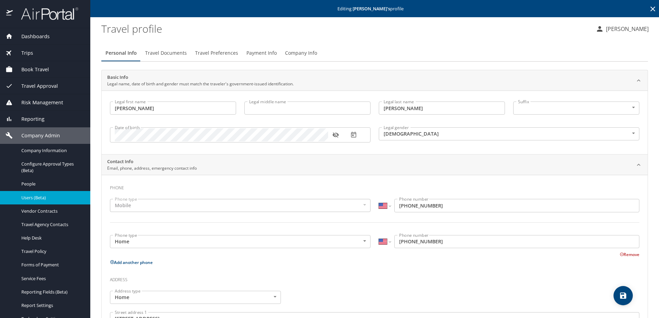
click at [291, 53] on span "Company Info" at bounding box center [301, 53] width 32 height 9
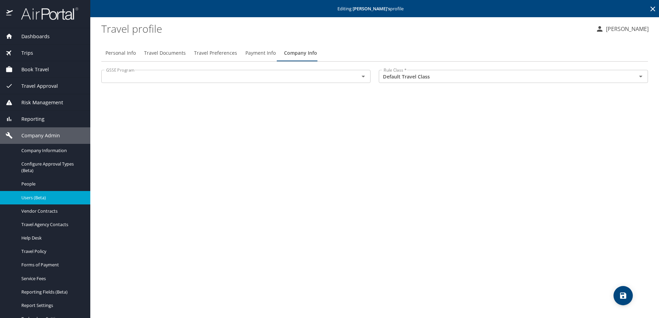
click at [171, 76] on input "text" at bounding box center [225, 76] width 245 height 9
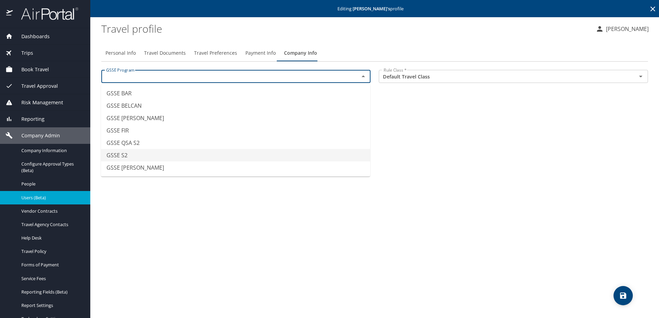
click at [158, 150] on li "GSSE S2" at bounding box center [235, 155] width 269 height 12
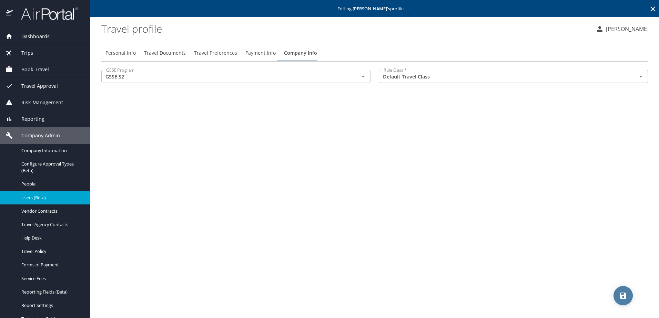
click at [617, 294] on span "save" at bounding box center [622, 296] width 19 height 8
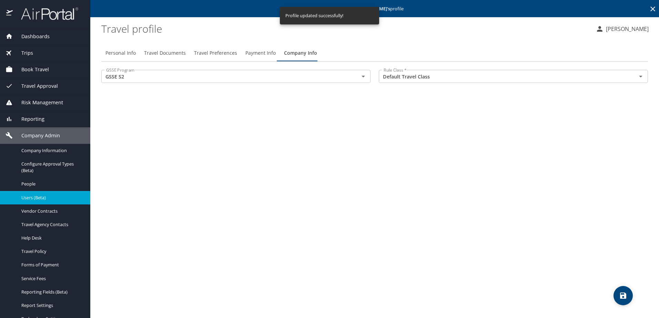
click at [33, 195] on span "Users (Beta)" at bounding box center [51, 198] width 61 height 7
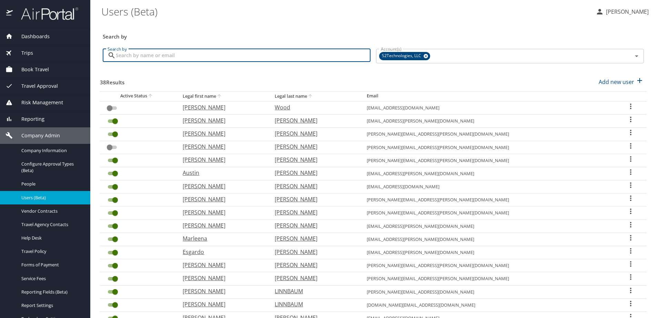
click at [144, 59] on input "Search by" at bounding box center [243, 55] width 255 height 13
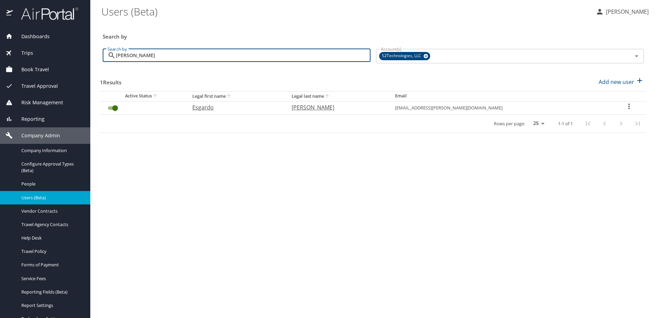
click at [628, 104] on icon "User Search Table" at bounding box center [628, 107] width 1 height 6
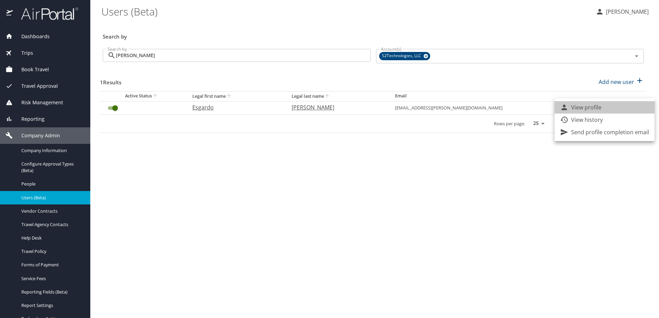
click at [605, 105] on li "View profile" at bounding box center [604, 107] width 100 height 12
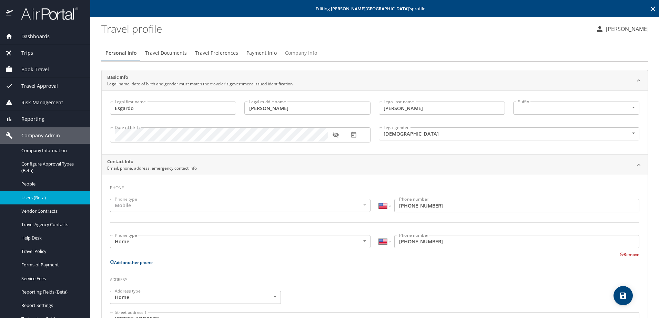
click at [301, 53] on span "Company Info" at bounding box center [301, 53] width 32 height 9
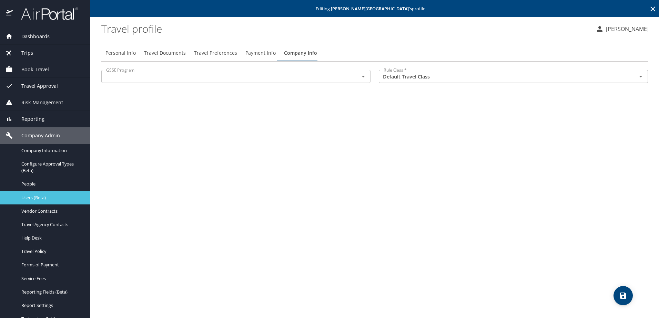
click at [26, 196] on span "Users (Beta)" at bounding box center [51, 198] width 61 height 7
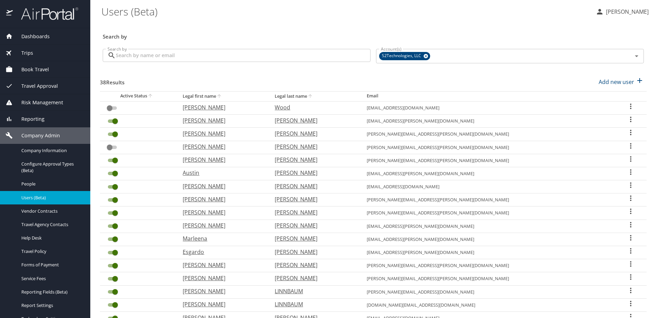
click at [144, 57] on input "Search by" at bounding box center [243, 55] width 255 height 13
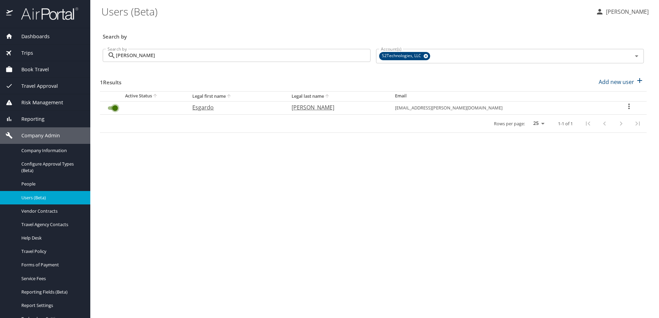
click at [113, 107] on input "User Search Table" at bounding box center [115, 108] width 25 height 8
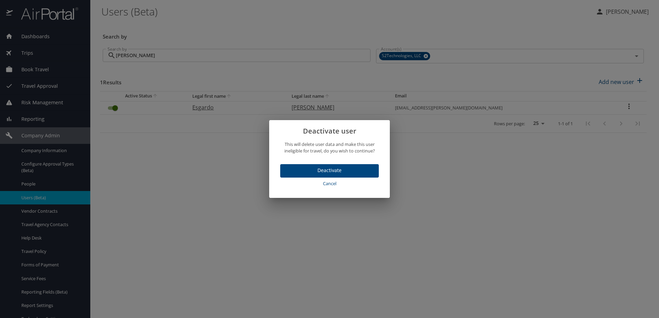
click at [339, 173] on span "Deactivate" at bounding box center [330, 170] width 88 height 9
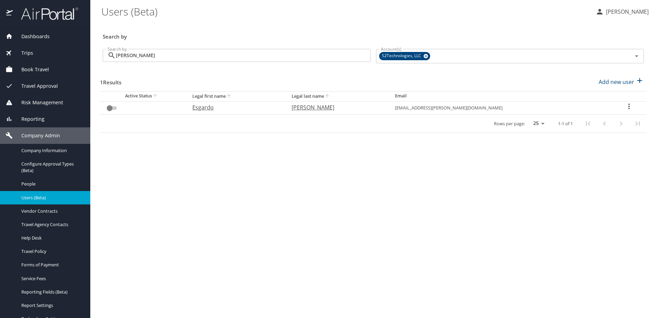
click at [35, 195] on span "Users (Beta)" at bounding box center [51, 198] width 61 height 7
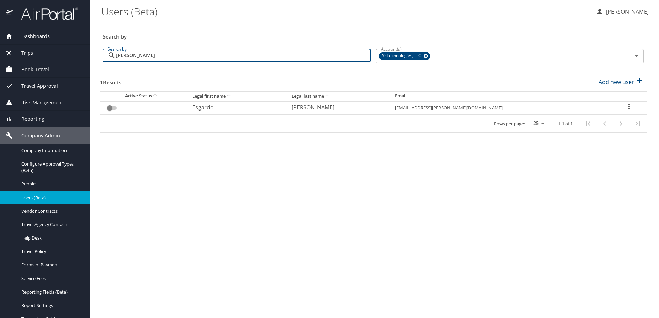
drag, startPoint x: 157, startPoint y: 57, endPoint x: 115, endPoint y: 57, distance: 42.0
click at [115, 57] on div "Moradel Search by" at bounding box center [237, 55] width 268 height 13
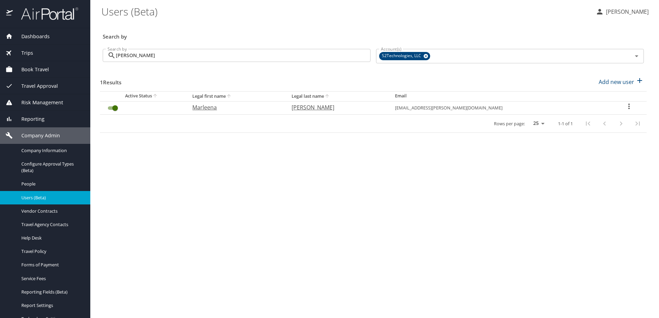
click at [625, 109] on icon "User Search Table" at bounding box center [629, 106] width 8 height 8
click at [607, 106] on li "View profile" at bounding box center [604, 107] width 100 height 12
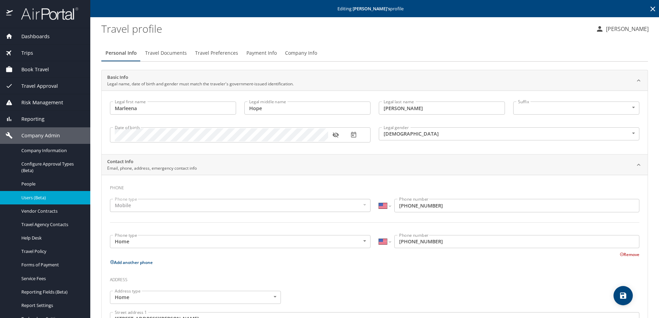
click at [293, 57] on span "Company Info" at bounding box center [301, 53] width 32 height 9
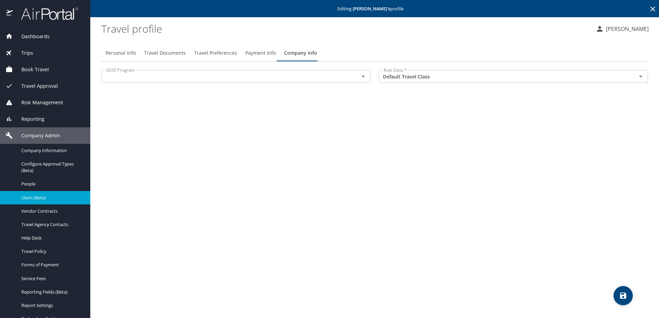
click at [176, 82] on div "GSSE Program" at bounding box center [235, 76] width 269 height 13
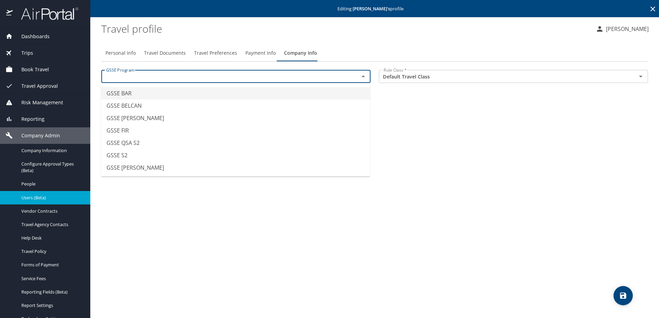
click at [175, 80] on input "text" at bounding box center [225, 76] width 245 height 9
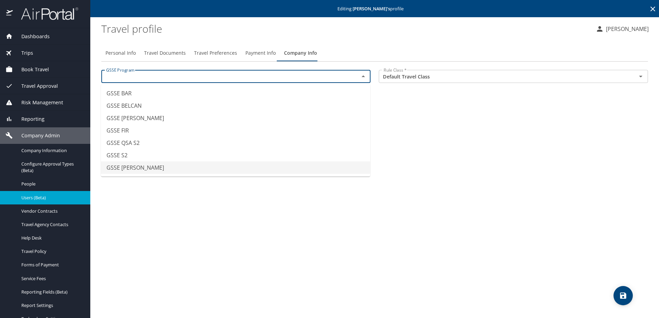
click at [157, 165] on li "GSSE SAWDEY" at bounding box center [235, 168] width 269 height 12
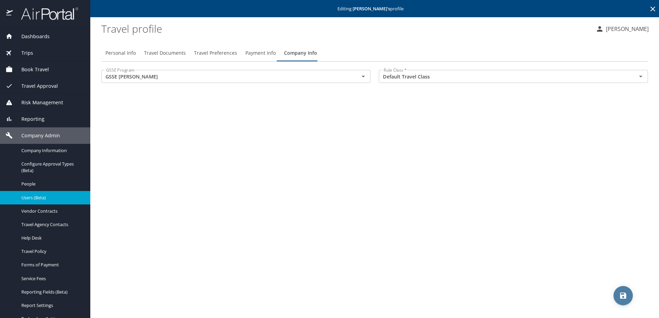
click at [620, 297] on icon "save" at bounding box center [623, 296] width 8 height 8
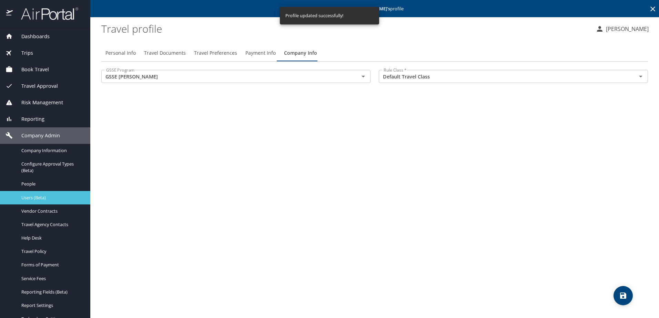
click at [28, 195] on span "Users (Beta)" at bounding box center [51, 198] width 61 height 7
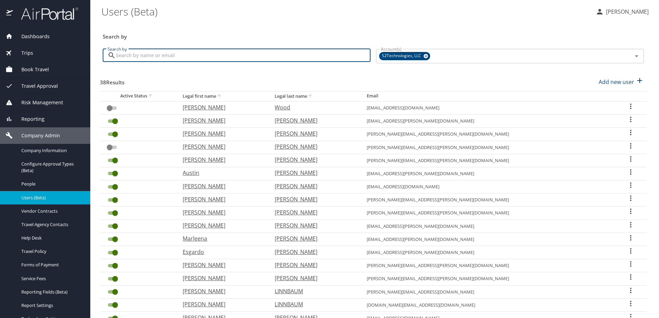
click at [162, 56] on input "Search by" at bounding box center [243, 55] width 255 height 13
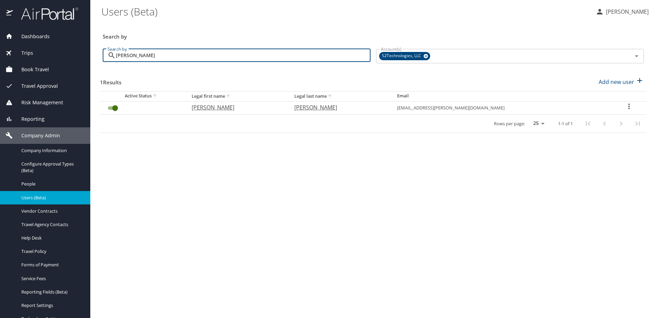
click at [626, 110] on icon "User Search Table" at bounding box center [629, 106] width 8 height 8
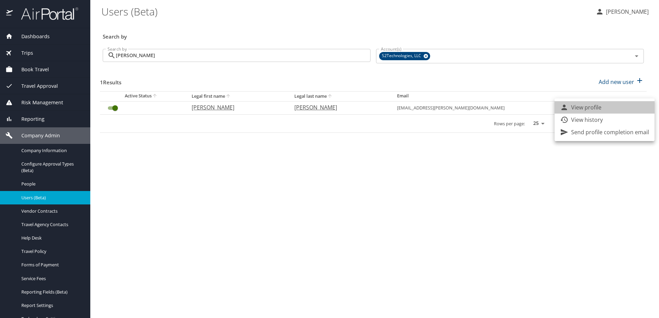
click at [618, 107] on li "View profile" at bounding box center [604, 107] width 100 height 12
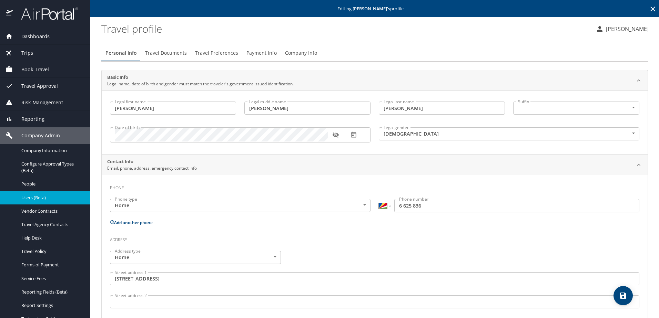
click at [298, 53] on span "Company Info" at bounding box center [301, 53] width 32 height 9
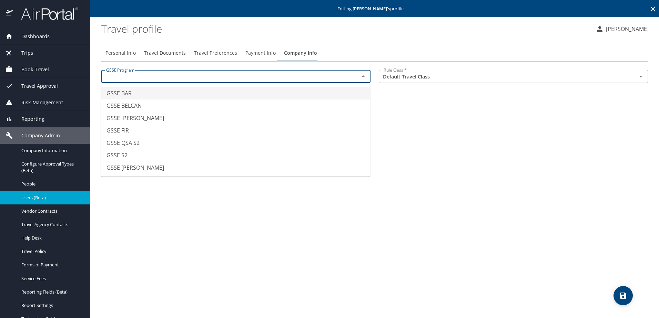
click at [250, 78] on input "text" at bounding box center [225, 76] width 245 height 9
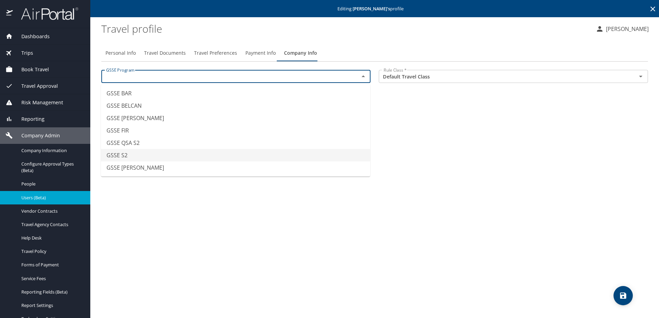
click at [179, 154] on li "GSSE S2" at bounding box center [235, 155] width 269 height 12
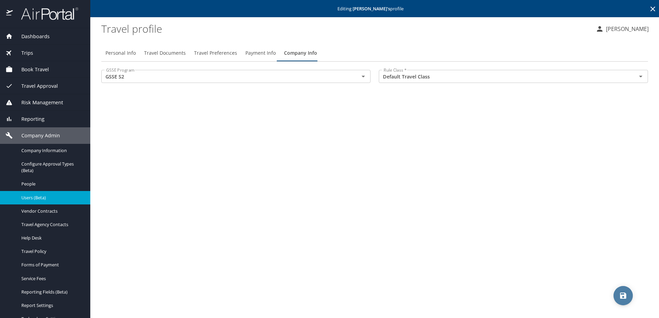
click at [619, 297] on icon "save" at bounding box center [623, 296] width 8 height 8
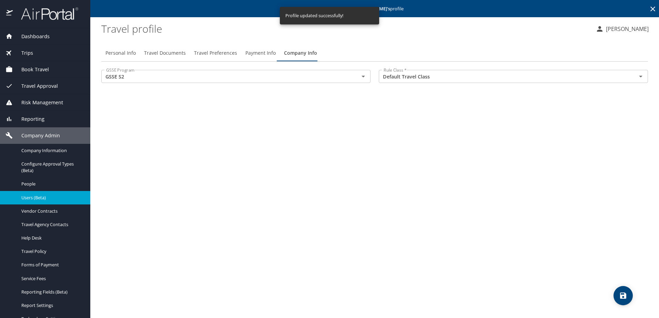
click at [33, 195] on span "Users (Beta)" at bounding box center [51, 198] width 61 height 7
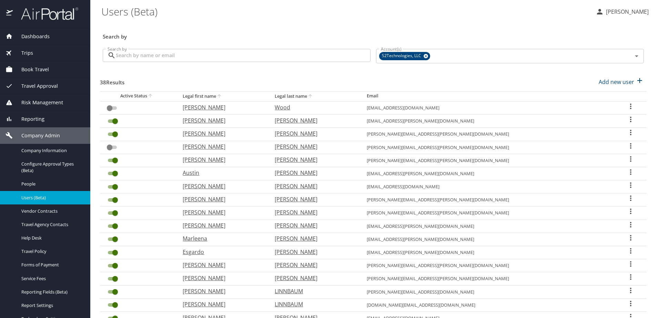
click at [171, 60] on input "Search by" at bounding box center [243, 55] width 255 height 13
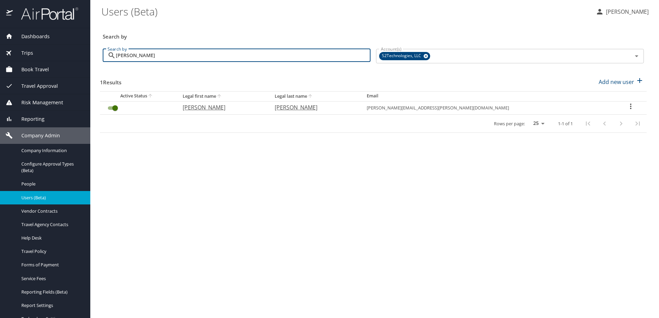
click at [626, 108] on icon "User Search Table" at bounding box center [630, 106] width 8 height 8
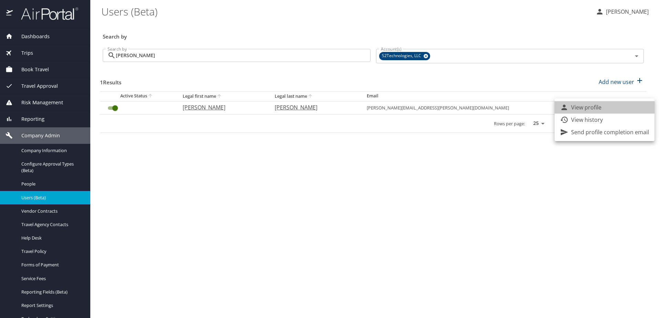
click at [605, 108] on li "View profile" at bounding box center [604, 107] width 100 height 12
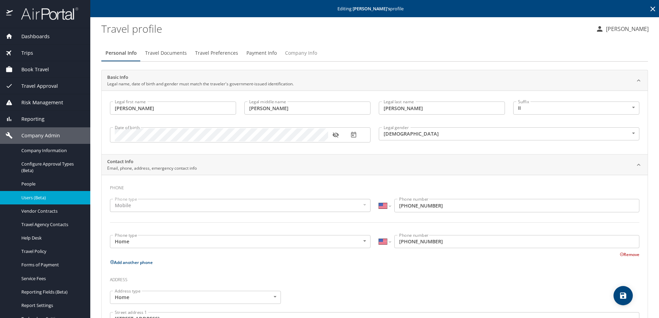
click at [300, 57] on span "Company Info" at bounding box center [301, 53] width 32 height 9
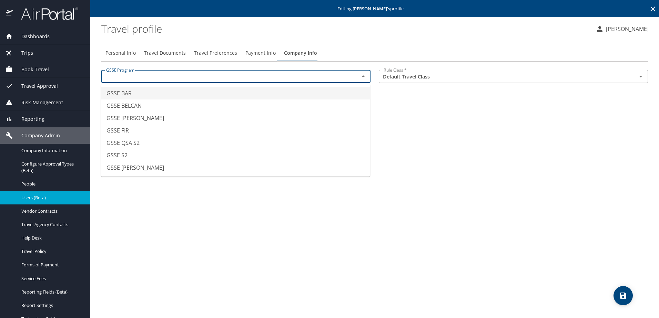
click at [238, 77] on input "text" at bounding box center [225, 76] width 245 height 9
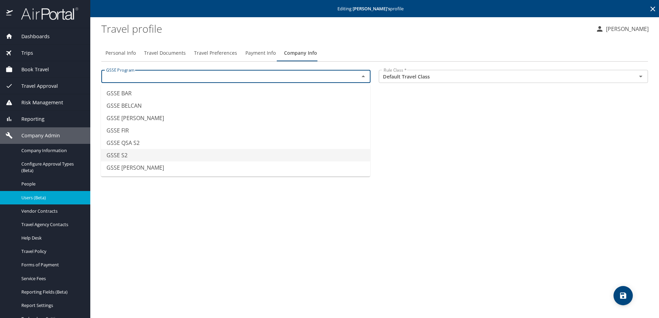
click at [181, 160] on li "GSSE S2" at bounding box center [235, 155] width 269 height 12
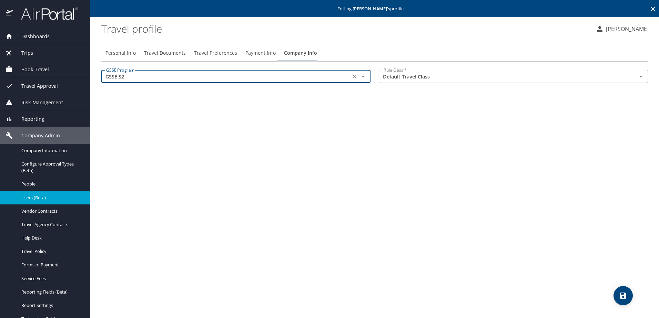
click at [181, 160] on div "Personal Info Travel Documents Travel Preferences Payment Info Company Info GSS…" at bounding box center [374, 178] width 546 height 279
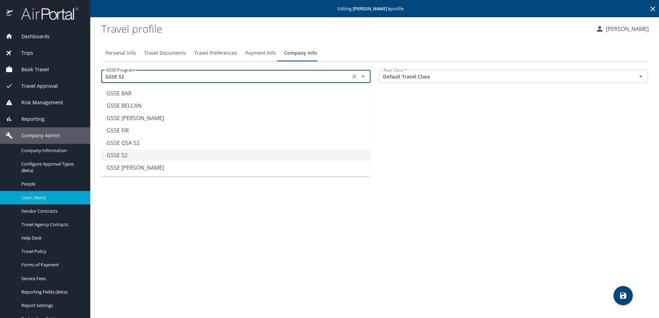
click at [192, 76] on input "GSSE S2" at bounding box center [225, 76] width 245 height 9
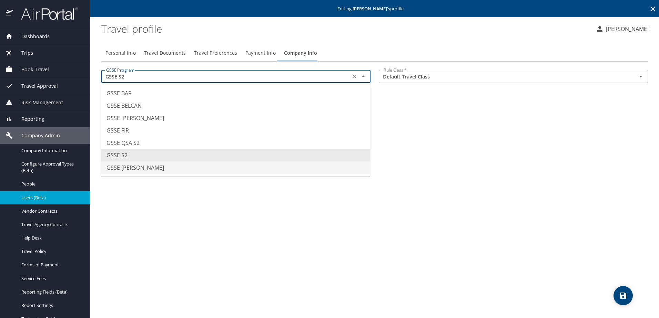
click at [146, 167] on li "GSSE SAWDEY" at bounding box center [235, 168] width 269 height 12
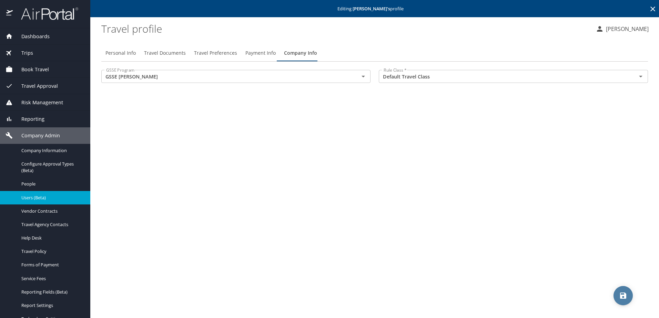
click at [628, 295] on span "save" at bounding box center [622, 296] width 19 height 8
click at [117, 54] on span "Personal Info" at bounding box center [120, 53] width 30 height 9
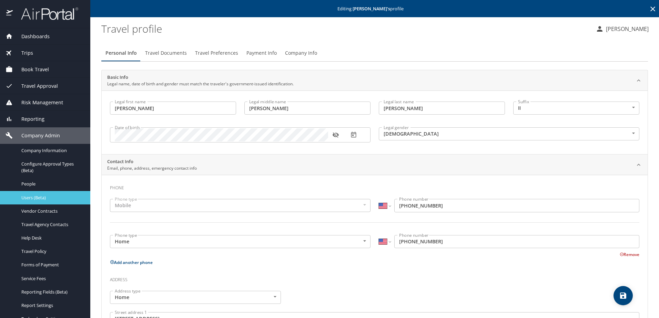
click at [38, 198] on span "Users (Beta)" at bounding box center [51, 198] width 61 height 7
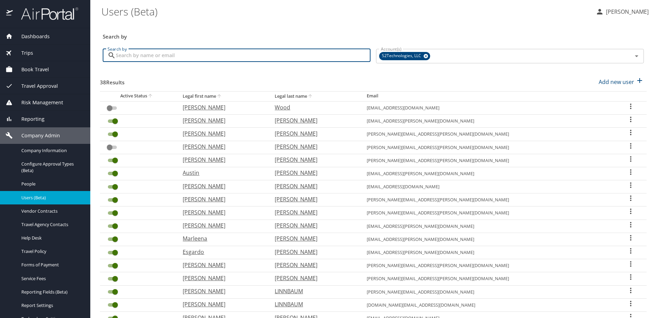
click at [157, 60] on input "Search by" at bounding box center [243, 55] width 255 height 13
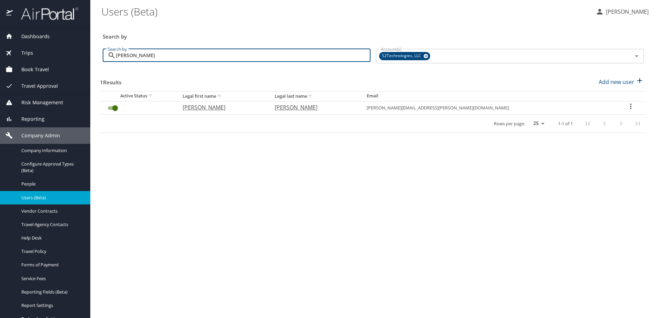
click at [630, 107] on icon "User Search Table" at bounding box center [630, 107] width 1 height 6
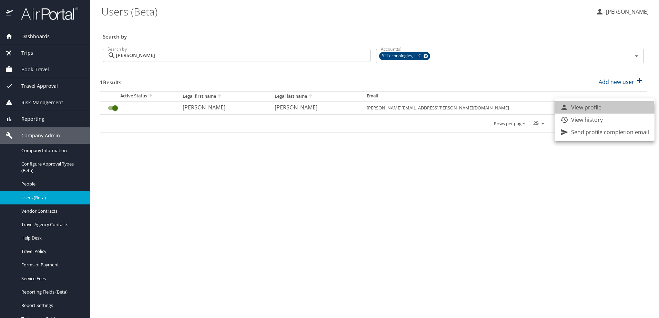
click at [590, 109] on p "View profile" at bounding box center [586, 107] width 30 height 8
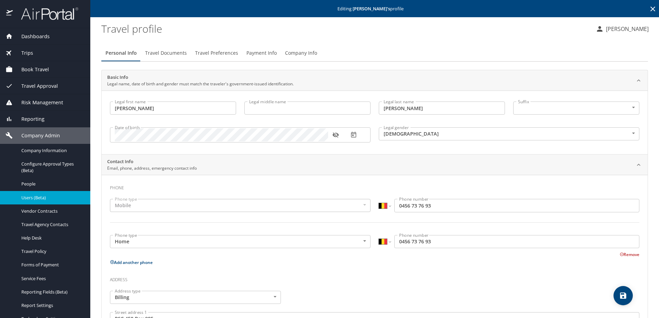
click at [292, 54] on span "Company Info" at bounding box center [301, 53] width 32 height 9
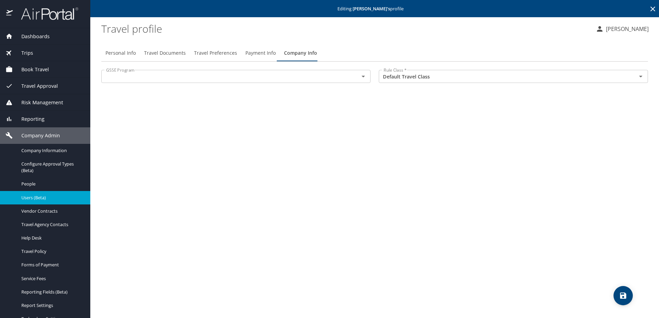
click at [112, 76] on input "text" at bounding box center [225, 76] width 245 height 9
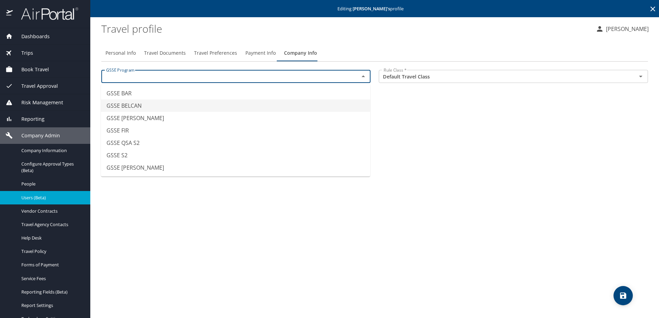
click at [117, 105] on li "GSSE BELCAN" at bounding box center [235, 106] width 269 height 12
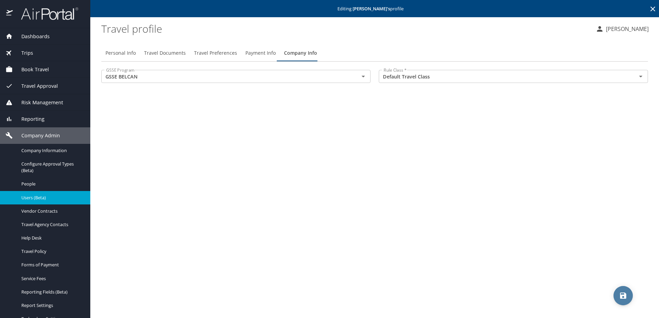
click at [620, 293] on icon "save" at bounding box center [623, 296] width 8 height 8
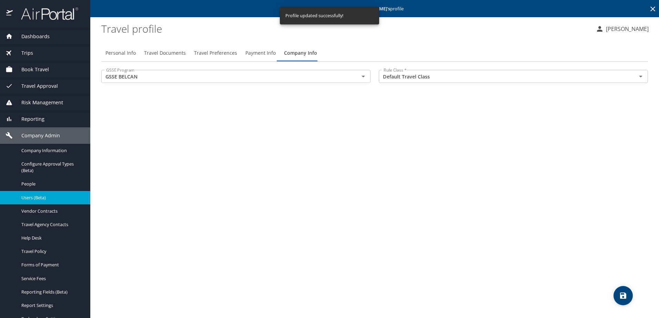
click at [40, 196] on span "Users (Beta)" at bounding box center [51, 198] width 61 height 7
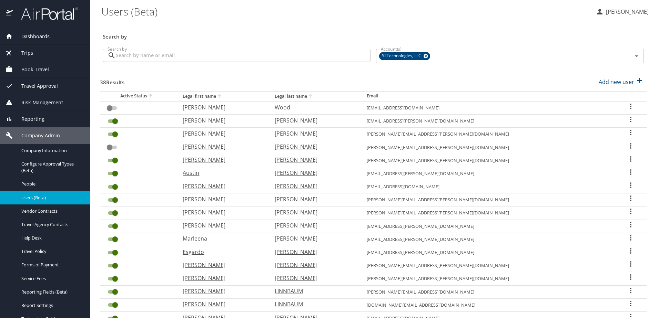
click at [125, 59] on input "Search by" at bounding box center [243, 55] width 255 height 13
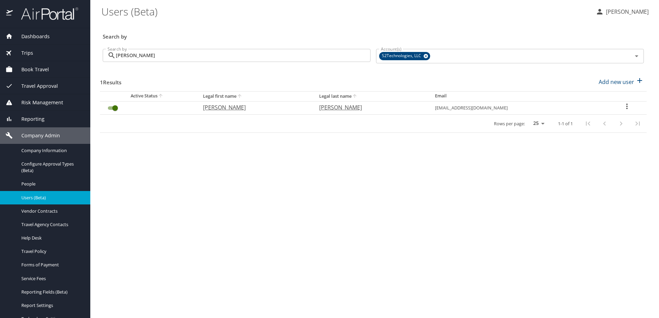
click at [623, 106] on icon "User Search Table" at bounding box center [627, 106] width 8 height 8
click at [605, 110] on li "View profile" at bounding box center [604, 107] width 100 height 12
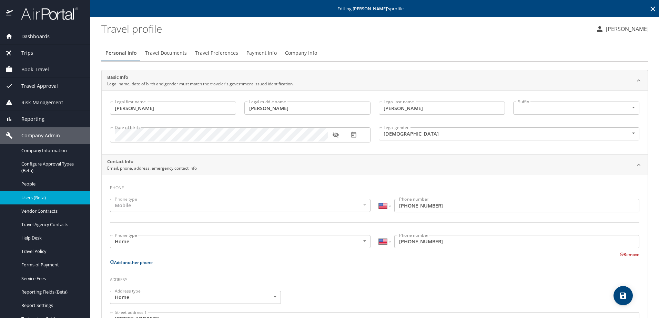
click at [289, 54] on span "Company Info" at bounding box center [301, 53] width 32 height 9
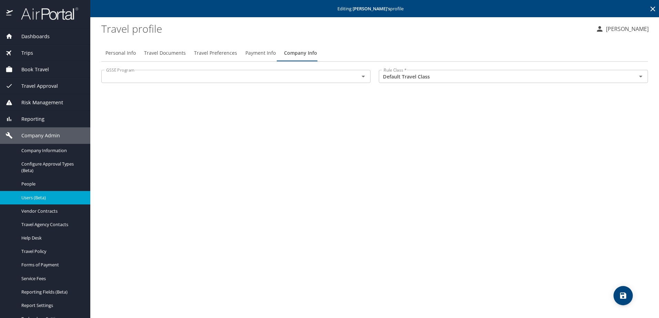
click at [240, 81] on input "text" at bounding box center [225, 76] width 245 height 9
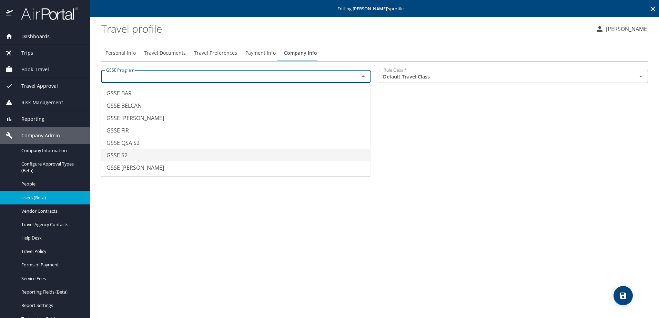
click at [182, 156] on li "GSSE S2" at bounding box center [235, 155] width 269 height 12
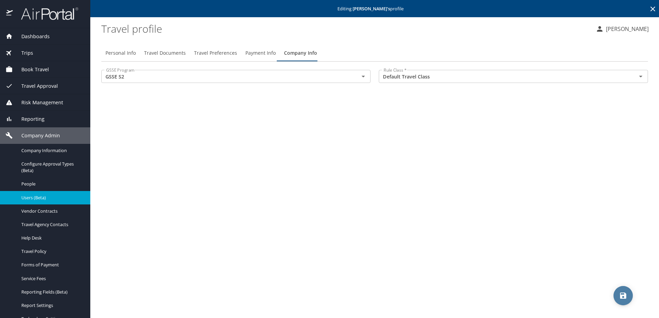
click at [624, 295] on icon "save" at bounding box center [623, 296] width 8 height 8
click at [119, 55] on span "Personal Info" at bounding box center [120, 53] width 30 height 9
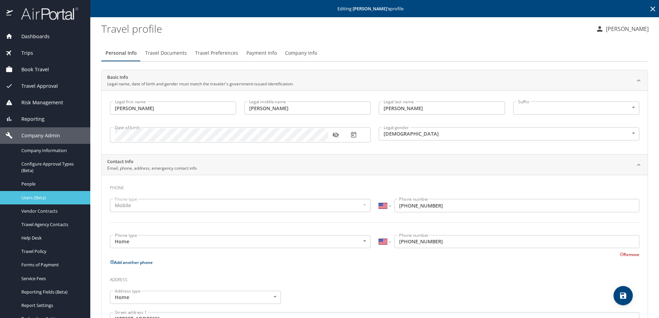
click at [31, 197] on span "Users (Beta)" at bounding box center [51, 198] width 61 height 7
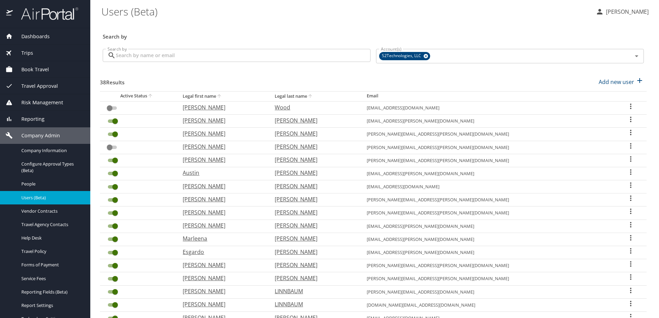
click at [145, 51] on input "Search by" at bounding box center [243, 55] width 255 height 13
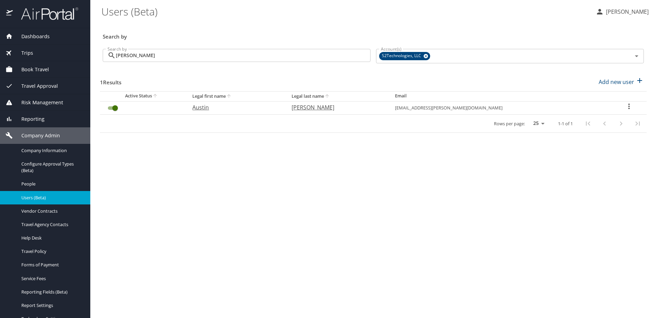
click at [625, 102] on icon "User Search Table" at bounding box center [629, 106] width 8 height 8
click at [616, 107] on li "View profile" at bounding box center [604, 107] width 100 height 12
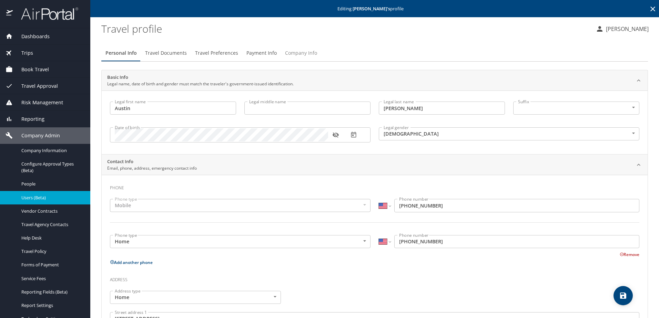
click at [297, 52] on span "Company Info" at bounding box center [301, 53] width 32 height 9
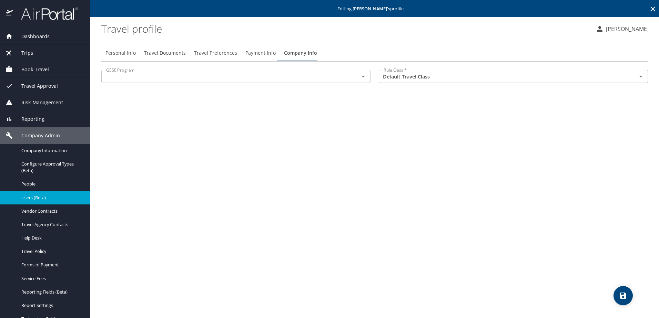
click at [153, 81] on div "GSSE Program" at bounding box center [235, 76] width 269 height 13
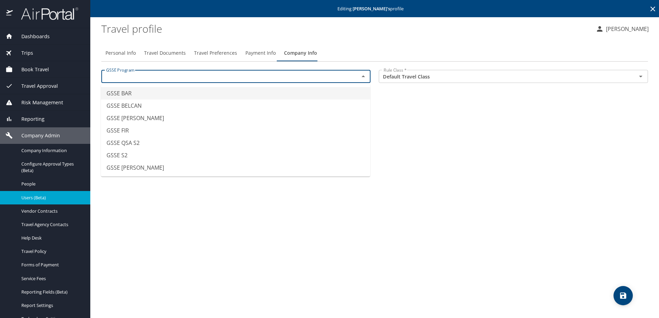
click at [163, 76] on input "text" at bounding box center [225, 76] width 245 height 9
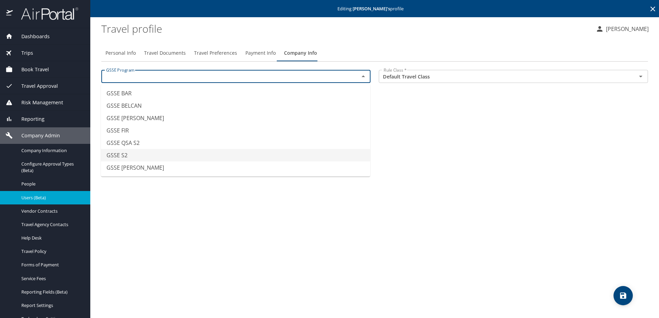
click at [154, 151] on li "GSSE S2" at bounding box center [235, 155] width 269 height 12
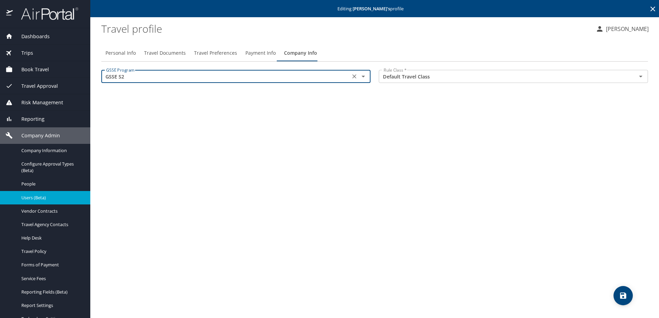
click at [624, 297] on icon "save" at bounding box center [623, 296] width 8 height 8
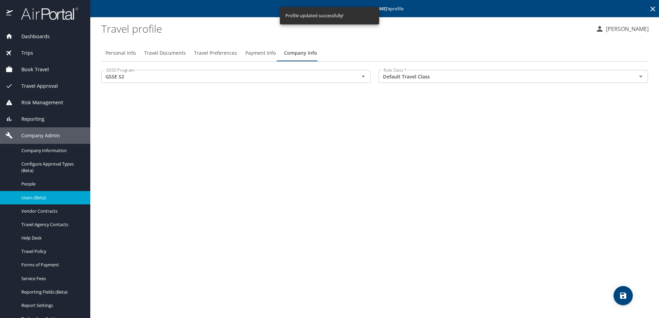
click at [28, 199] on span "Users (Beta)" at bounding box center [51, 198] width 61 height 7
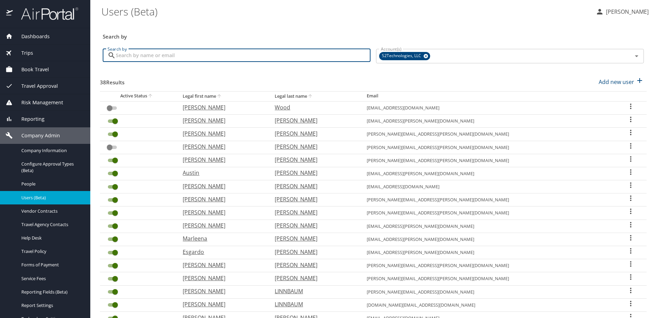
click at [141, 58] on input "Search by" at bounding box center [243, 55] width 255 height 13
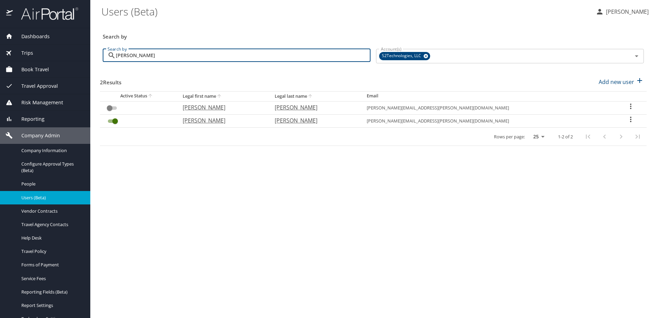
click at [626, 121] on icon "User Search Table" at bounding box center [630, 119] width 8 height 8
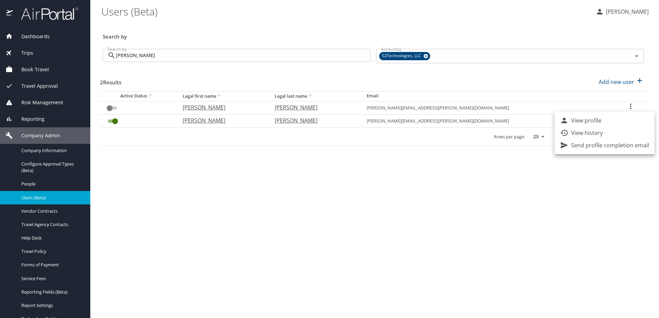
click at [605, 122] on li "View profile" at bounding box center [604, 120] width 100 height 12
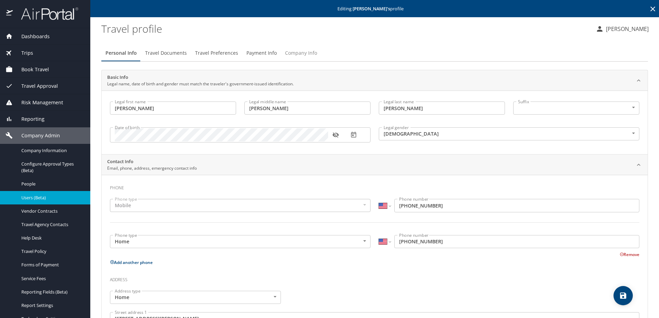
click at [309, 51] on span "Company Info" at bounding box center [301, 53] width 32 height 9
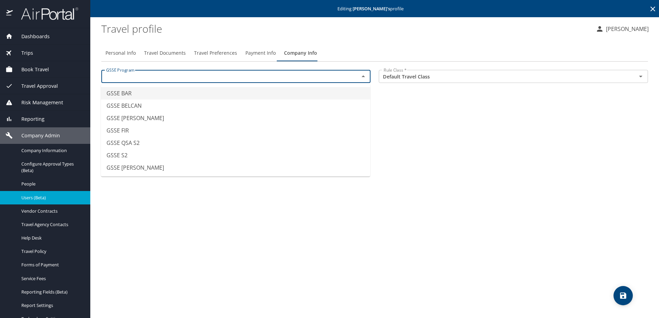
click at [211, 77] on input "text" at bounding box center [225, 76] width 245 height 9
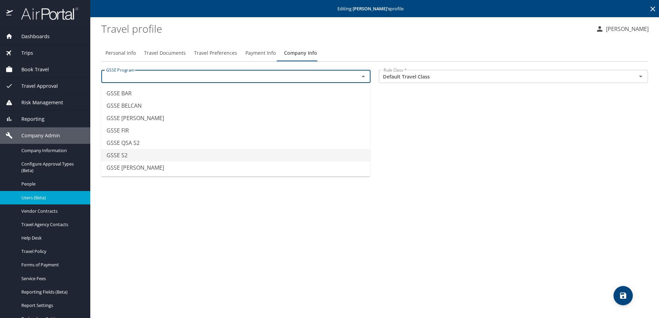
click at [169, 156] on li "GSSE S2" at bounding box center [235, 155] width 269 height 12
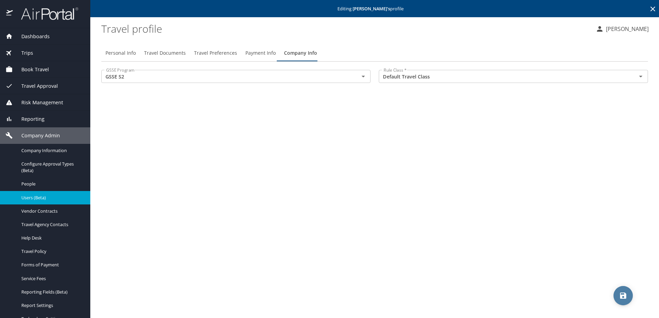
click at [627, 296] on span "save" at bounding box center [622, 296] width 19 height 8
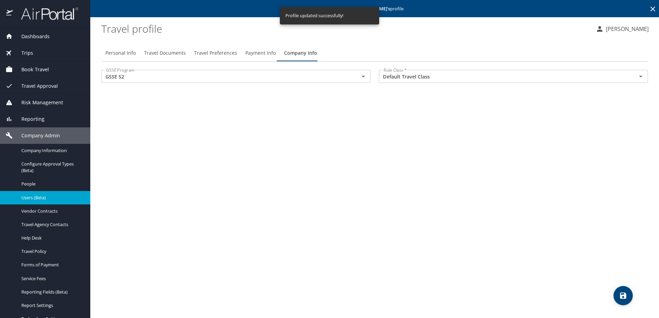
click at [32, 198] on span "Users (Beta)" at bounding box center [51, 198] width 61 height 7
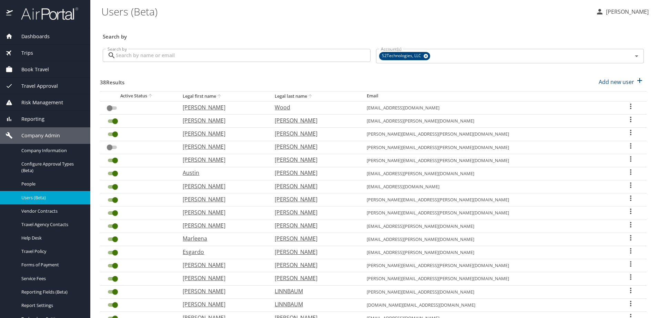
click at [129, 55] on input "Search by" at bounding box center [243, 55] width 255 height 13
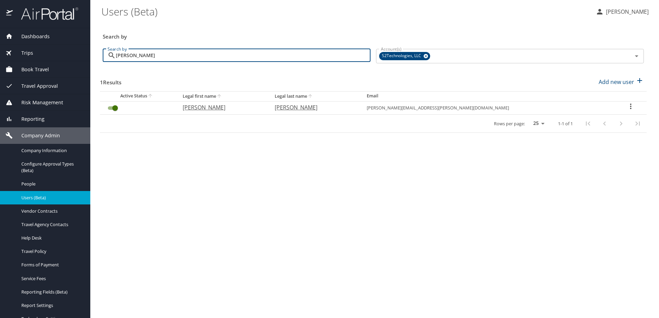
click at [626, 107] on icon "User Search Table" at bounding box center [630, 106] width 8 height 8
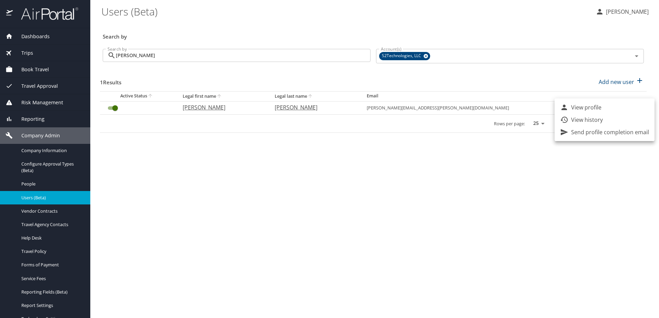
click at [609, 108] on li "View profile" at bounding box center [604, 107] width 100 height 12
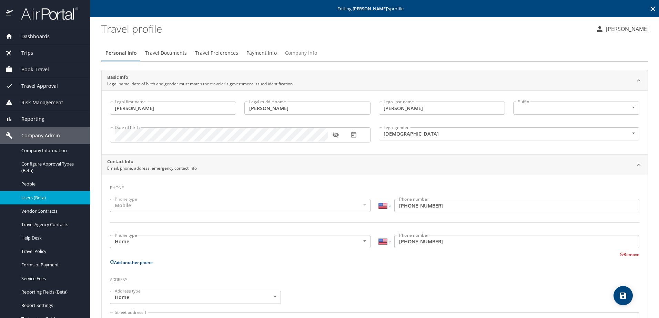
click at [297, 53] on span "Company Info" at bounding box center [301, 53] width 32 height 9
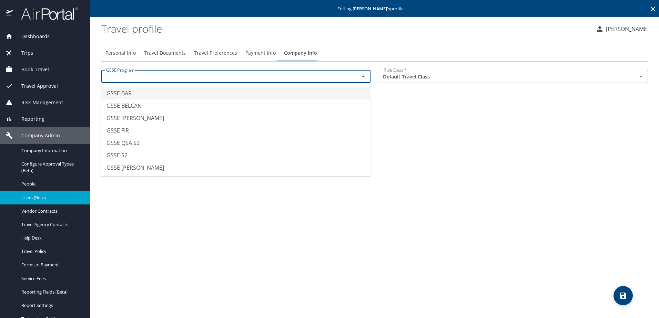
click at [212, 79] on input "text" at bounding box center [225, 76] width 245 height 9
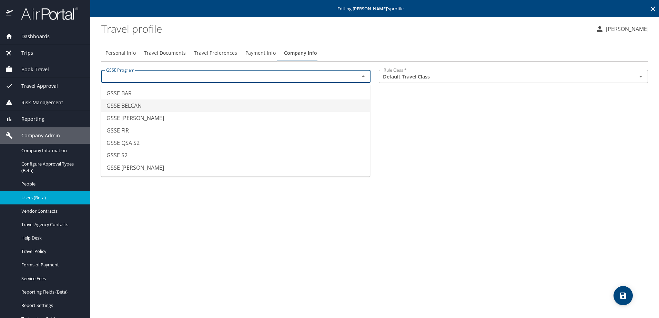
click at [173, 107] on li "GSSE BELCAN" at bounding box center [235, 106] width 269 height 12
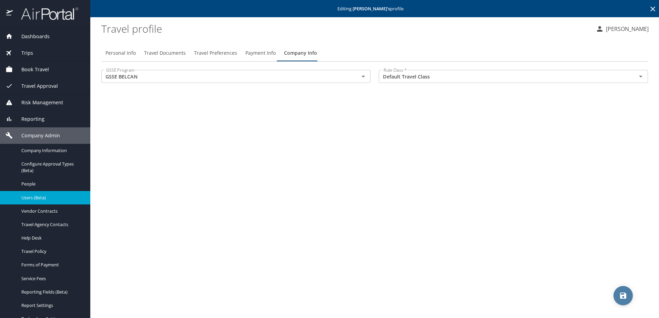
click at [620, 294] on icon "save" at bounding box center [623, 296] width 6 height 6
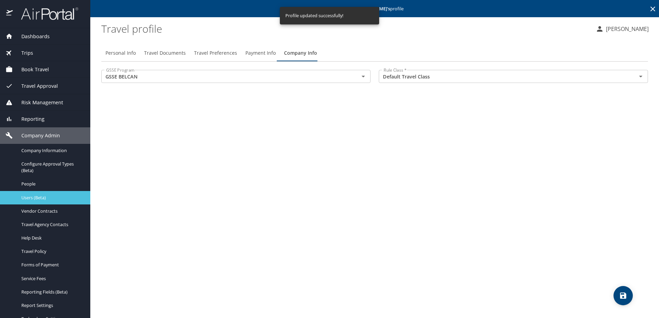
click at [34, 197] on span "Users (Beta)" at bounding box center [51, 198] width 61 height 7
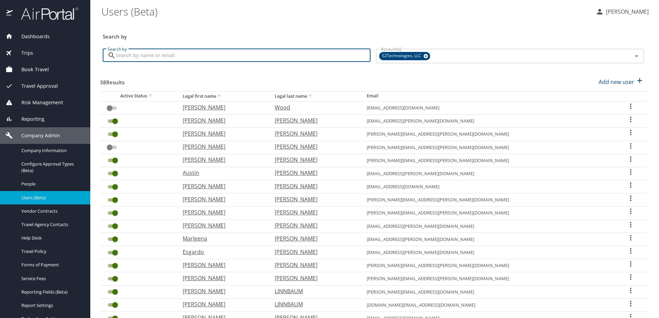
click at [149, 59] on input "Search by" at bounding box center [243, 55] width 255 height 13
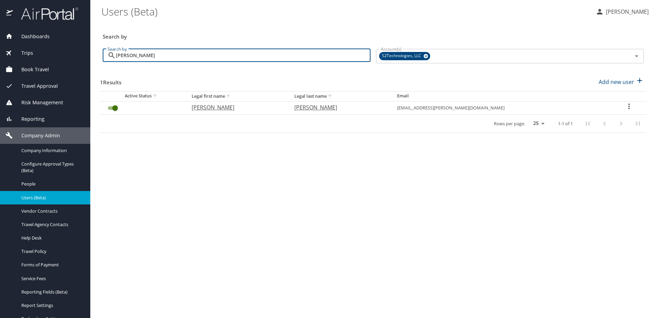
click at [629, 109] on icon "User Search Table" at bounding box center [629, 106] width 8 height 8
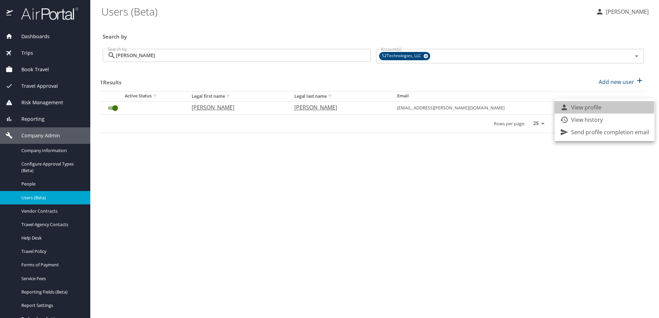
click at [593, 107] on p "View profile" at bounding box center [586, 107] width 30 height 8
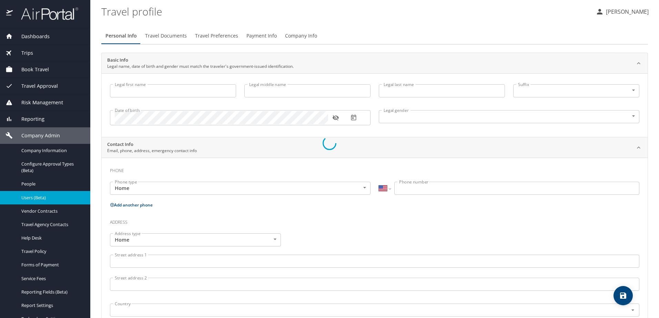
click at [285, 34] on div at bounding box center [329, 143] width 659 height 350
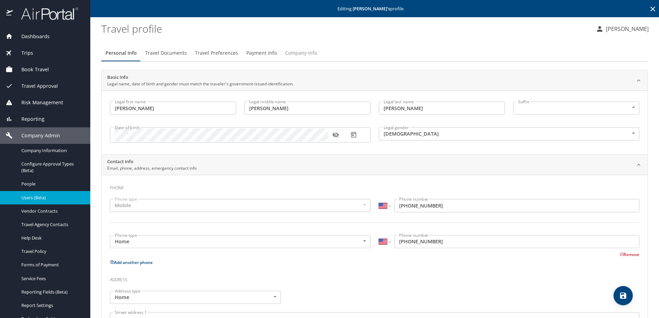
click at [294, 52] on span "Company Info" at bounding box center [301, 53] width 32 height 9
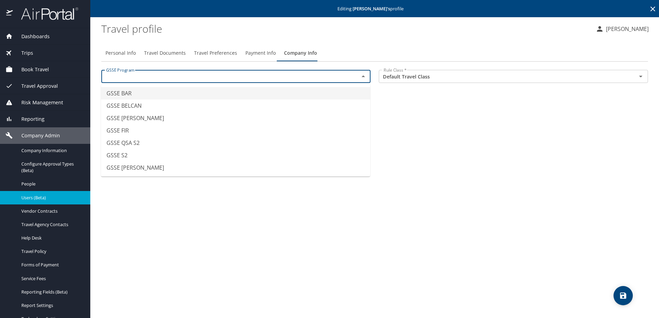
click at [170, 78] on input "text" at bounding box center [225, 76] width 245 height 9
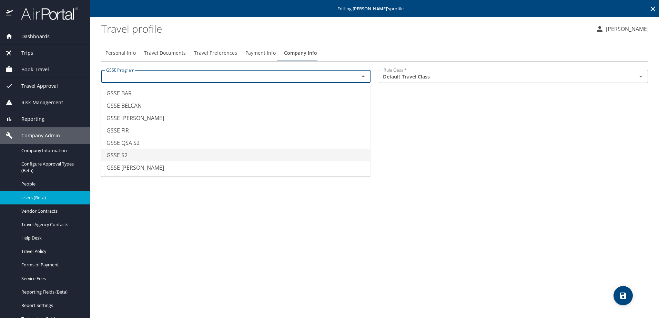
click at [162, 153] on li "GSSE S2" at bounding box center [235, 155] width 269 height 12
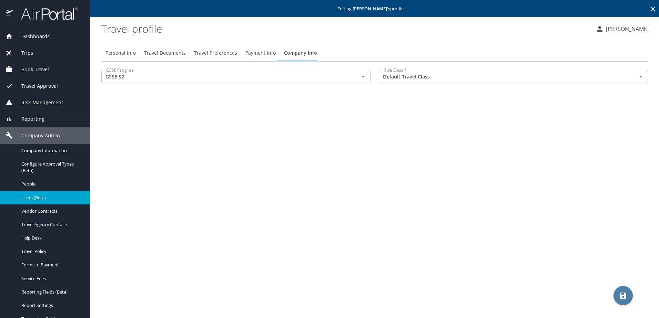
click at [625, 300] on icon "save" at bounding box center [623, 296] width 8 height 8
click at [44, 197] on span "Users (Beta)" at bounding box center [51, 198] width 61 height 7
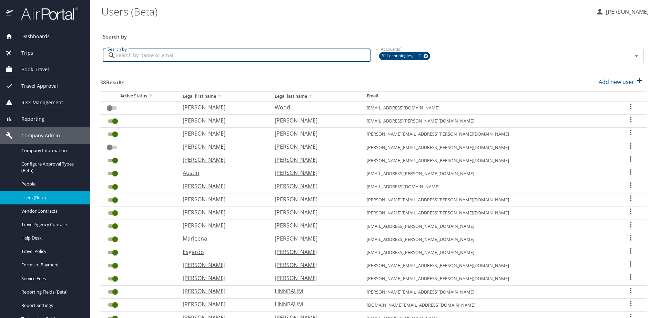
click at [143, 56] on input "Search by" at bounding box center [243, 55] width 255 height 13
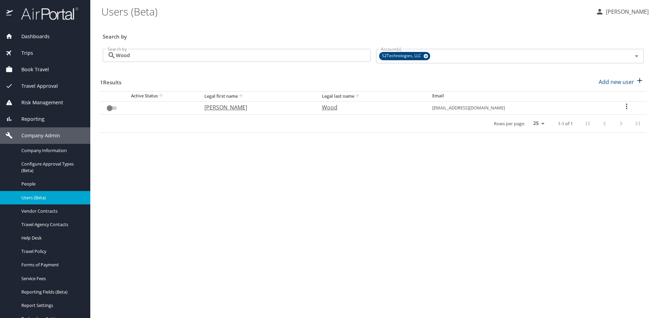
click at [624, 105] on icon "User Search Table" at bounding box center [626, 106] width 8 height 8
click at [586, 106] on p "View profile" at bounding box center [586, 107] width 30 height 8
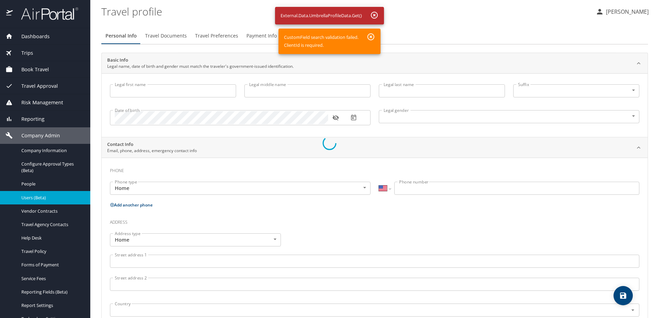
click at [373, 18] on div at bounding box center [329, 143] width 659 height 350
click at [24, 198] on div at bounding box center [329, 143] width 659 height 350
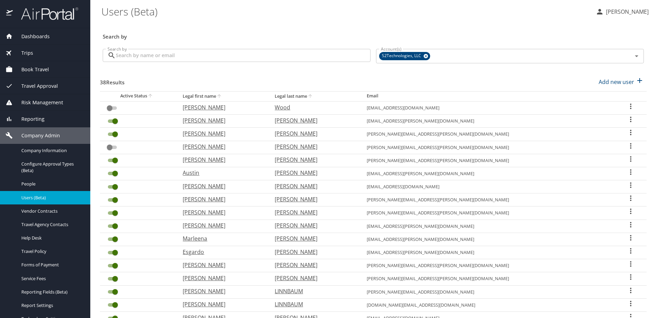
click at [209, 54] on input "Search by" at bounding box center [243, 55] width 255 height 13
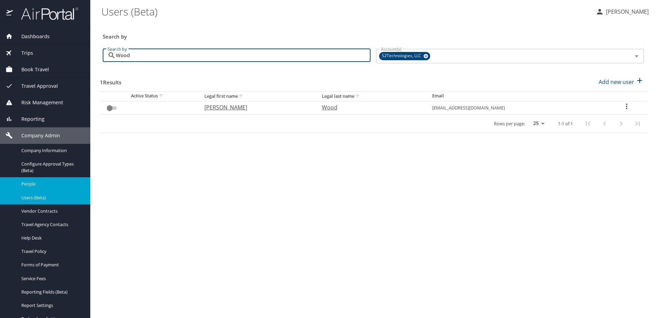
click at [37, 183] on span "People" at bounding box center [51, 184] width 61 height 7
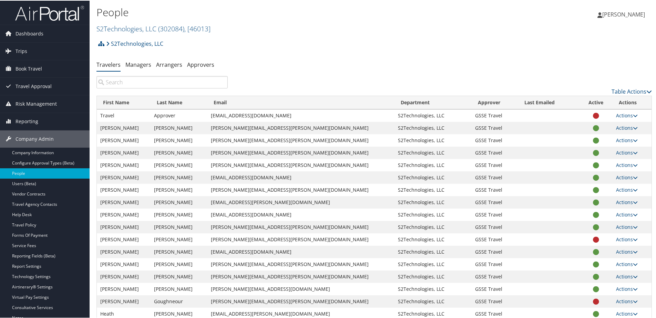
drag, startPoint x: 120, startPoint y: 90, endPoint x: 119, endPoint y: 81, distance: 9.0
click at [120, 90] on div "Table Actions" at bounding box center [374, 85] width 566 height 20
click at [119, 81] on input "search" at bounding box center [161, 81] width 131 height 12
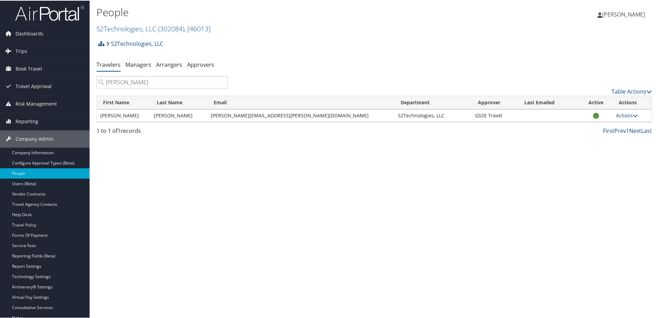
type input "[PERSON_NAME]"
click at [617, 113] on link "Actions" at bounding box center [627, 115] width 22 height 7
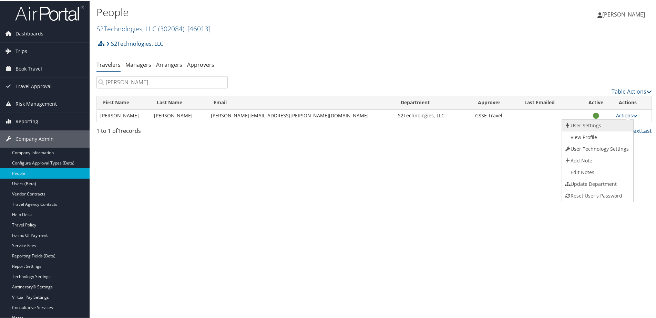
click at [585, 126] on link "User Settings" at bounding box center [597, 125] width 70 height 12
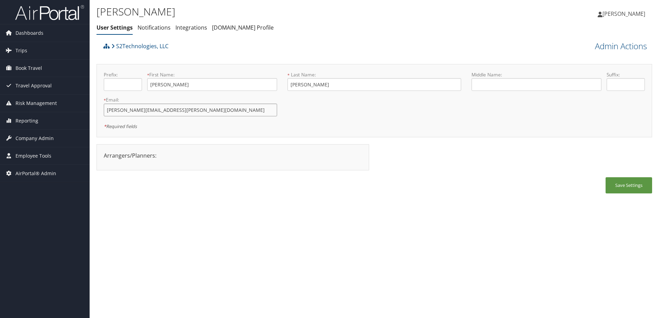
drag, startPoint x: 193, startPoint y: 109, endPoint x: 104, endPoint y: 104, distance: 89.0
click at [104, 104] on input "[PERSON_NAME][EMAIL_ADDRESS][PERSON_NAME][DOMAIN_NAME]" at bounding box center [190, 110] width 173 height 13
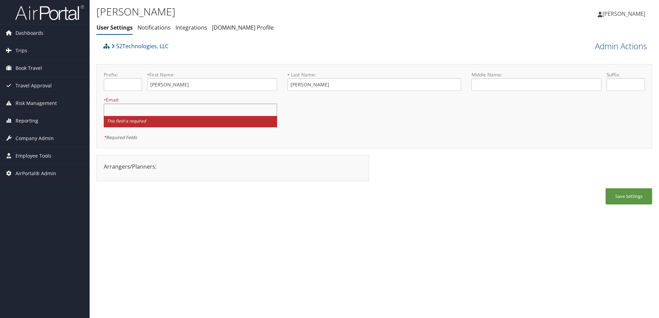
paste input "Hi [PERSON_NAME], My name is [PERSON_NAME], and I’m with Client Services, manag…"
type input "H"
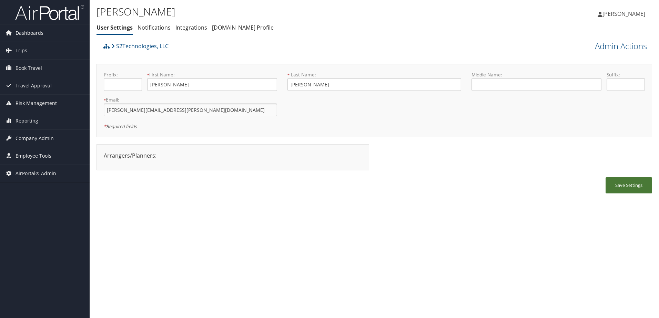
type input "[PERSON_NAME][EMAIL_ADDRESS][PERSON_NAME][DOMAIN_NAME]"
click at [625, 186] on button "Save Settings" at bounding box center [628, 185] width 47 height 16
click at [623, 183] on button "Save Settings" at bounding box center [628, 185] width 47 height 16
click at [608, 49] on link "Admin Actions" at bounding box center [621, 46] width 52 height 12
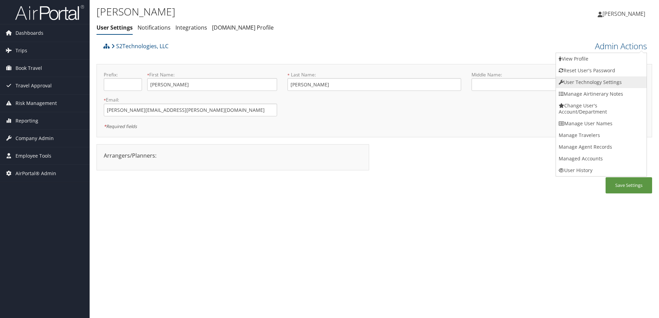
click at [582, 84] on link "User Technology Settings" at bounding box center [601, 82] width 91 height 12
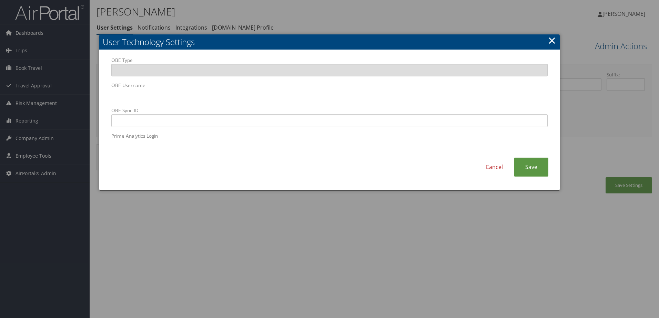
click at [110, 98] on div "OBE Type OBE Username OBE Sync ID Prime Analytics Login" at bounding box center [329, 107] width 447 height 101
click at [106, 103] on div "OBE Type OBE Username OBE Sync ID Prime Analytics Login" at bounding box center [329, 107] width 447 height 101
paste input "[PERSON_NAME][EMAIL_ADDRESS][PERSON_NAME][DOMAIN_NAME]"
type input "[PERSON_NAME][EMAIL_ADDRESS][PERSON_NAME][DOMAIN_NAME]"
click at [534, 170] on link "Save" at bounding box center [531, 167] width 34 height 19
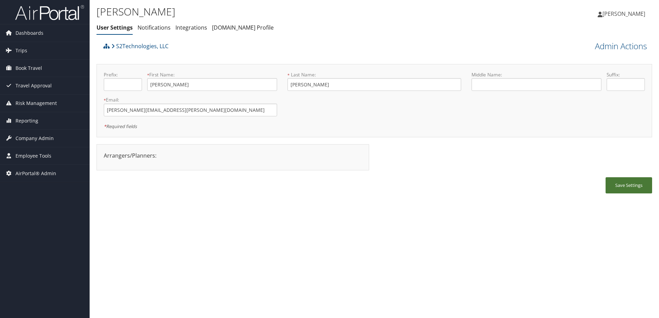
click at [618, 186] on button "Save Settings" at bounding box center [628, 185] width 47 height 16
click at [37, 136] on span "Company Admin" at bounding box center [35, 138] width 38 height 17
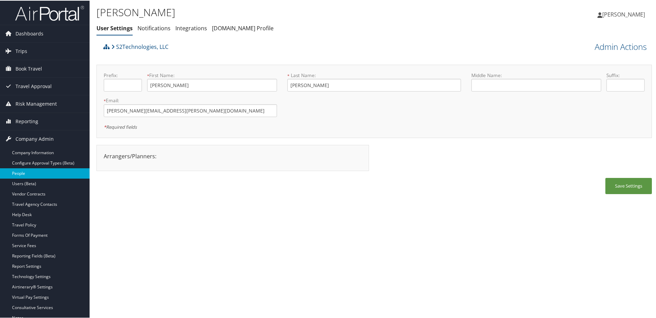
click at [17, 171] on link "People" at bounding box center [45, 173] width 90 height 10
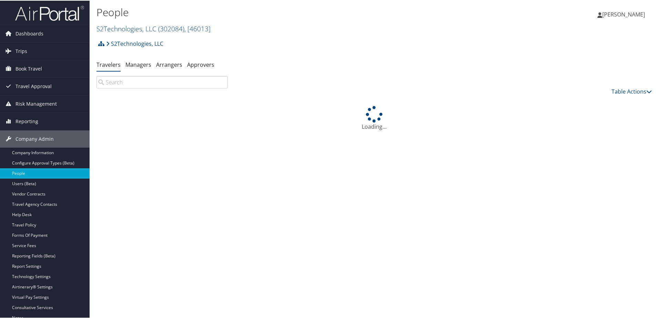
click at [118, 84] on input "search" at bounding box center [161, 81] width 131 height 12
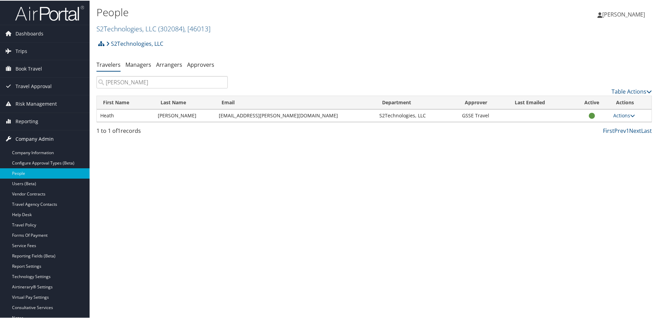
type input "[PERSON_NAME]"
click at [622, 115] on link "Actions" at bounding box center [624, 115] width 22 height 7
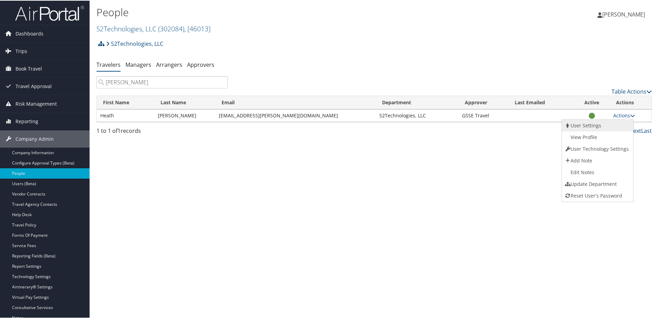
click at [605, 126] on link "User Settings" at bounding box center [597, 125] width 70 height 12
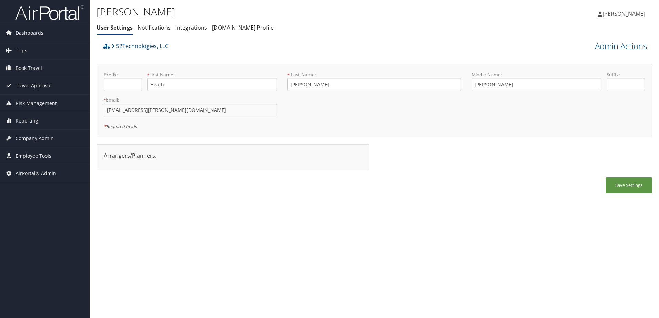
drag, startPoint x: 180, startPoint y: 111, endPoint x: 99, endPoint y: 113, distance: 81.7
click at [99, 113] on div "* Email: [EMAIL_ADDRESS][PERSON_NAME][DOMAIN_NAME] This field is required" at bounding box center [191, 108] width 184 height 25
type input "[EMAIL_ADDRESS][PERSON_NAME][DOMAIN_NAME]"
click at [615, 187] on button "Save Settings" at bounding box center [628, 185] width 47 height 16
click at [623, 184] on button "Save Settings" at bounding box center [628, 185] width 47 height 16
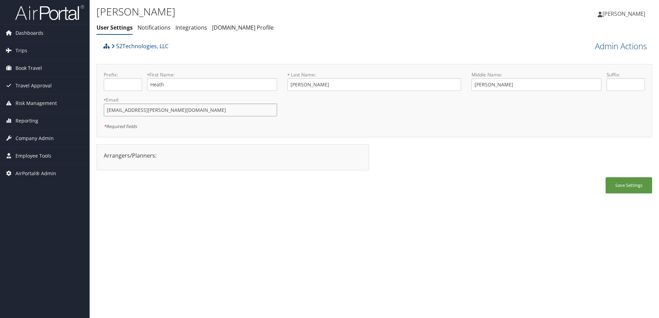
drag, startPoint x: 176, startPoint y: 110, endPoint x: 101, endPoint y: 105, distance: 75.6
click at [101, 105] on div "* Email: [EMAIL_ADDRESS][PERSON_NAME][DOMAIN_NAME] This field is required" at bounding box center [191, 108] width 184 height 25
click at [613, 47] on link "Admin Actions" at bounding box center [621, 46] width 52 height 12
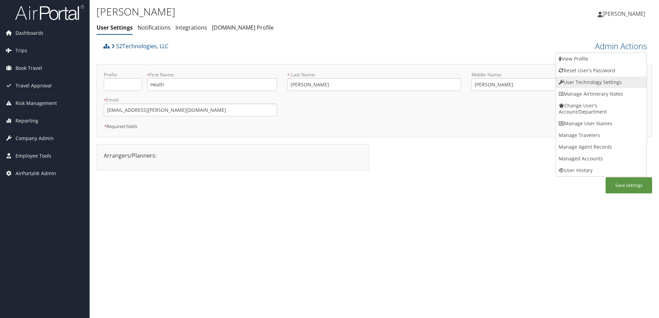
click at [566, 84] on link "User Technology Settings" at bounding box center [601, 82] width 91 height 12
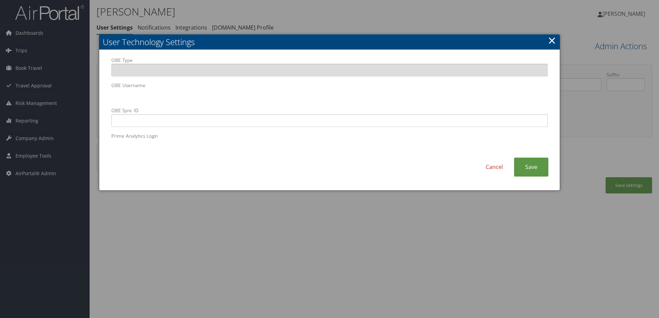
click at [108, 96] on div "OBE Type OBE Username OBE Sync ID Prime Analytics Login" at bounding box center [329, 107] width 447 height 101
paste input "[EMAIL_ADDRESS][PERSON_NAME][DOMAIN_NAME]"
type input "[EMAIL_ADDRESS][PERSON_NAME][DOMAIN_NAME]"
click at [540, 167] on link "Save" at bounding box center [531, 167] width 34 height 19
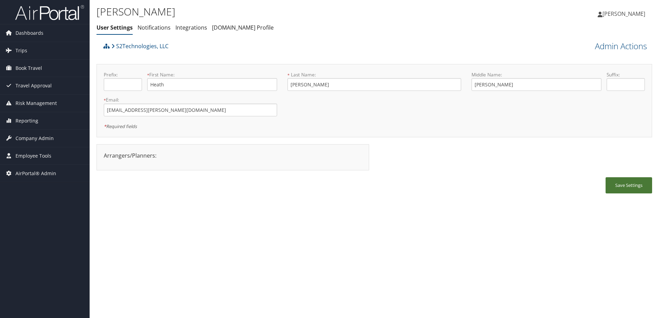
click at [637, 182] on button "Save Settings" at bounding box center [628, 185] width 47 height 16
click at [138, 48] on link "S2Technologies, LLC" at bounding box center [139, 46] width 57 height 14
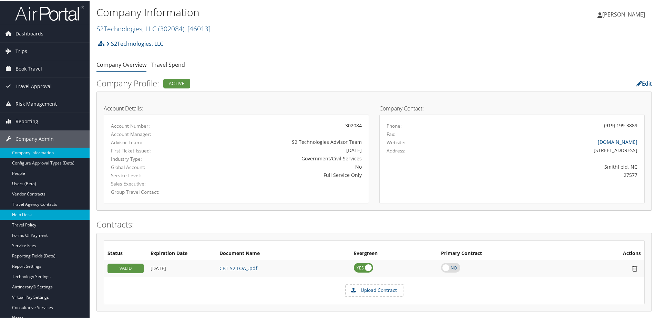
scroll to position [34, 0]
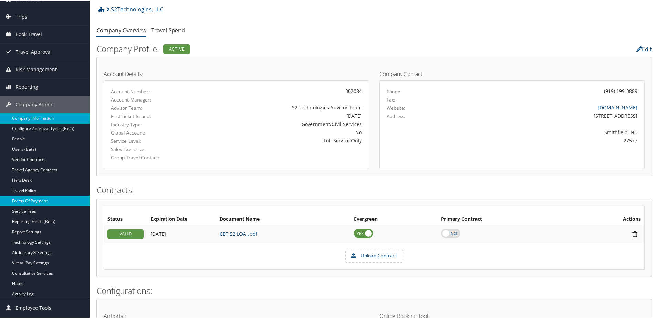
click at [24, 199] on link "Forms Of Payment" at bounding box center [45, 200] width 90 height 10
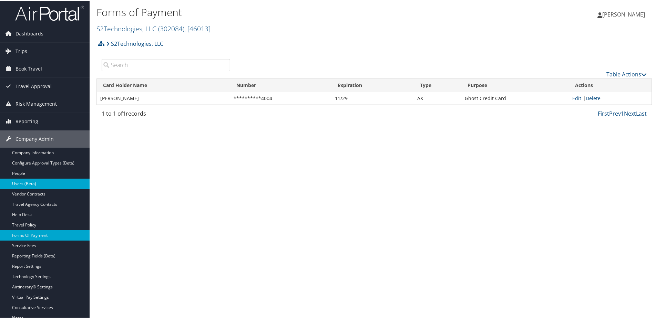
click at [25, 183] on link "Users (Beta)" at bounding box center [45, 183] width 90 height 10
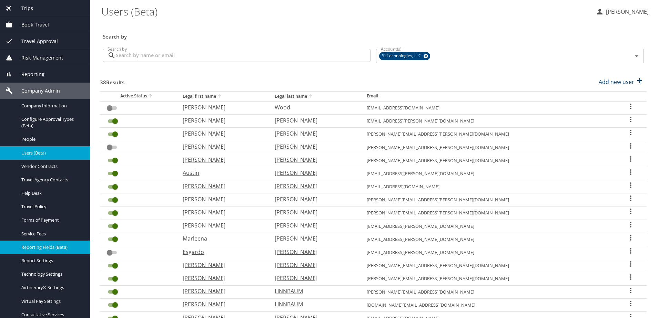
scroll to position [34, 0]
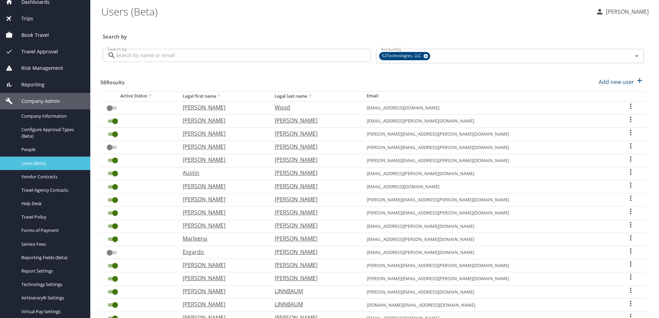
click at [39, 162] on span "Users (Beta)" at bounding box center [51, 163] width 61 height 7
click at [605, 84] on p "Add new user" at bounding box center [615, 82] width 35 height 8
select select "US"
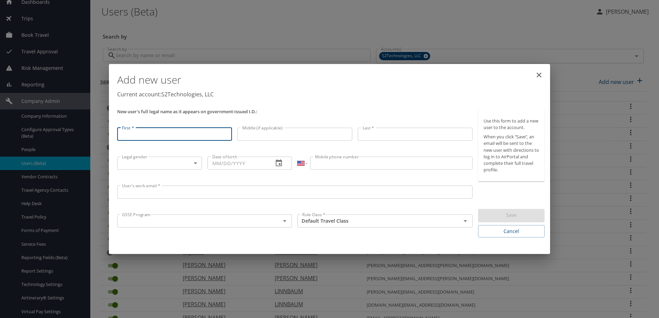
click at [318, 104] on div "Add new user Current account: S2Technologies, LLC" at bounding box center [330, 87] width 433 height 40
click at [224, 227] on div "GSSE Program" at bounding box center [204, 221] width 175 height 13
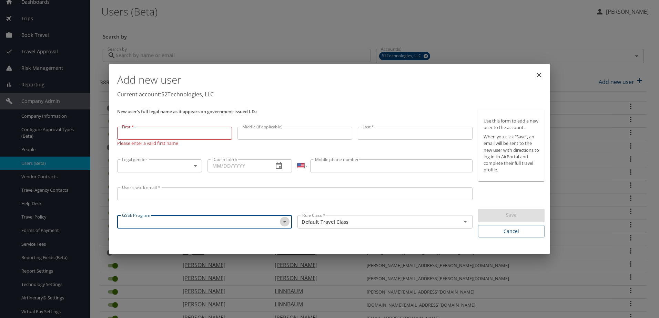
click at [283, 223] on icon "Open" at bounding box center [284, 222] width 8 height 8
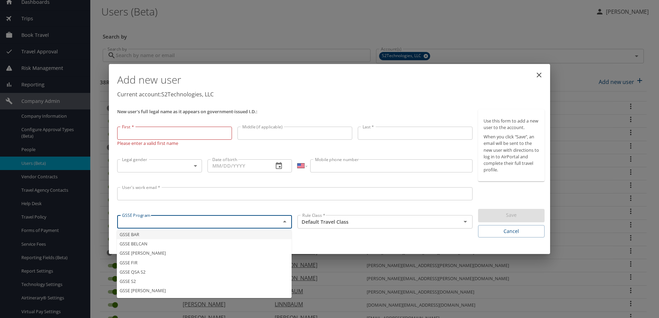
type input "GSSE BAR"
click at [304, 239] on div "Rule Class * Default Travel Class Rule Class *" at bounding box center [385, 227] width 180 height 28
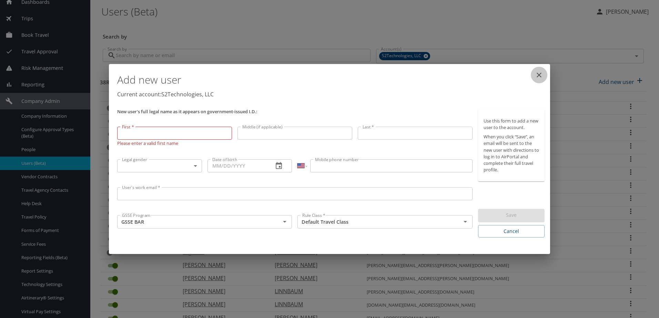
click at [538, 75] on icon "close" at bounding box center [539, 75] width 8 height 8
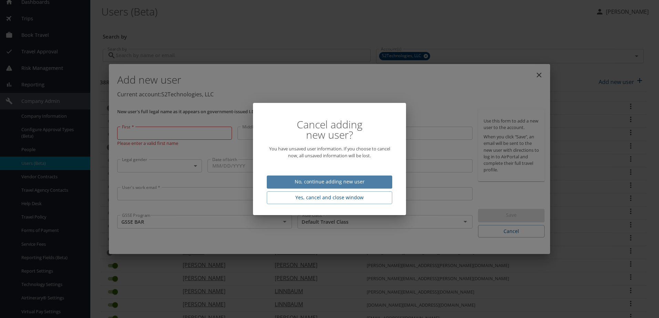
click at [300, 183] on span "No, continue adding new user" at bounding box center [329, 182] width 114 height 9
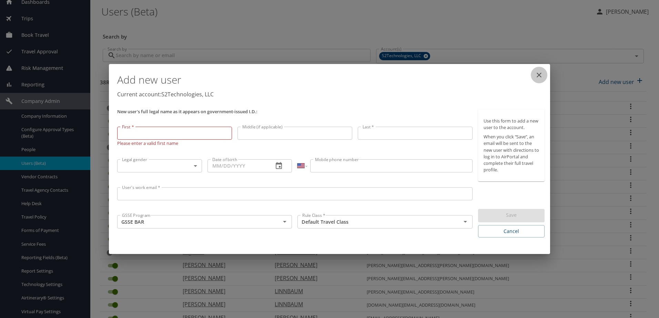
click at [538, 74] on icon "close" at bounding box center [538, 75] width 5 height 5
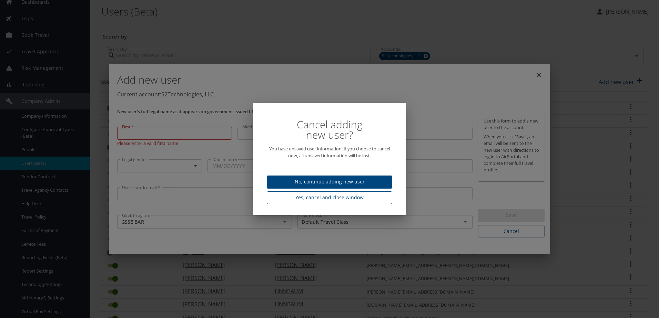
click at [322, 197] on span "Yes, cancel and close window" at bounding box center [329, 198] width 114 height 9
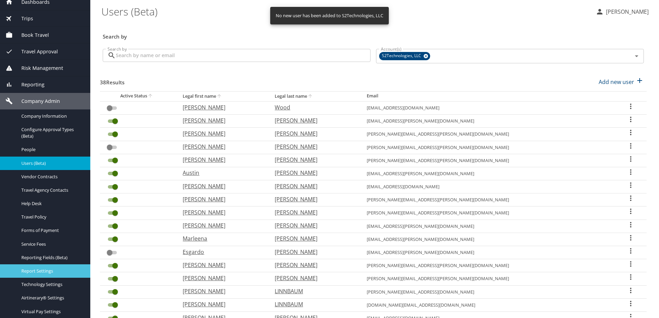
click at [37, 272] on span "Report Settings" at bounding box center [51, 271] width 61 height 7
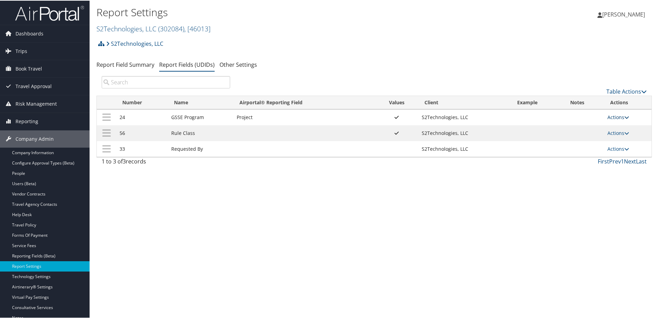
click at [620, 118] on link "Actions" at bounding box center [618, 116] width 22 height 7
click at [604, 126] on link "Update Report Field Values" at bounding box center [589, 127] width 74 height 12
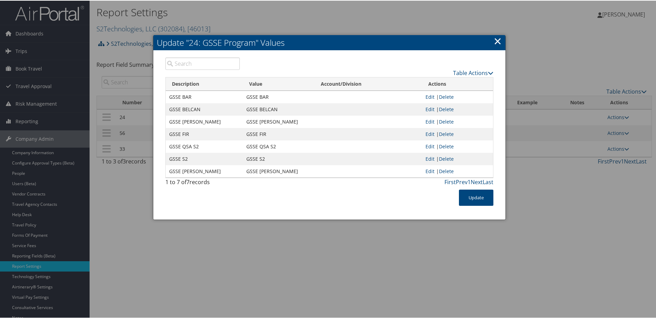
click at [495, 42] on link "×" at bounding box center [498, 40] width 8 height 14
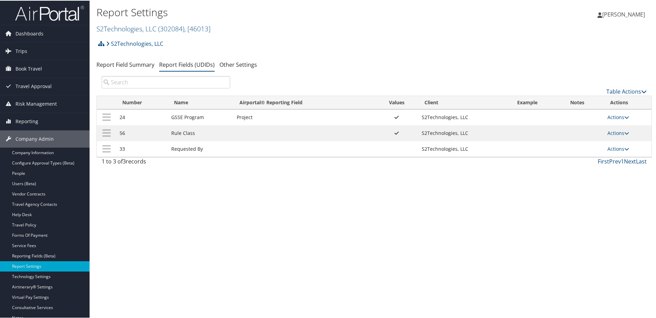
click at [620, 120] on td "Actions Update Report Field Values Upload Report Field Values Edit Delete" at bounding box center [628, 117] width 48 height 16
click at [617, 117] on link "Actions" at bounding box center [618, 116] width 22 height 7
click at [604, 126] on link "Update Report Field Values" at bounding box center [589, 127] width 74 height 12
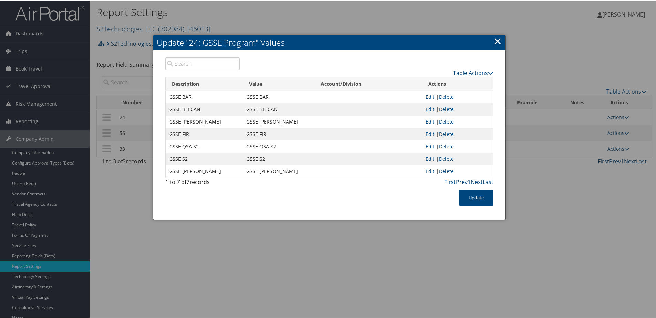
click at [501, 36] on h2 "Update "24: GSSE Program" Values" at bounding box center [329, 41] width 352 height 15
click at [498, 39] on link "×" at bounding box center [498, 40] width 8 height 14
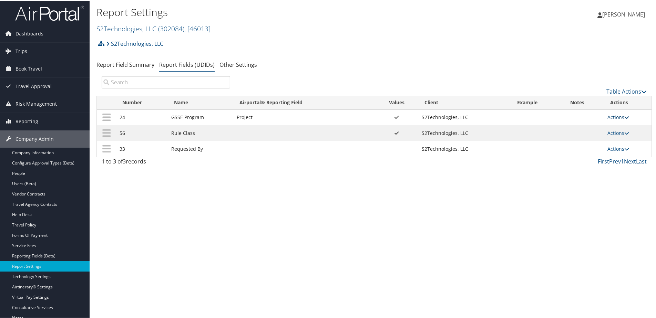
click at [619, 115] on link "Actions" at bounding box center [618, 116] width 22 height 7
click at [578, 154] on link "Edit" at bounding box center [589, 151] width 74 height 12
select select "22"
select select "both"
select select "profiled"
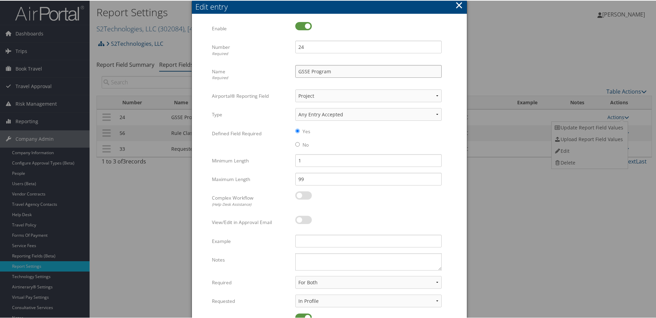
click at [336, 72] on input "GSSE Program" at bounding box center [368, 70] width 146 height 13
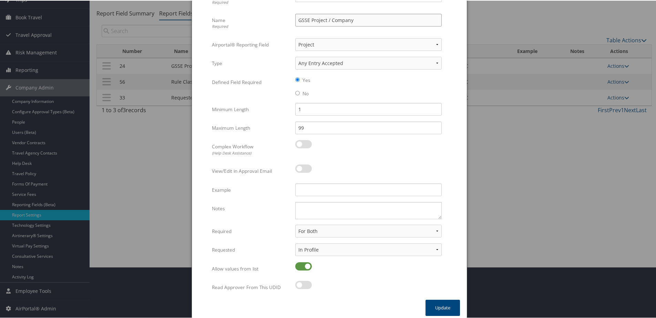
scroll to position [56, 0]
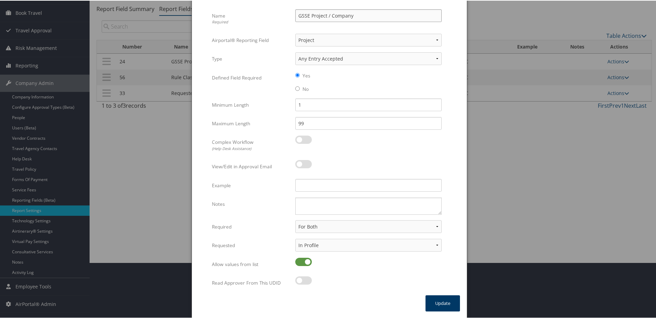
type input "GSSE Project / Company"
click at [447, 300] on button "Update" at bounding box center [442, 303] width 34 height 16
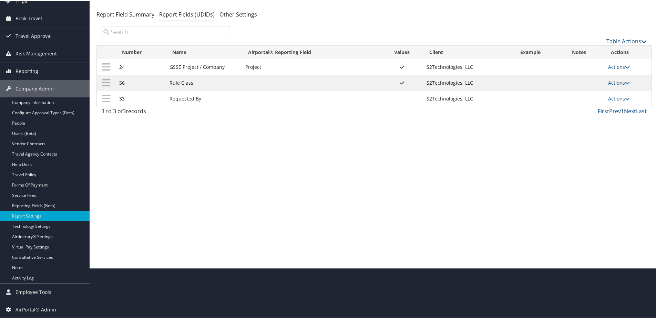
scroll to position [50, 0]
click at [27, 133] on link "Users (Beta)" at bounding box center [45, 133] width 90 height 10
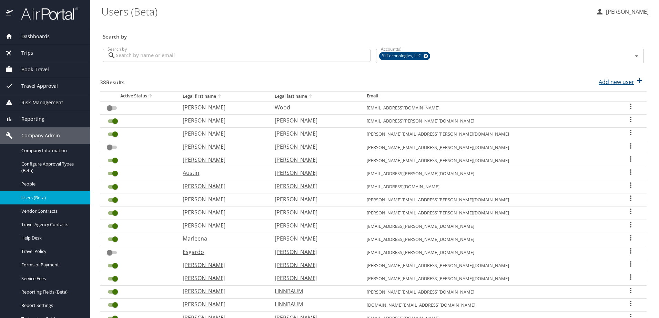
click at [602, 82] on p "Add new user" at bounding box center [615, 82] width 35 height 8
select select "US"
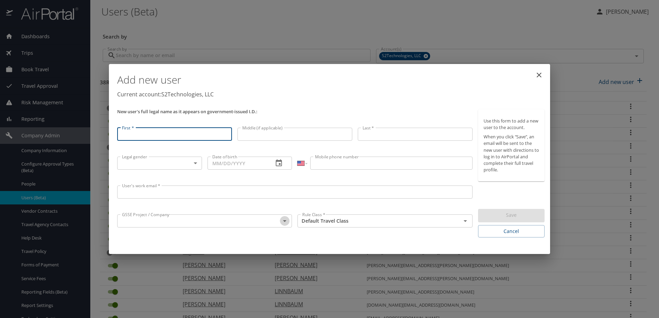
click at [281, 223] on icon "Open" at bounding box center [284, 221] width 8 height 8
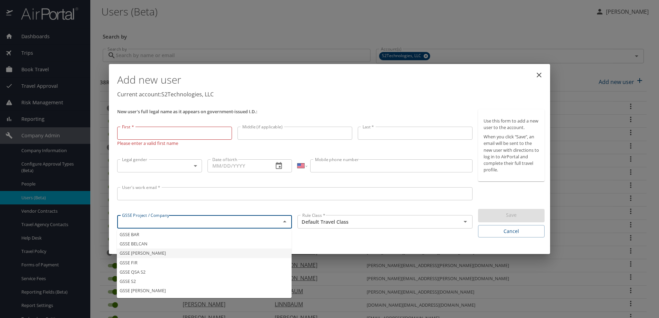
type input "GSSE CRUZ"
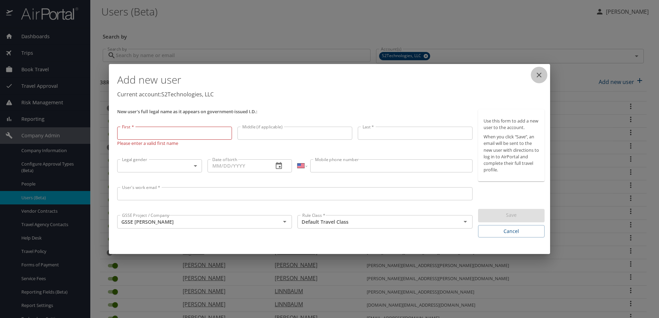
click at [534, 75] on button "close" at bounding box center [539, 75] width 17 height 17
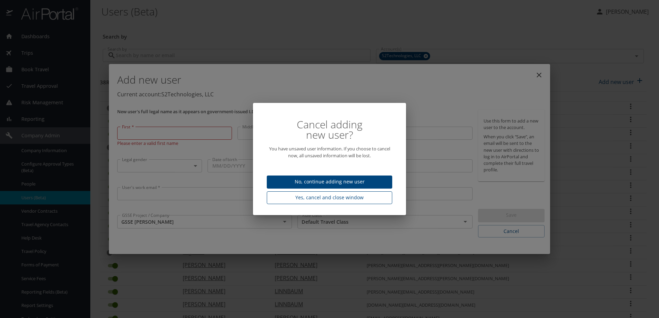
click at [325, 201] on span "Yes, cancel and close window" at bounding box center [329, 198] width 114 height 9
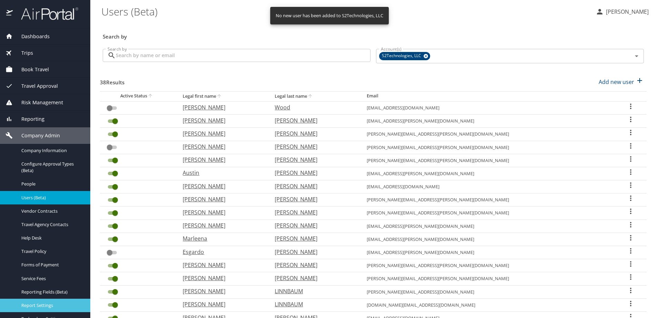
click at [34, 304] on span "Report Settings" at bounding box center [51, 305] width 61 height 7
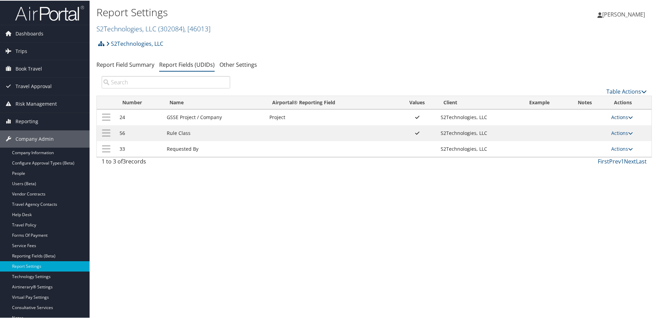
click at [613, 116] on link "Actions" at bounding box center [622, 116] width 22 height 7
click at [596, 124] on link "Update Report Field Values" at bounding box center [593, 127] width 74 height 12
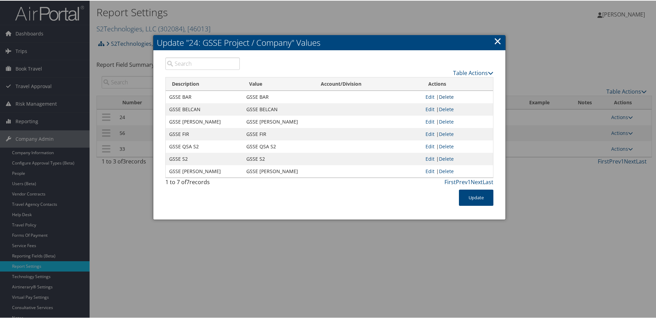
click at [444, 99] on link "Delete" at bounding box center [446, 96] width 15 height 7
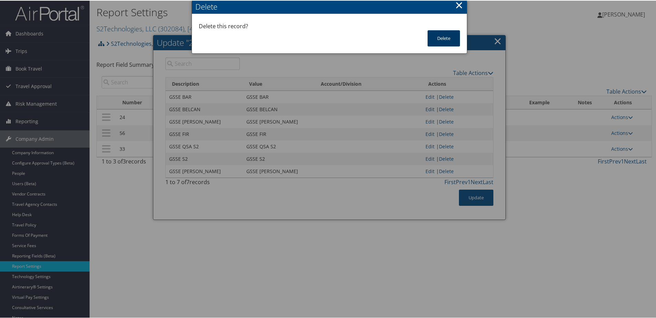
click at [435, 36] on button "Delete" at bounding box center [444, 38] width 32 height 16
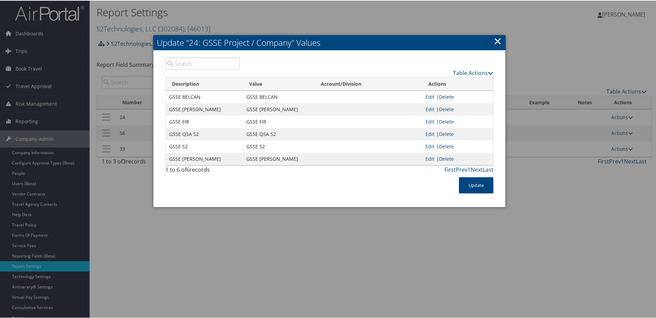
click at [444, 96] on link "Delete" at bounding box center [446, 96] width 15 height 7
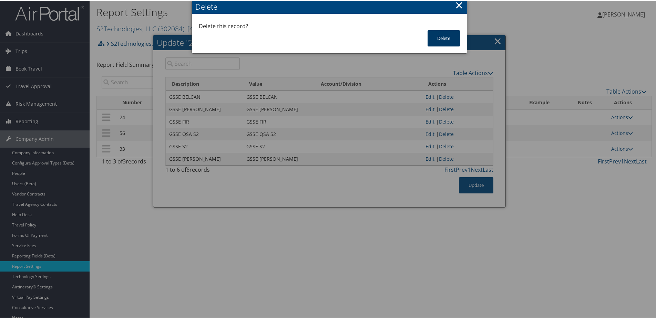
click at [442, 37] on button "Delete" at bounding box center [444, 38] width 32 height 16
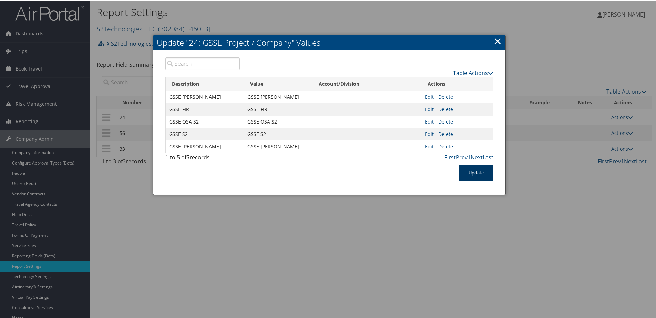
click at [471, 172] on button "Update" at bounding box center [476, 172] width 34 height 16
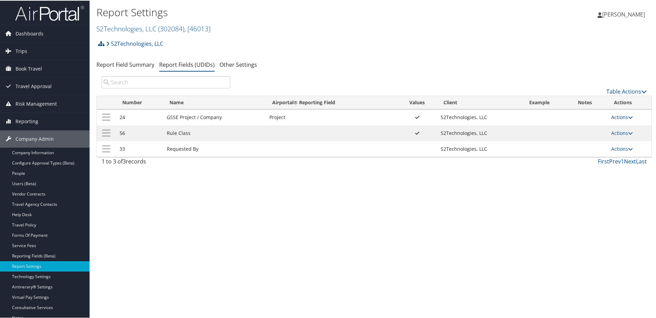
drag, startPoint x: 615, startPoint y: 117, endPoint x: 611, endPoint y: 114, distance: 4.9
click at [614, 117] on link "Actions" at bounding box center [622, 116] width 22 height 7
click at [594, 124] on link "Update Report Field Values" at bounding box center [593, 127] width 74 height 12
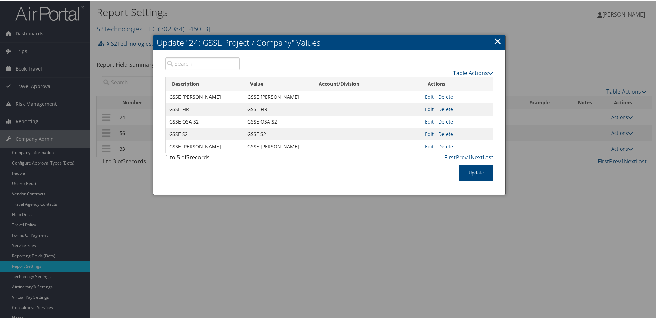
click at [429, 107] on link "Edit" at bounding box center [429, 108] width 9 height 7
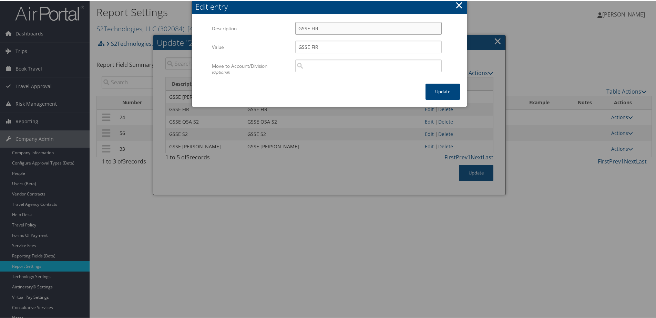
click at [322, 29] on input "GSSE FIR" at bounding box center [368, 27] width 146 height 13
type input "GSSE FIREBIRD"
click at [324, 48] on input "GSSE FIR" at bounding box center [368, 46] width 146 height 13
type input "GSSE FIREBIRD"
click at [445, 91] on button "Update" at bounding box center [442, 91] width 34 height 16
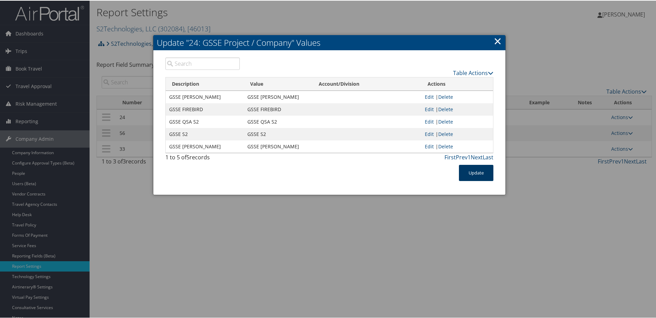
click at [470, 171] on button "Update" at bounding box center [476, 172] width 34 height 16
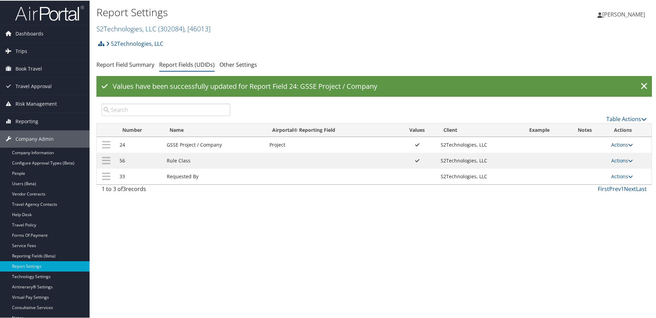
click at [615, 142] on link "Actions" at bounding box center [622, 144] width 22 height 7
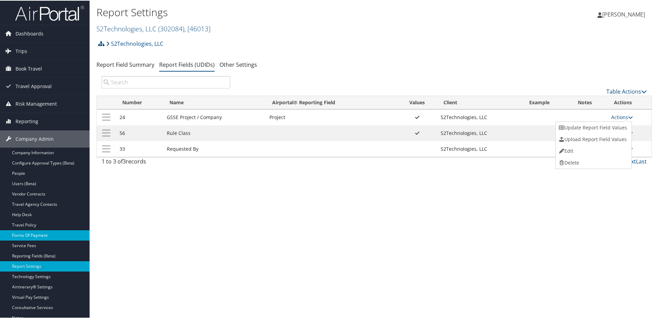
click at [45, 238] on link "Forms Of Payment" at bounding box center [45, 235] width 90 height 10
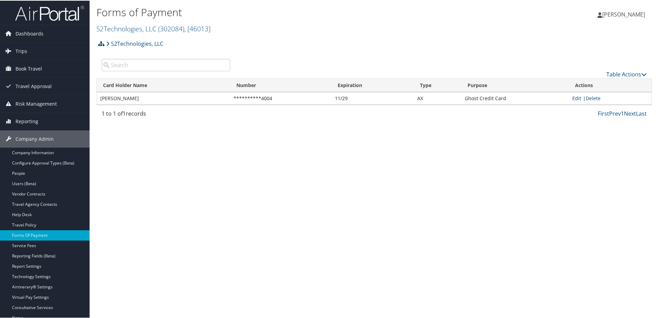
click at [574, 99] on link "Edit" at bounding box center [576, 97] width 9 height 7
select select "AX"
select select "6"
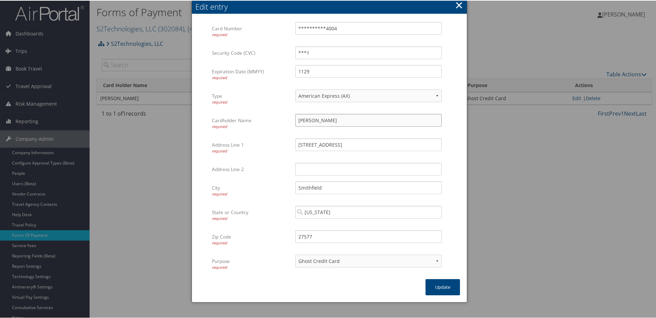
click at [347, 122] on input "Margaret R Stein" at bounding box center [368, 119] width 146 height 13
type input "Margaret R Stein -S2 only"
click at [440, 286] on button "Update" at bounding box center [442, 287] width 34 height 16
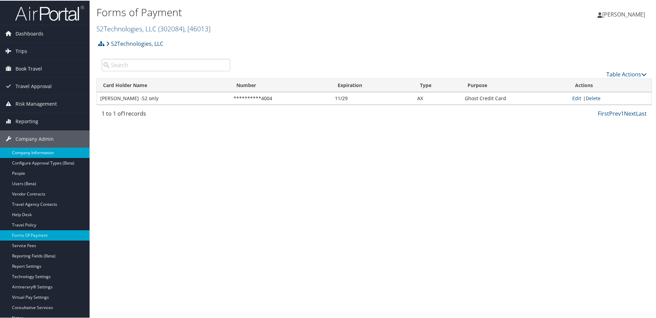
click at [29, 152] on link "Company Information" at bounding box center [45, 152] width 90 height 10
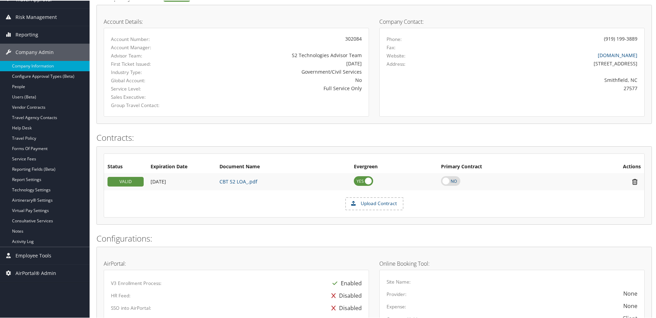
scroll to position [85, 0]
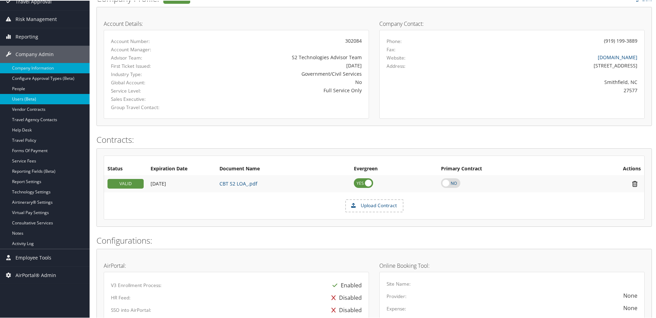
click at [27, 94] on link "Users (Beta)" at bounding box center [45, 98] width 90 height 10
